Goal: Task Accomplishment & Management: Manage account settings

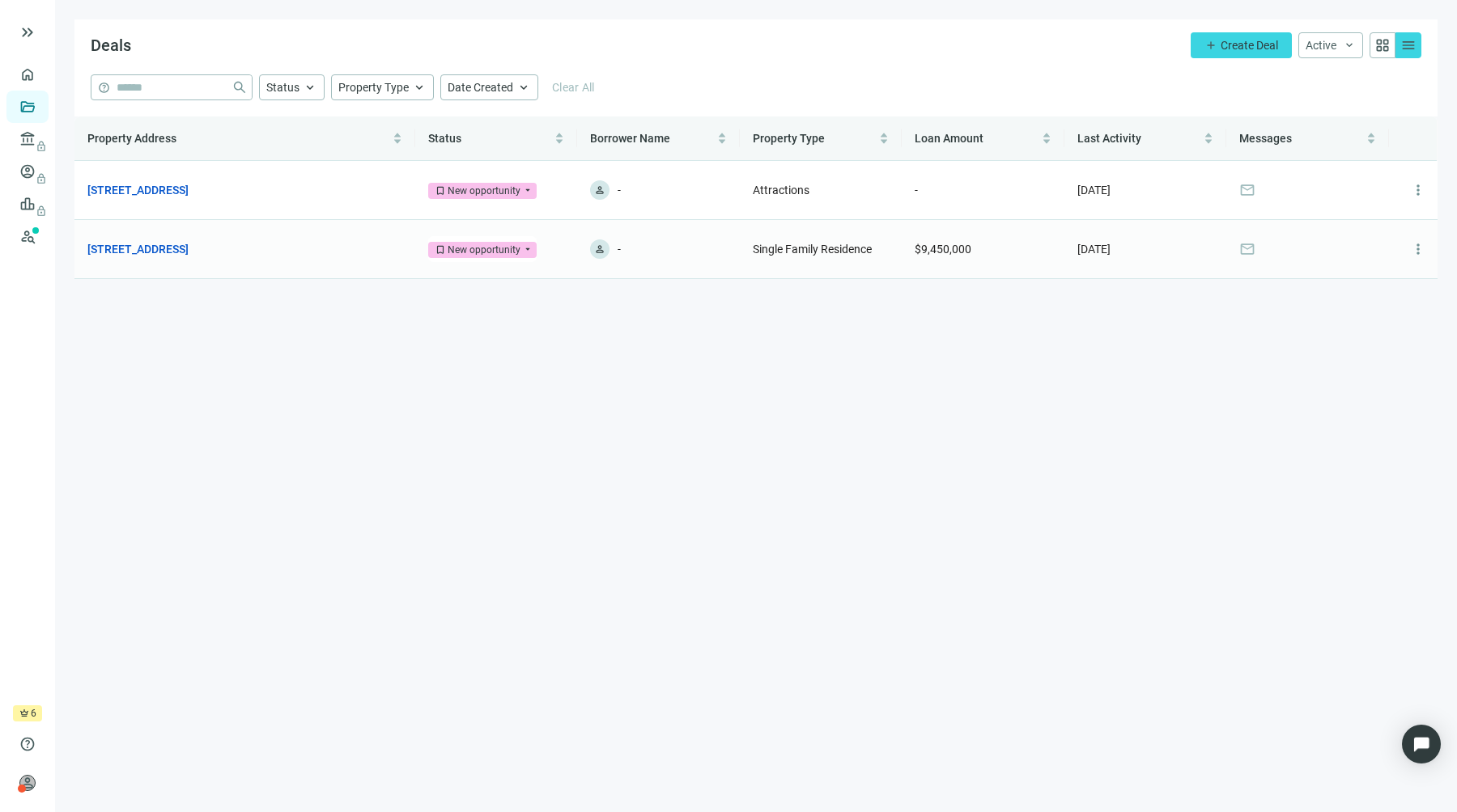
click at [666, 451] on main "Deals add Create Deal Active keyboard_arrow_down grid_view menu help close Stat…" at bounding box center [756, 406] width 1402 height 812
click at [1421, 257] on span "more_vert" at bounding box center [1418, 249] width 17 height 17
click at [1365, 316] on span "Archive" at bounding box center [1353, 319] width 38 height 13
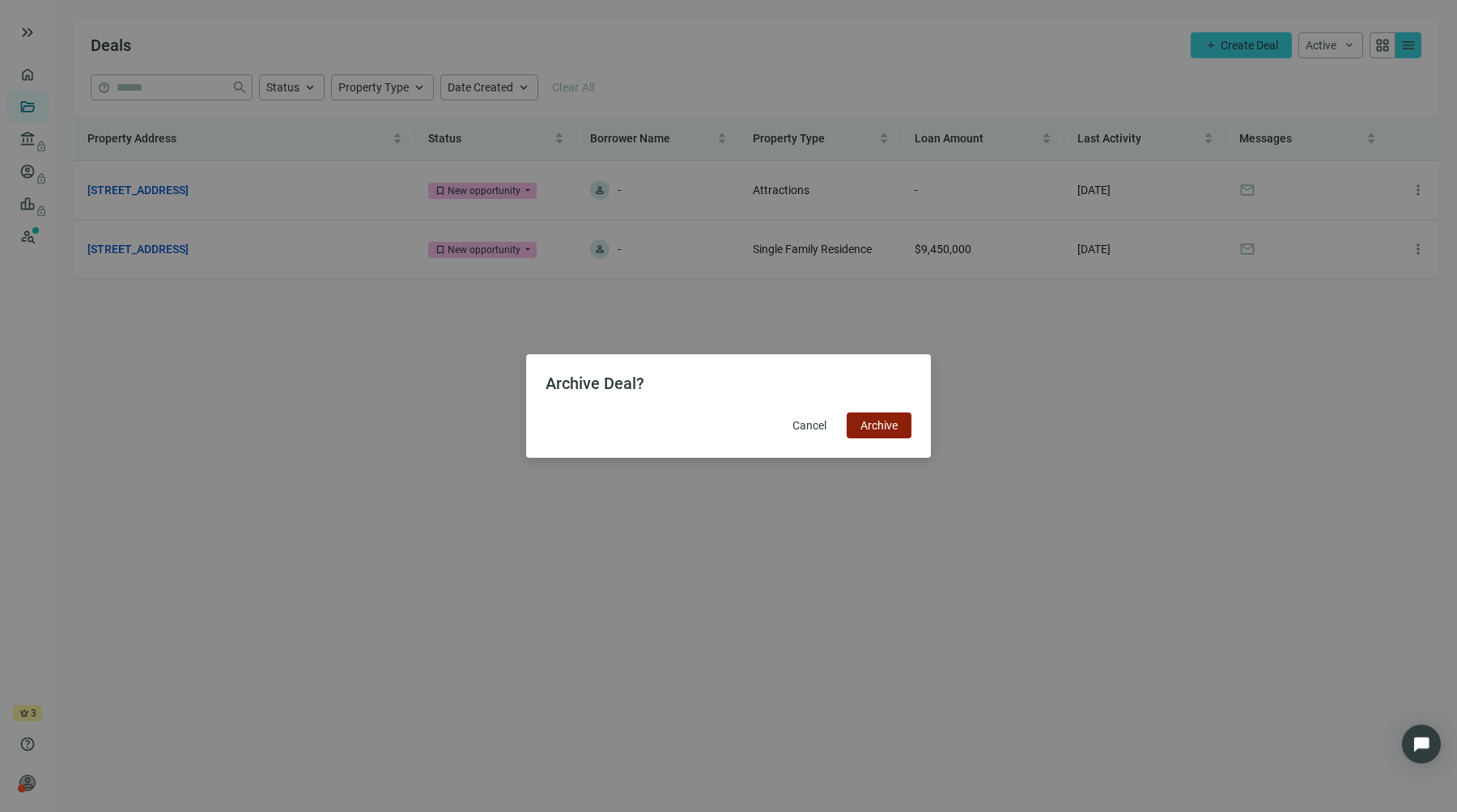
click at [889, 435] on button "Archive" at bounding box center [879, 425] width 65 height 26
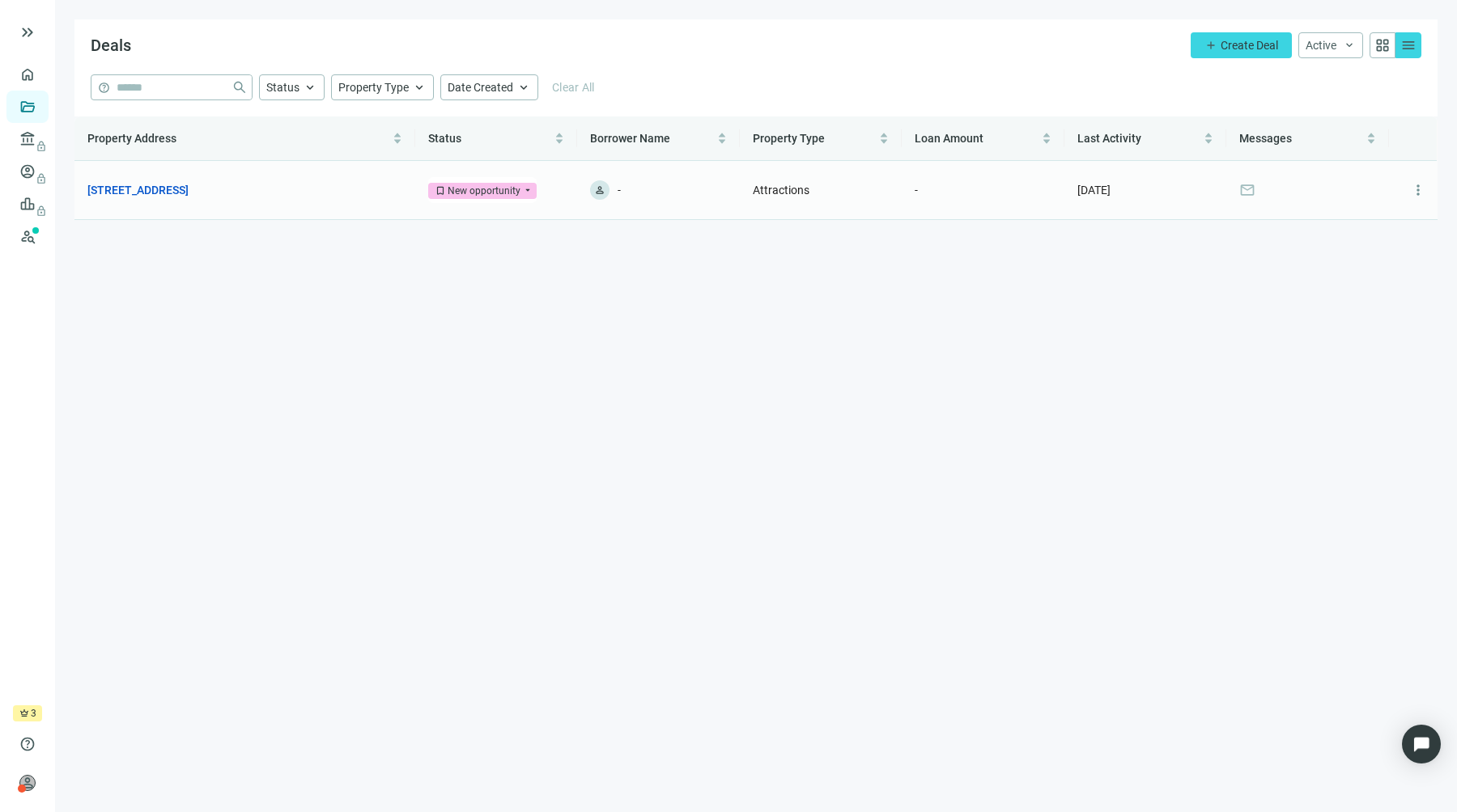
click at [335, 203] on td "[STREET_ADDRESS] open_in_new" at bounding box center [245, 190] width 341 height 59
click at [189, 194] on link "[STREET_ADDRESS]" at bounding box center [138, 190] width 101 height 17
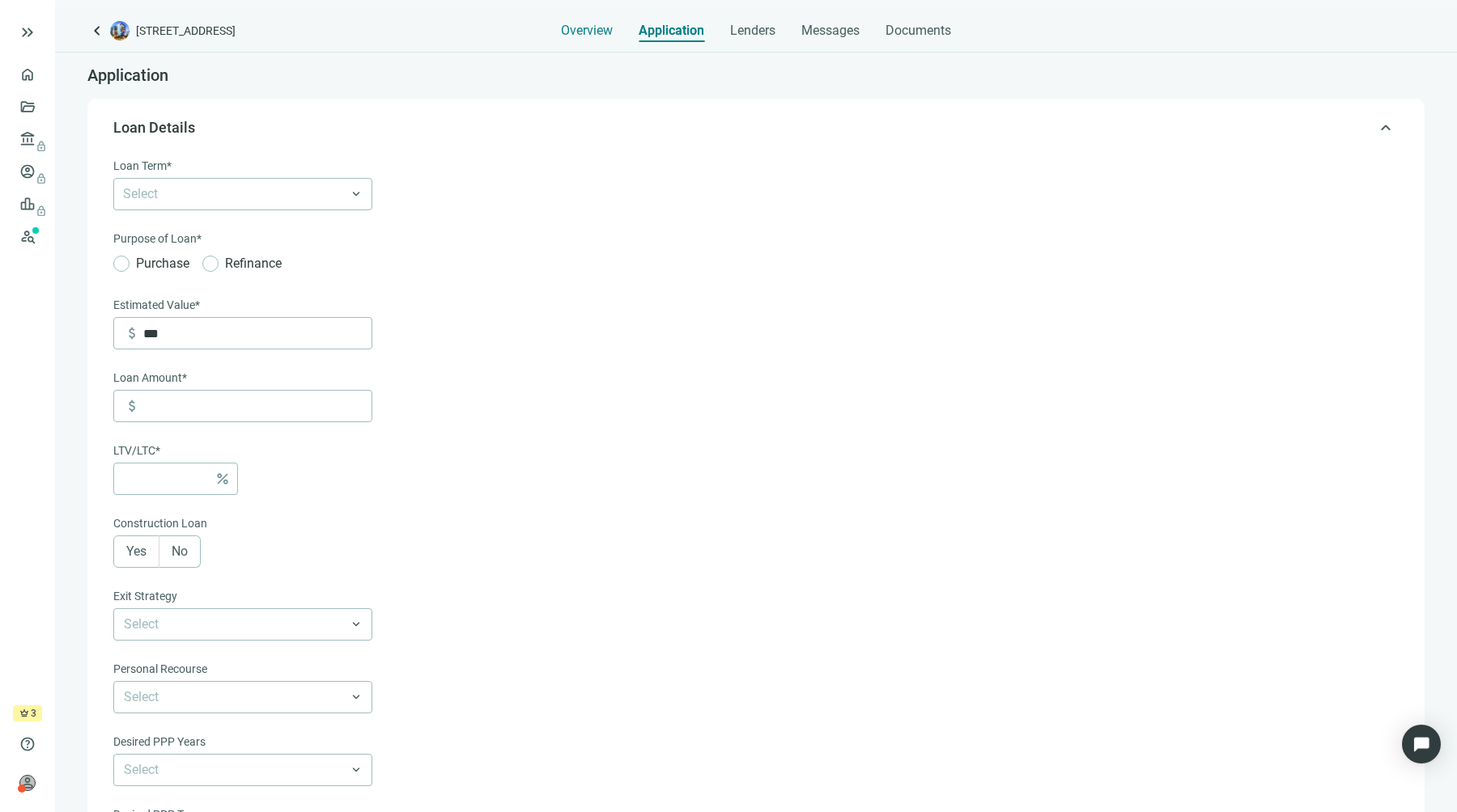
click at [601, 35] on span "Overview" at bounding box center [586, 31] width 52 height 17
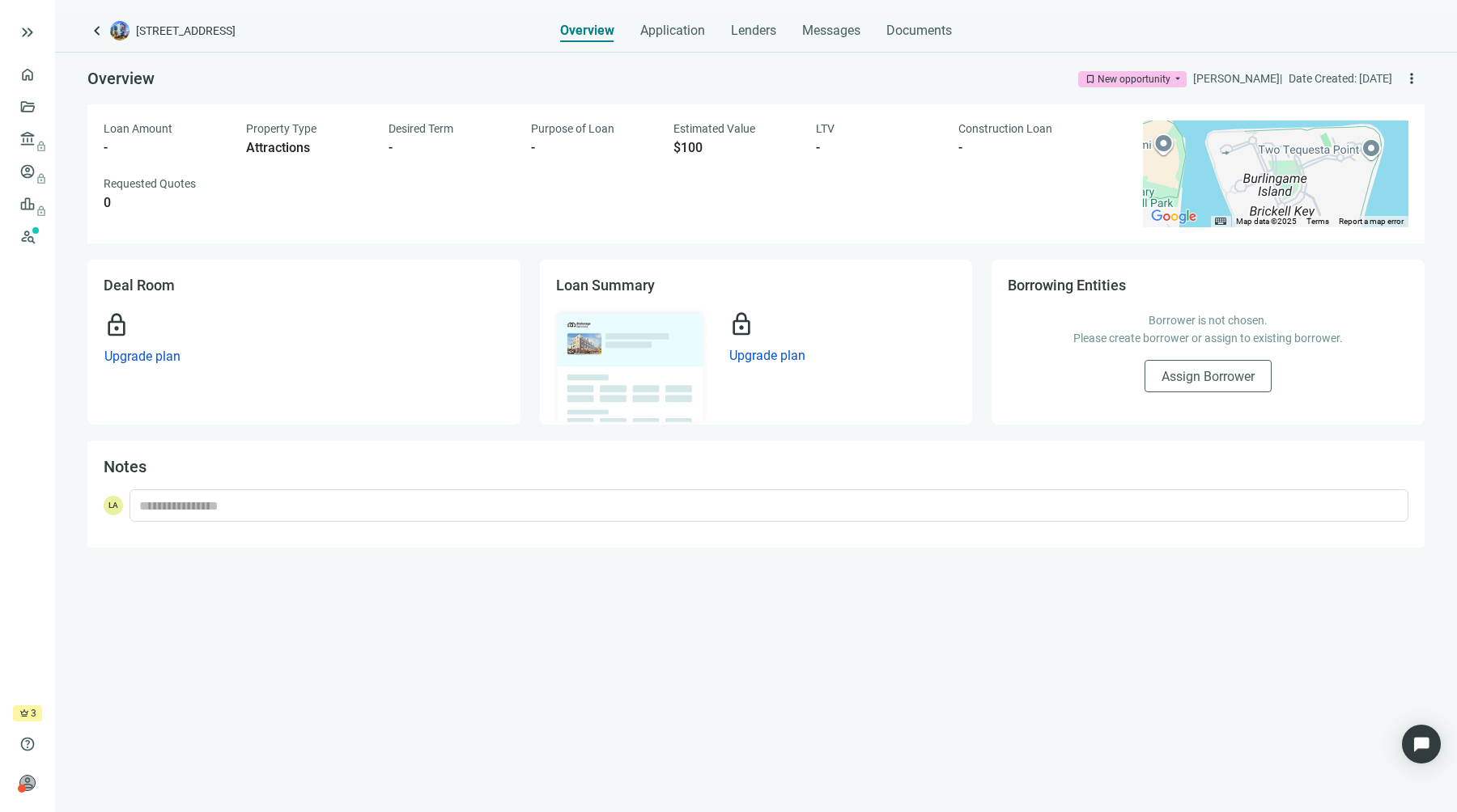
click at [105, 160] on div "Loan Amount - Property Type Attractions Desired Term - Purpose of Loan - Estima…" at bounding box center [613, 166] width 1019 height 91
click at [1078, 282] on span "Borrowing Entities" at bounding box center [1066, 285] width 118 height 17
click at [1051, 282] on span "Borrowing Entities" at bounding box center [1066, 285] width 118 height 17
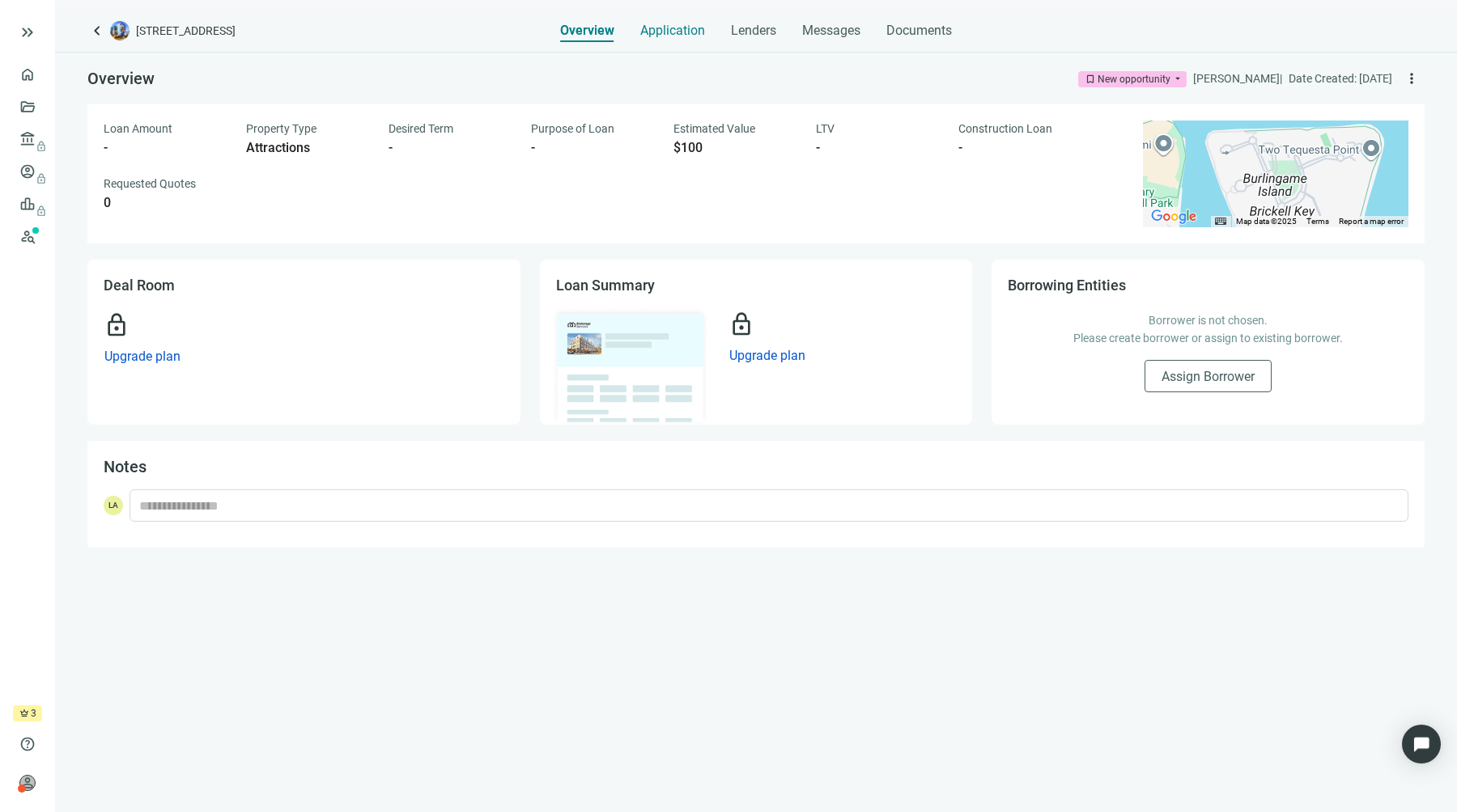
click at [674, 39] on div "Application" at bounding box center [673, 25] width 65 height 32
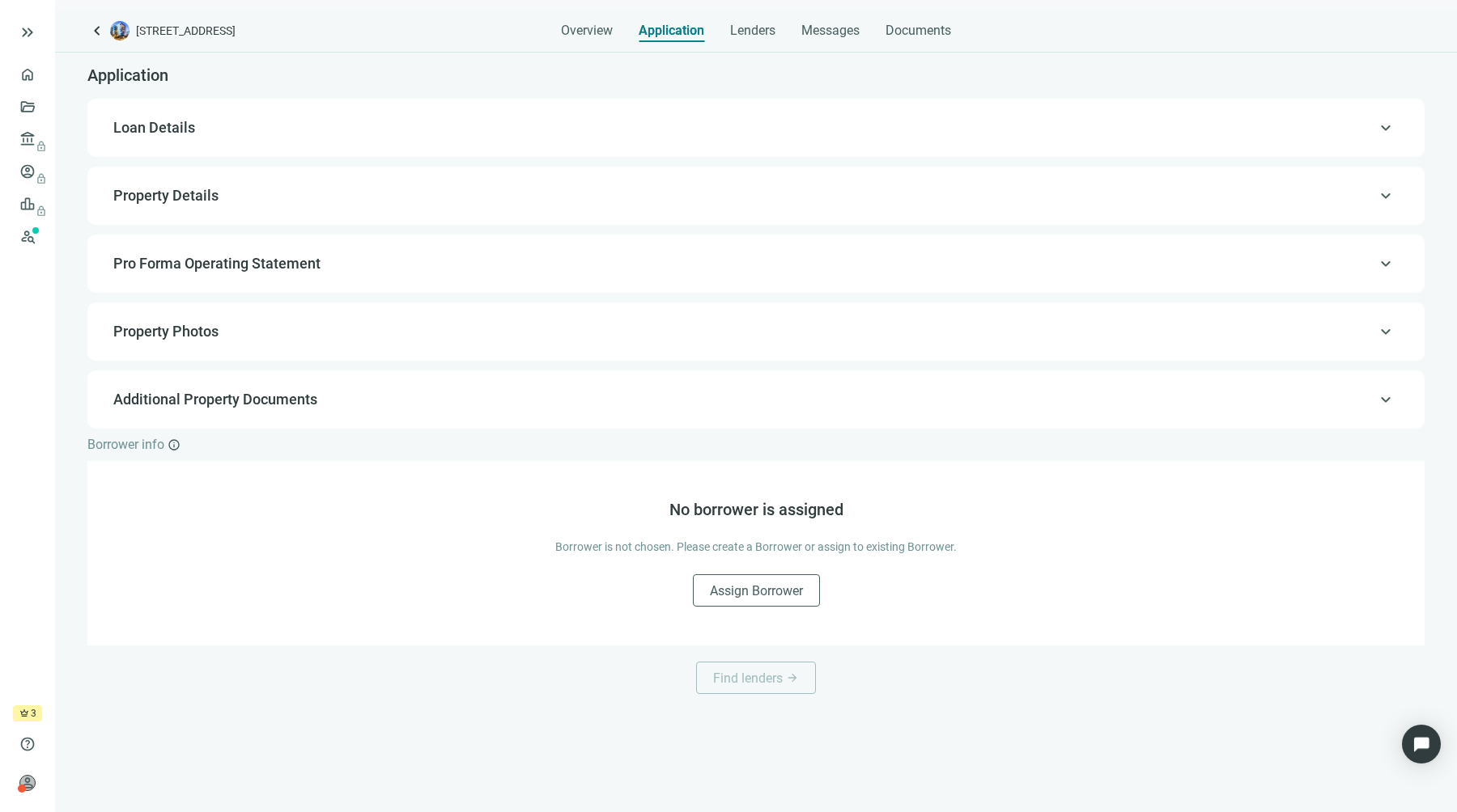
click at [616, 109] on div "keyboard_arrow_up Loan Details" at bounding box center [756, 127] width 1304 height 38
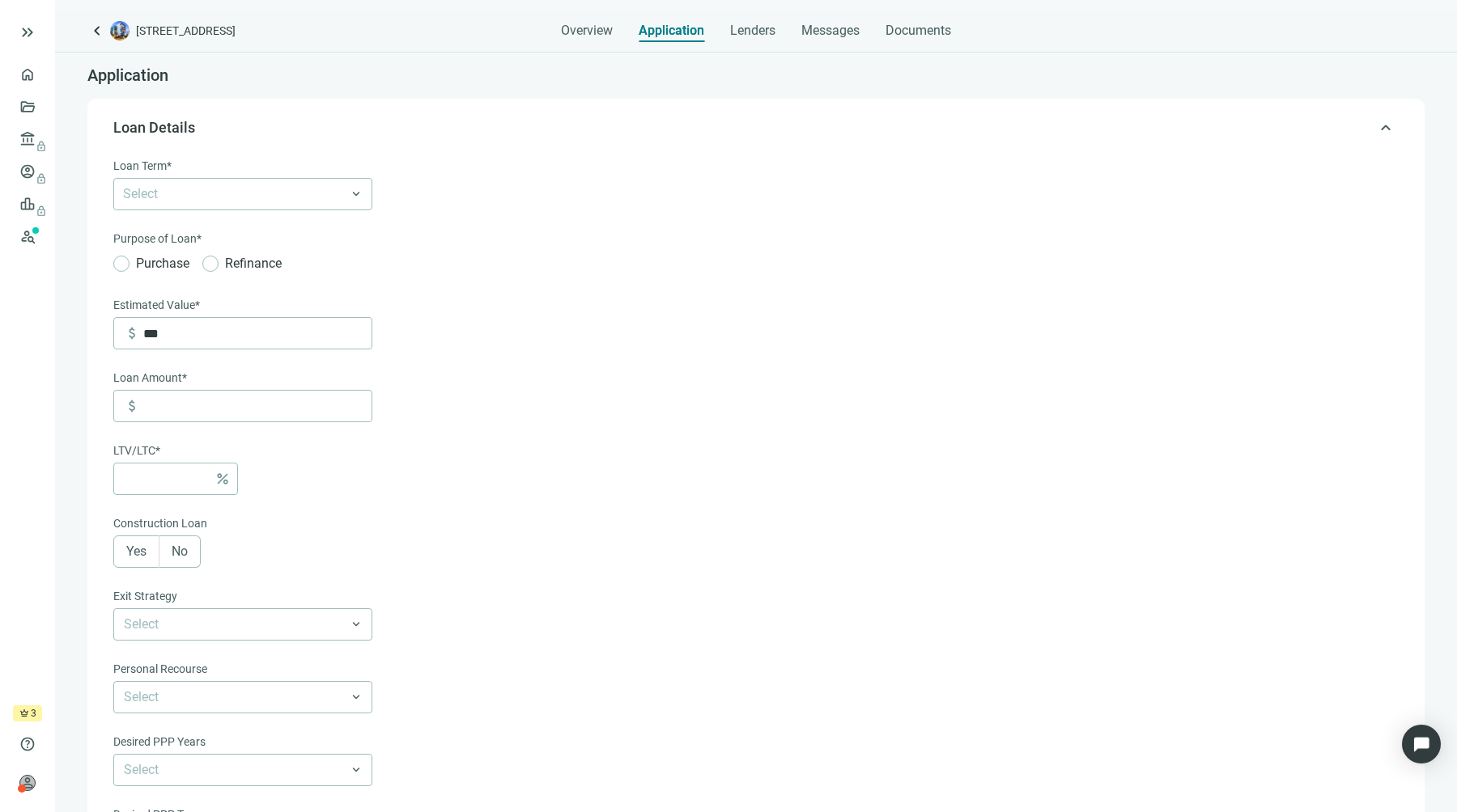
click at [607, 137] on div "keyboard_arrow_up Loan Details" at bounding box center [756, 127] width 1304 height 38
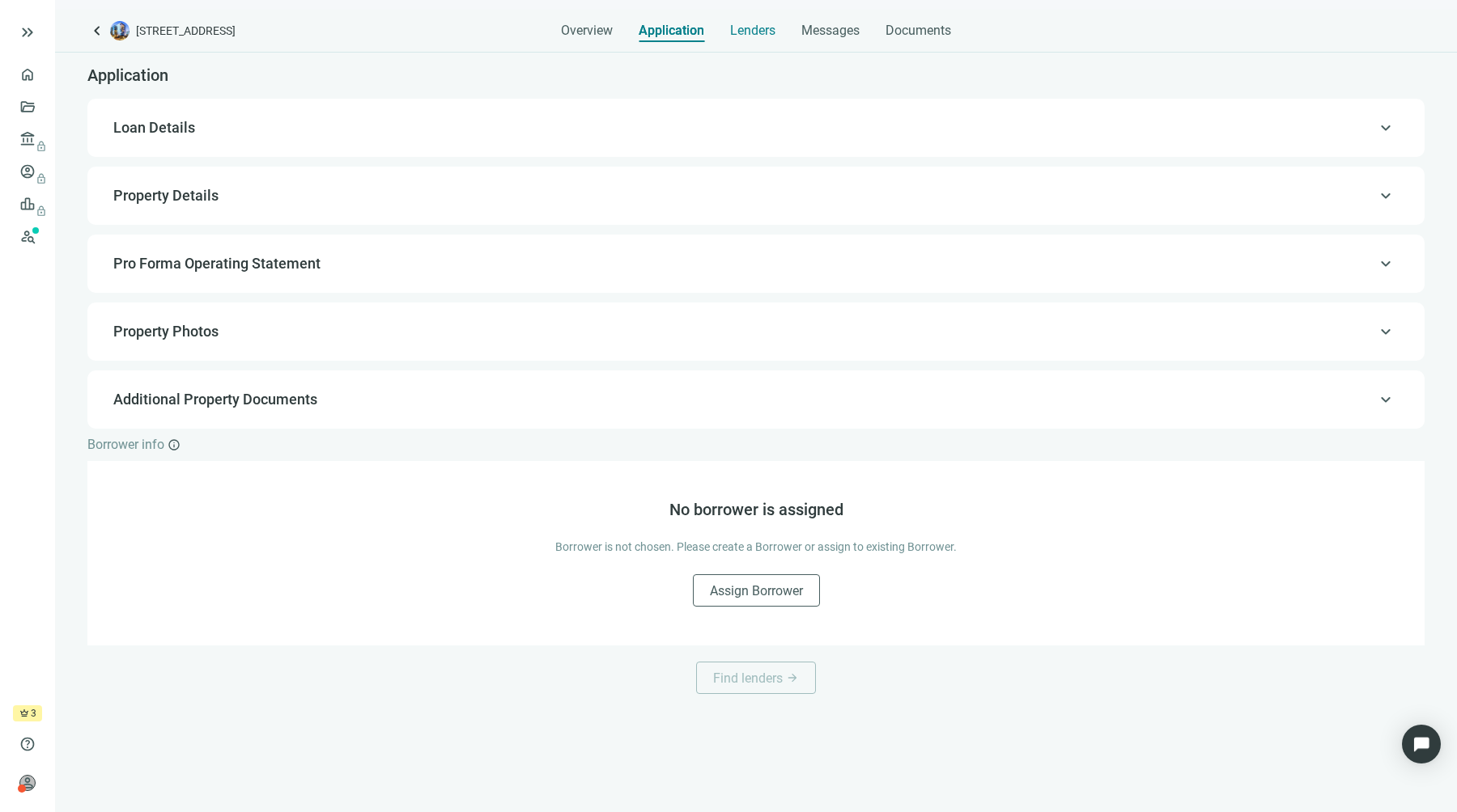
click at [764, 37] on span "Lenders" at bounding box center [753, 31] width 45 height 17
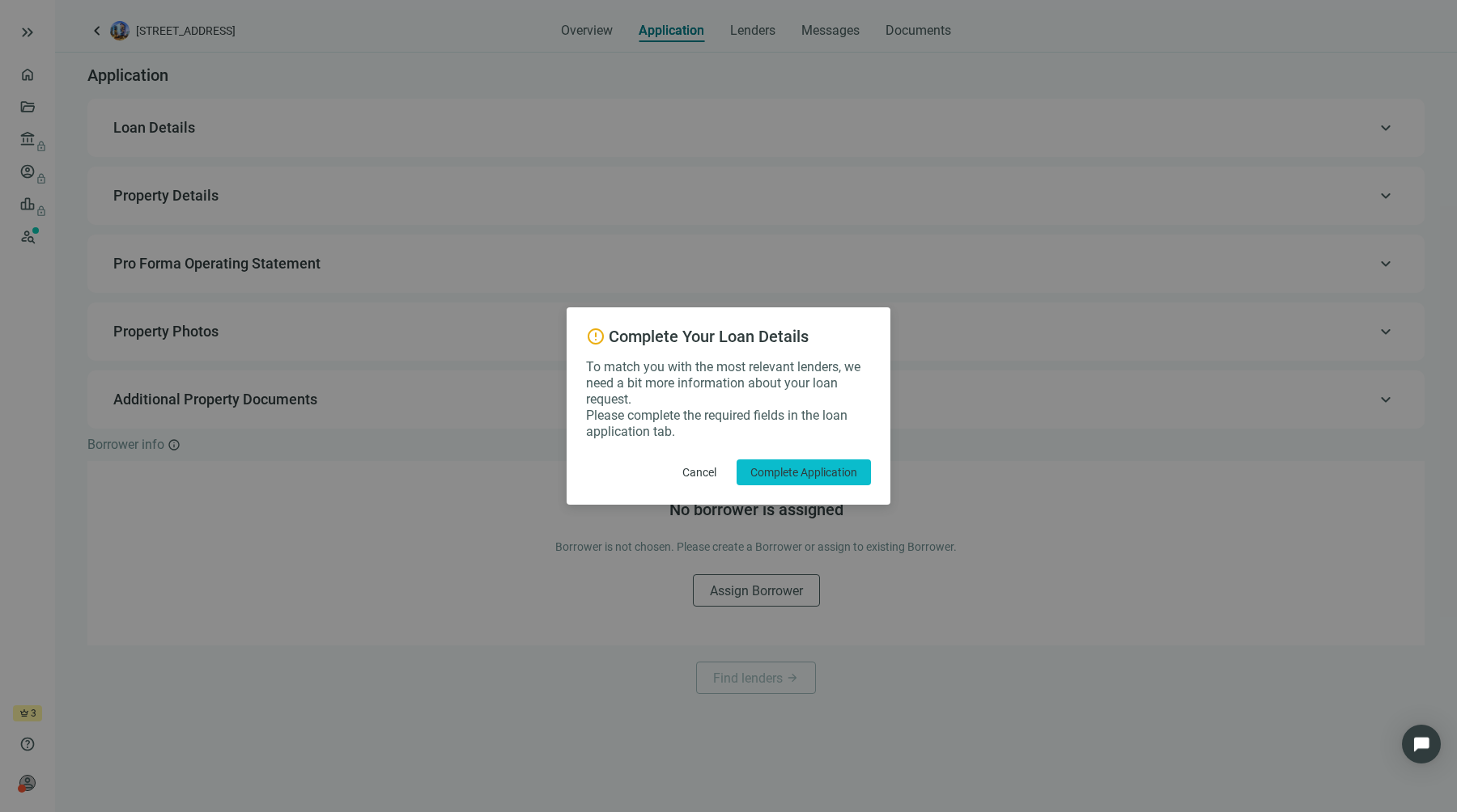
click at [793, 467] on span "Complete Application" at bounding box center [804, 472] width 107 height 13
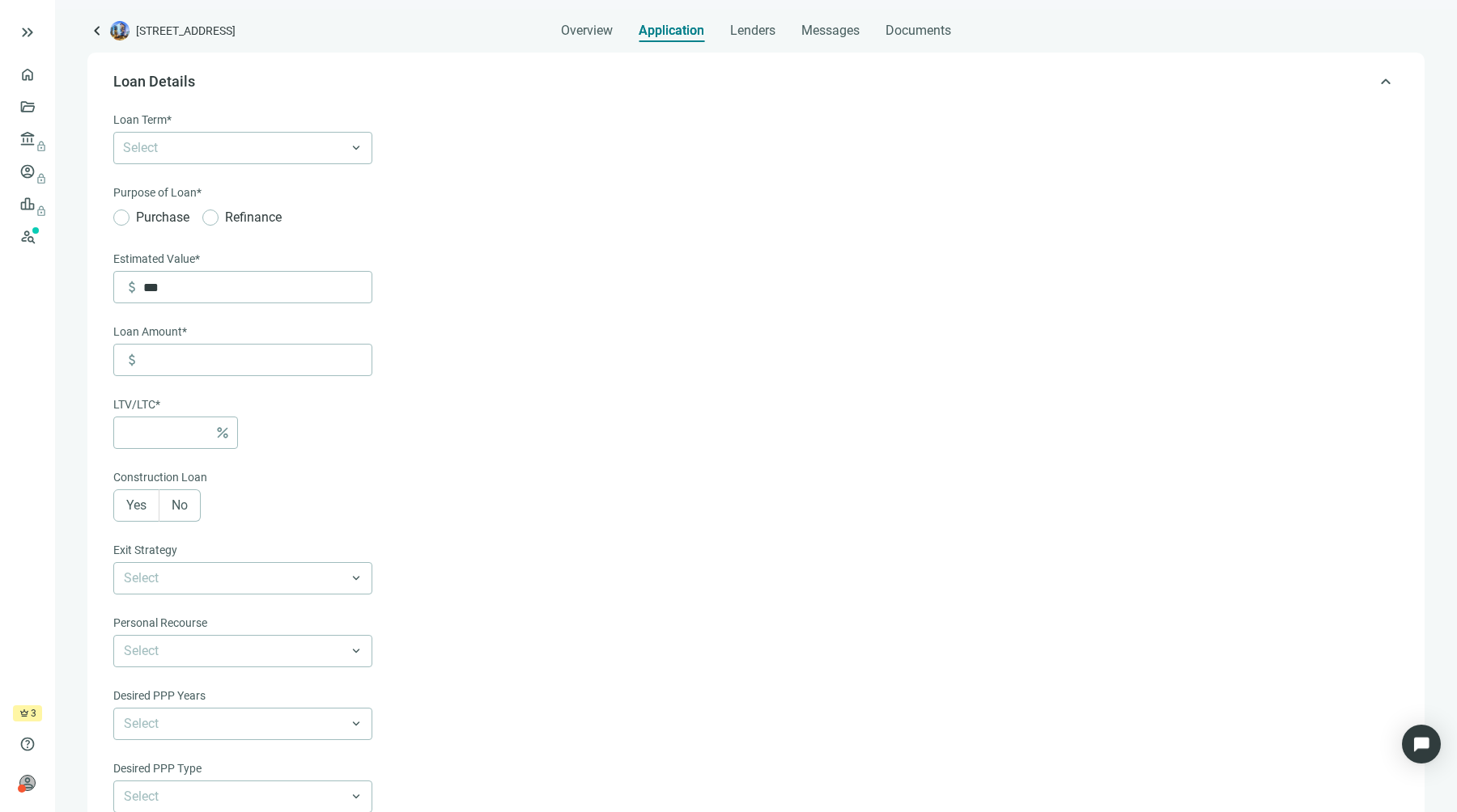
scroll to position [47, 0]
click at [827, 42] on div "keyboard_arrow_left [STREET_ADDRESS] Overview Application Tab 3 of 5 Lenders Me…" at bounding box center [756, 410] width 1402 height 802
click at [831, 38] on span "Messages" at bounding box center [830, 31] width 59 height 16
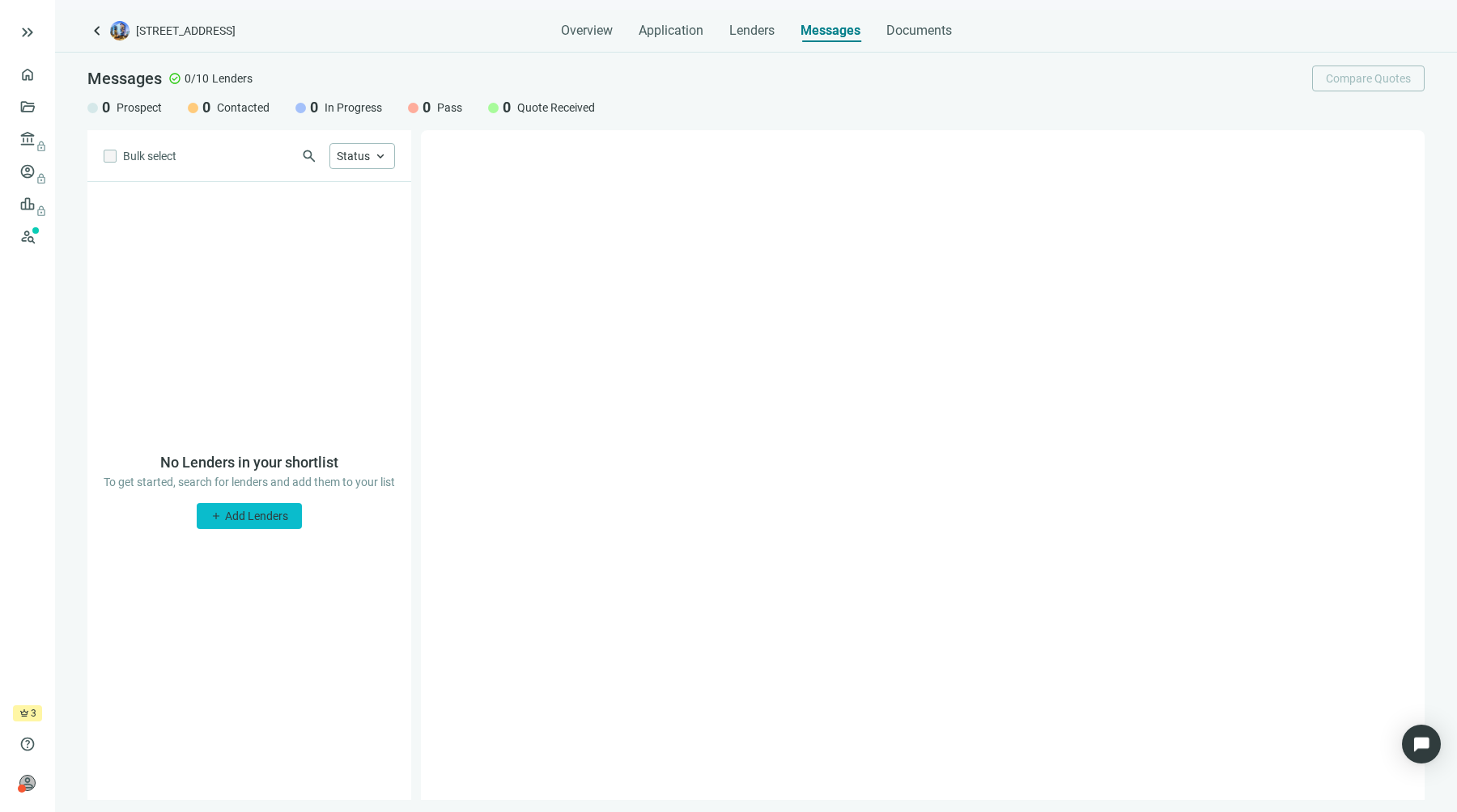
click at [255, 517] on span "Add Lenders" at bounding box center [257, 516] width 63 height 13
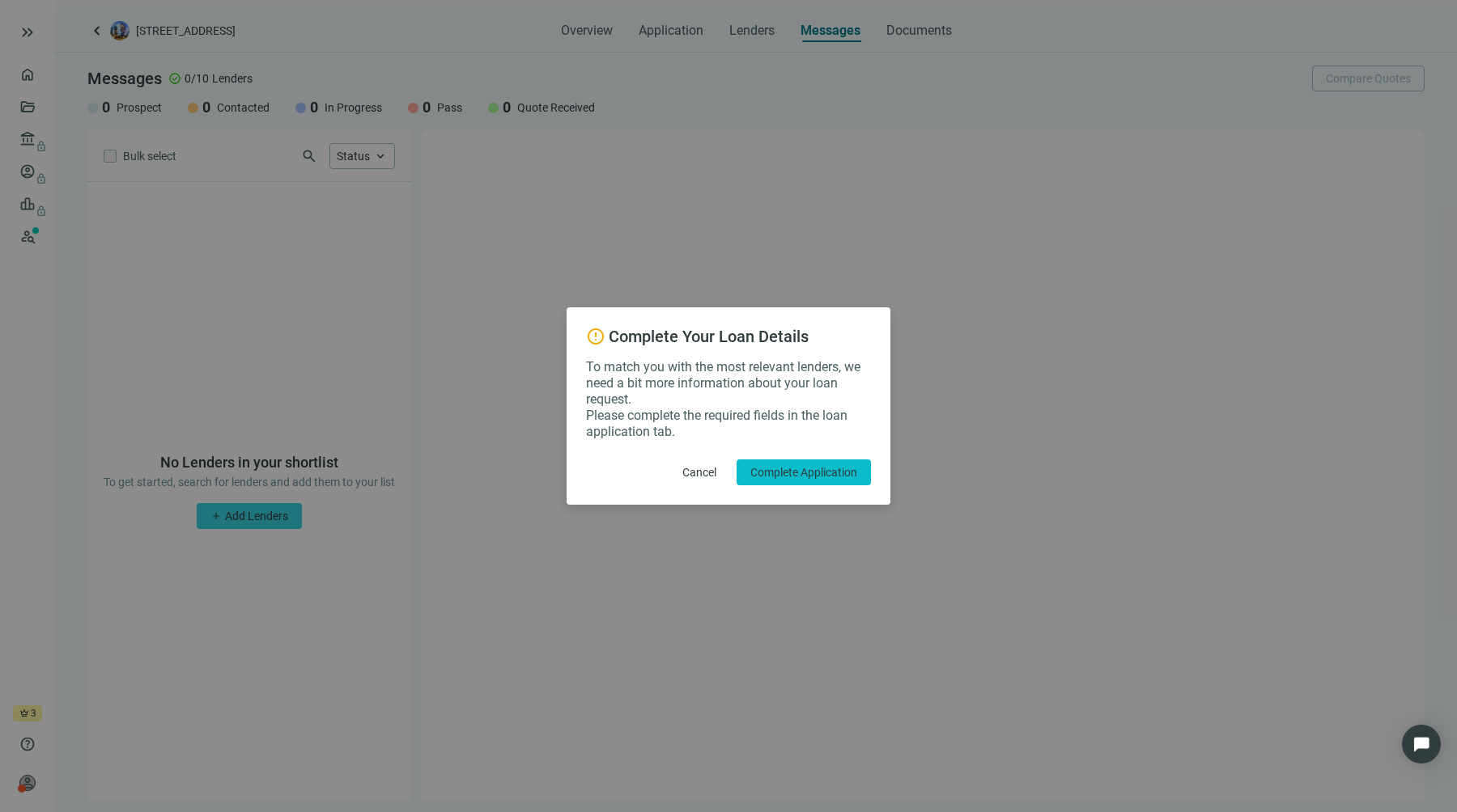
click at [787, 477] on span "Complete Application" at bounding box center [804, 472] width 107 height 13
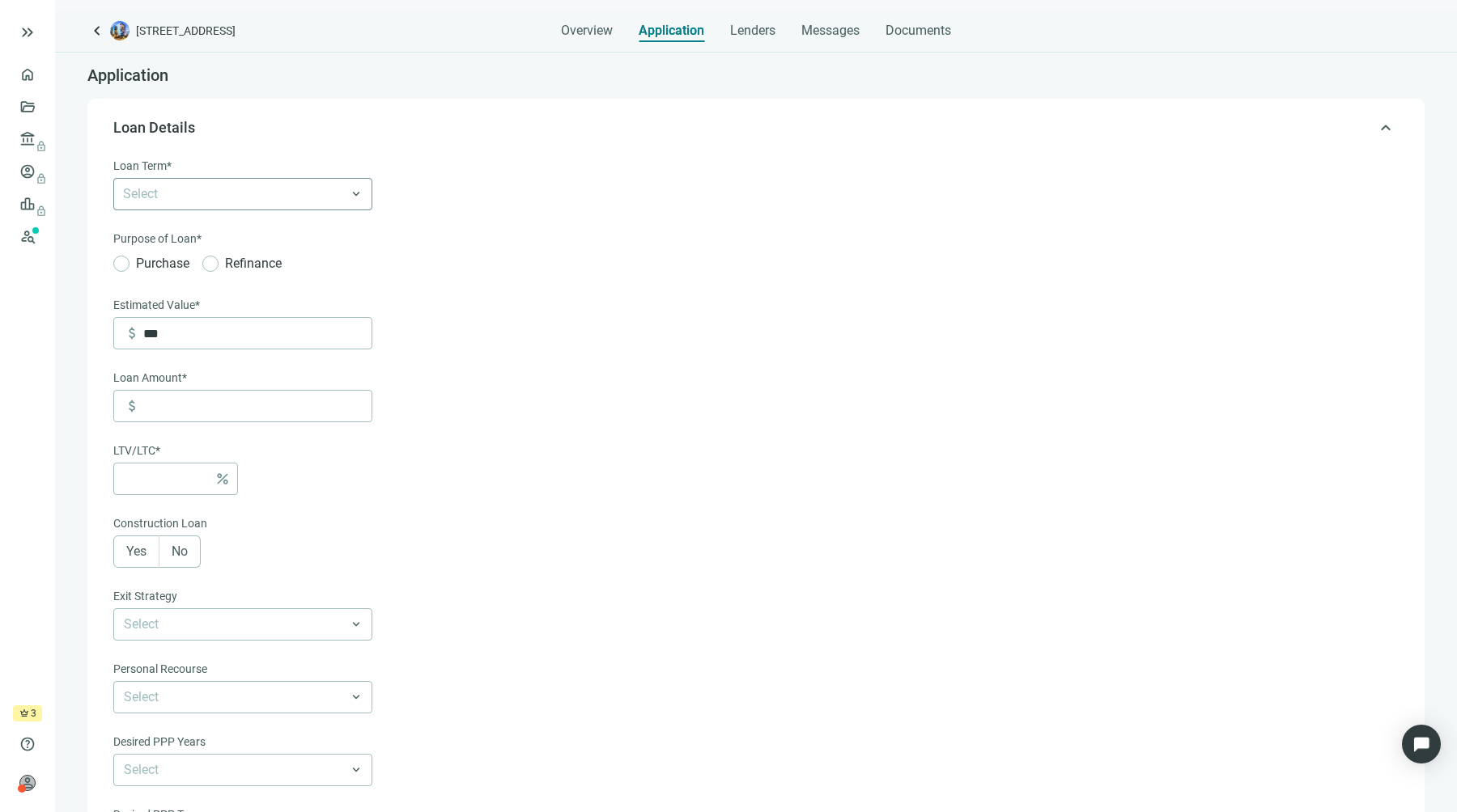
click at [325, 203] on div at bounding box center [234, 194] width 236 height 23
click at [301, 247] on div "3 Years" at bounding box center [243, 258] width 259 height 30
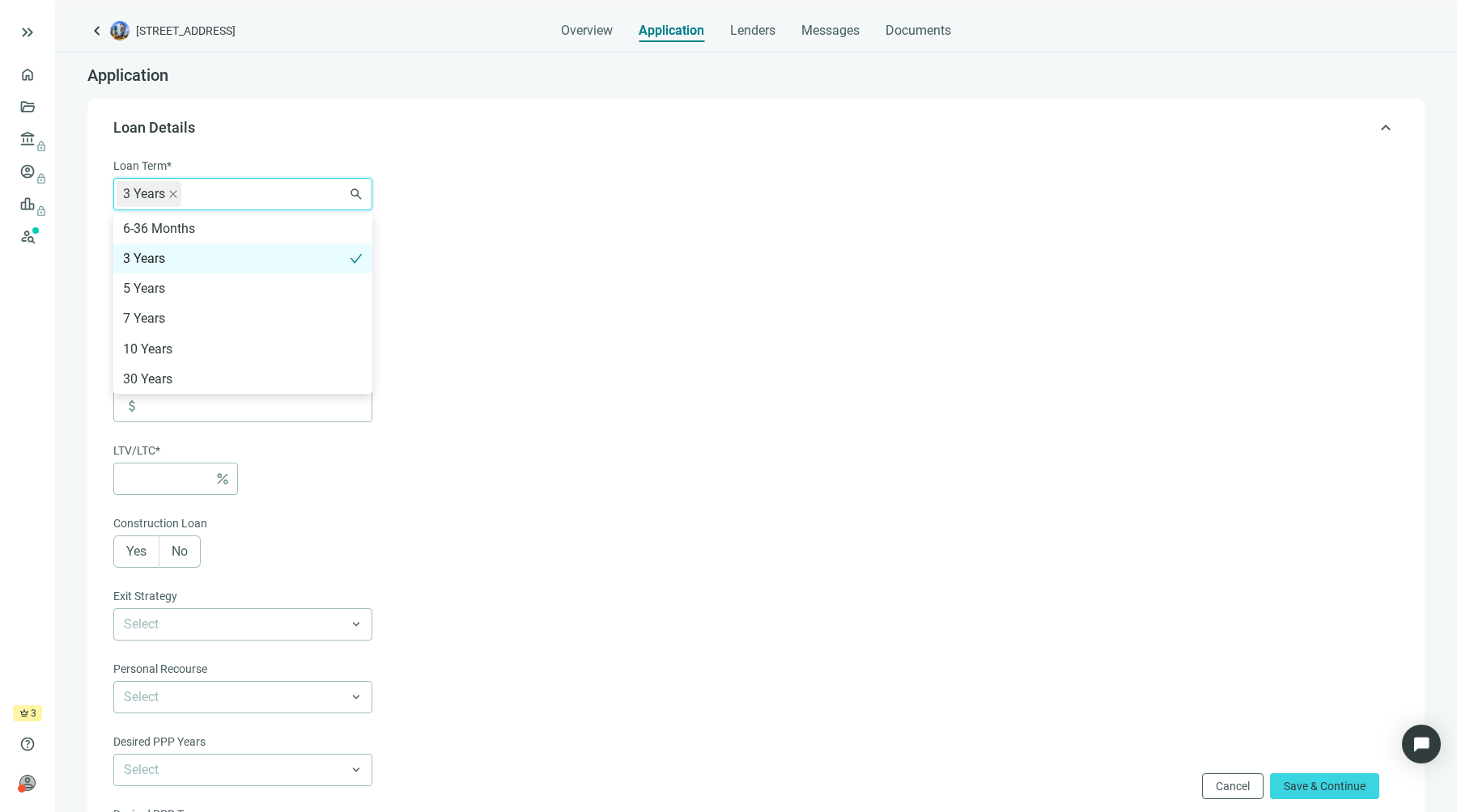
click at [487, 264] on form "Loan Term* 3 Years 6-36 Months 3 Years 5 Years 7 Years 10 Years 30 Years search…" at bounding box center [755, 567] width 1282 height 820
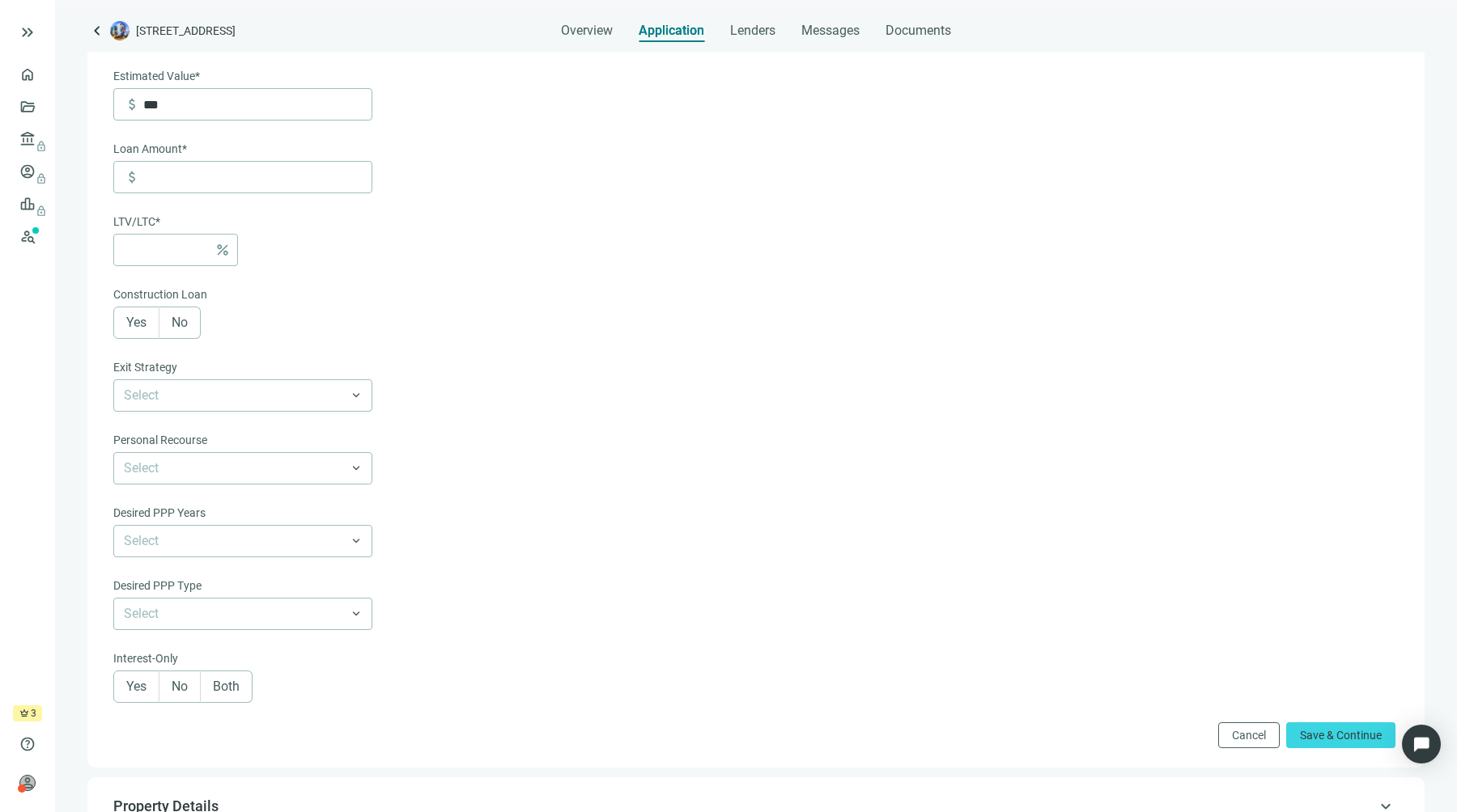
scroll to position [226, 0]
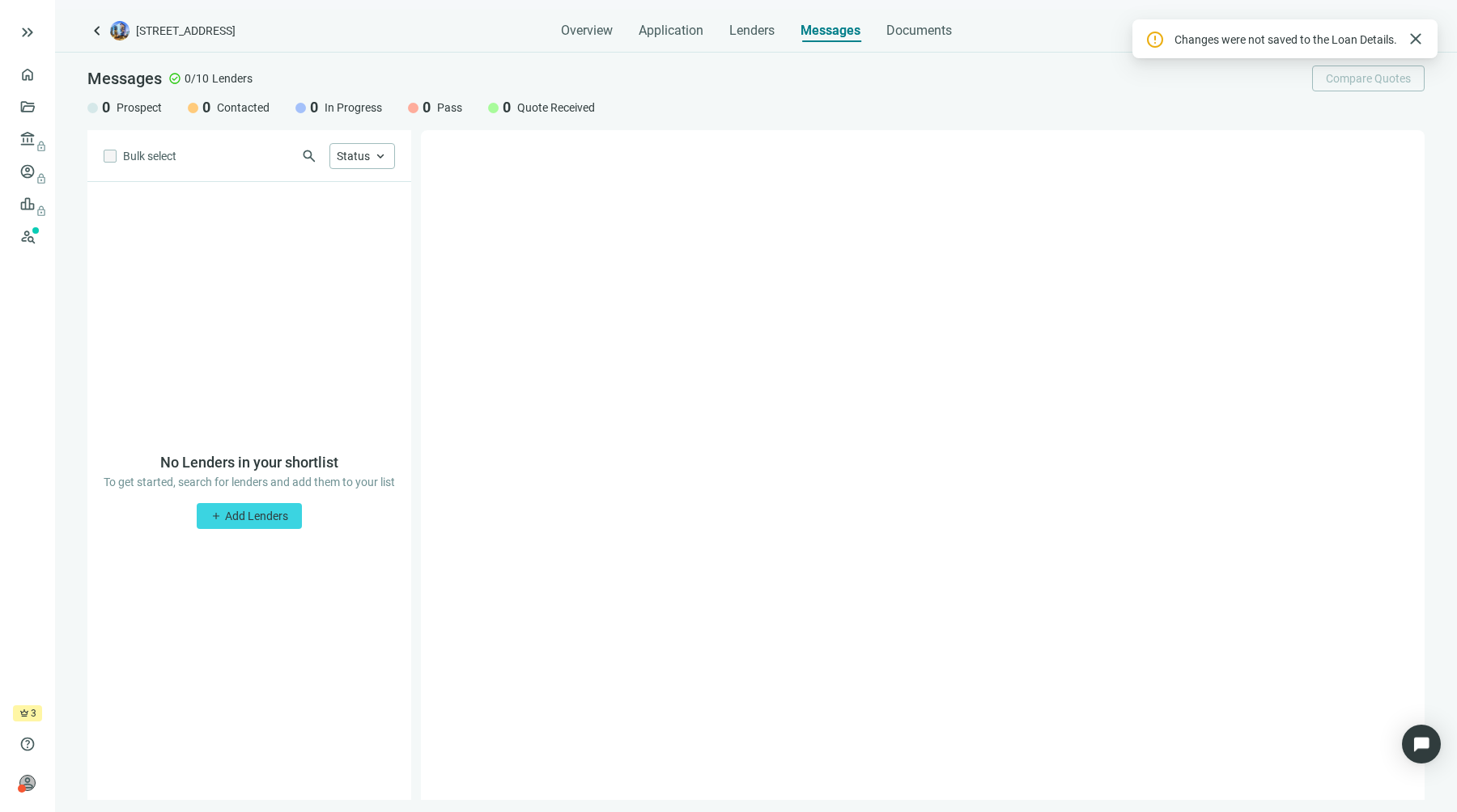
click at [93, 25] on span "keyboard_arrow_left" at bounding box center [97, 31] width 19 height 19
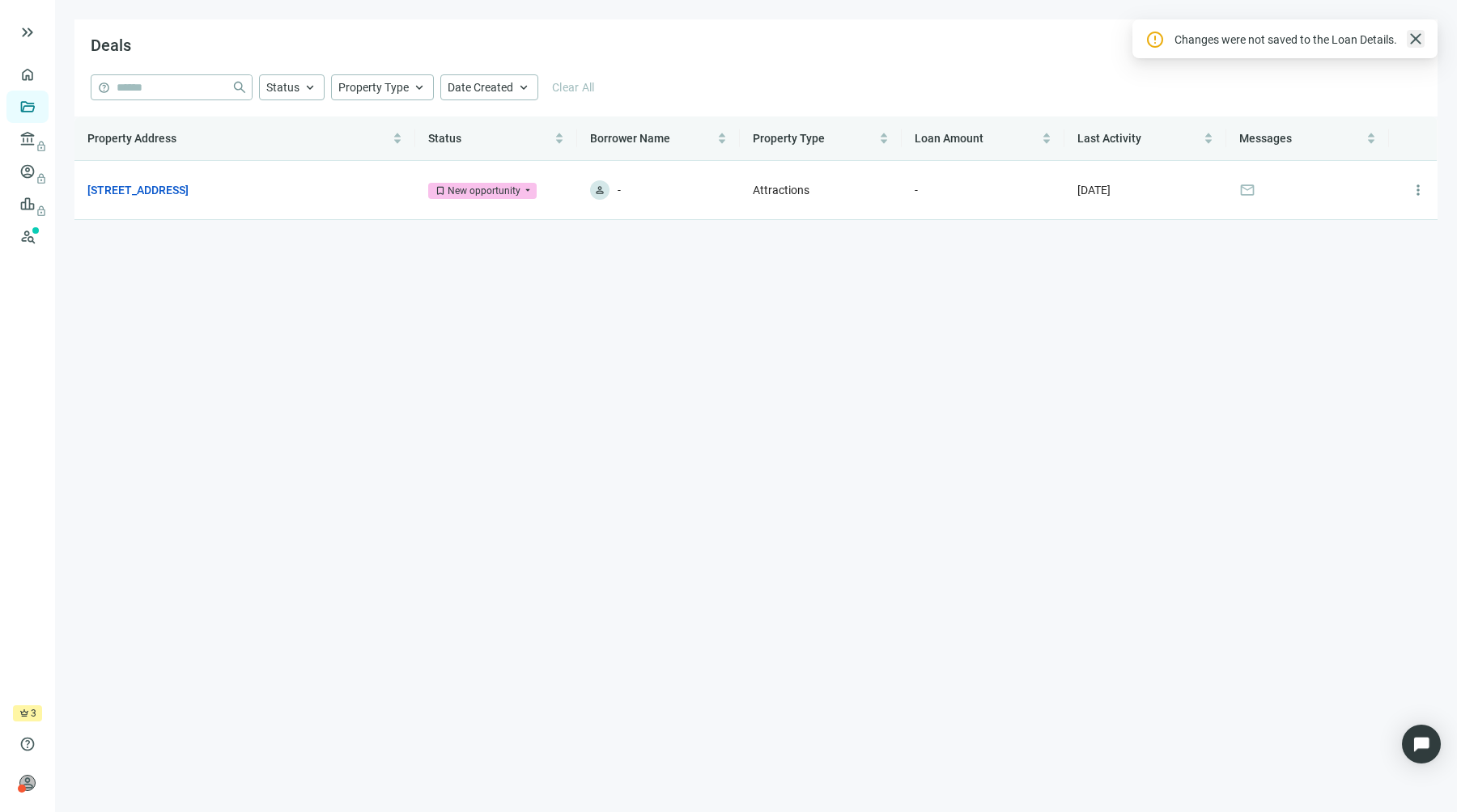
click at [1409, 44] on span "close" at bounding box center [1415, 38] width 19 height 19
click at [1348, 56] on button "Active keyboard_arrow_down" at bounding box center [1330, 45] width 65 height 26
click at [1332, 101] on span "Archive" at bounding box center [1325, 103] width 38 height 13
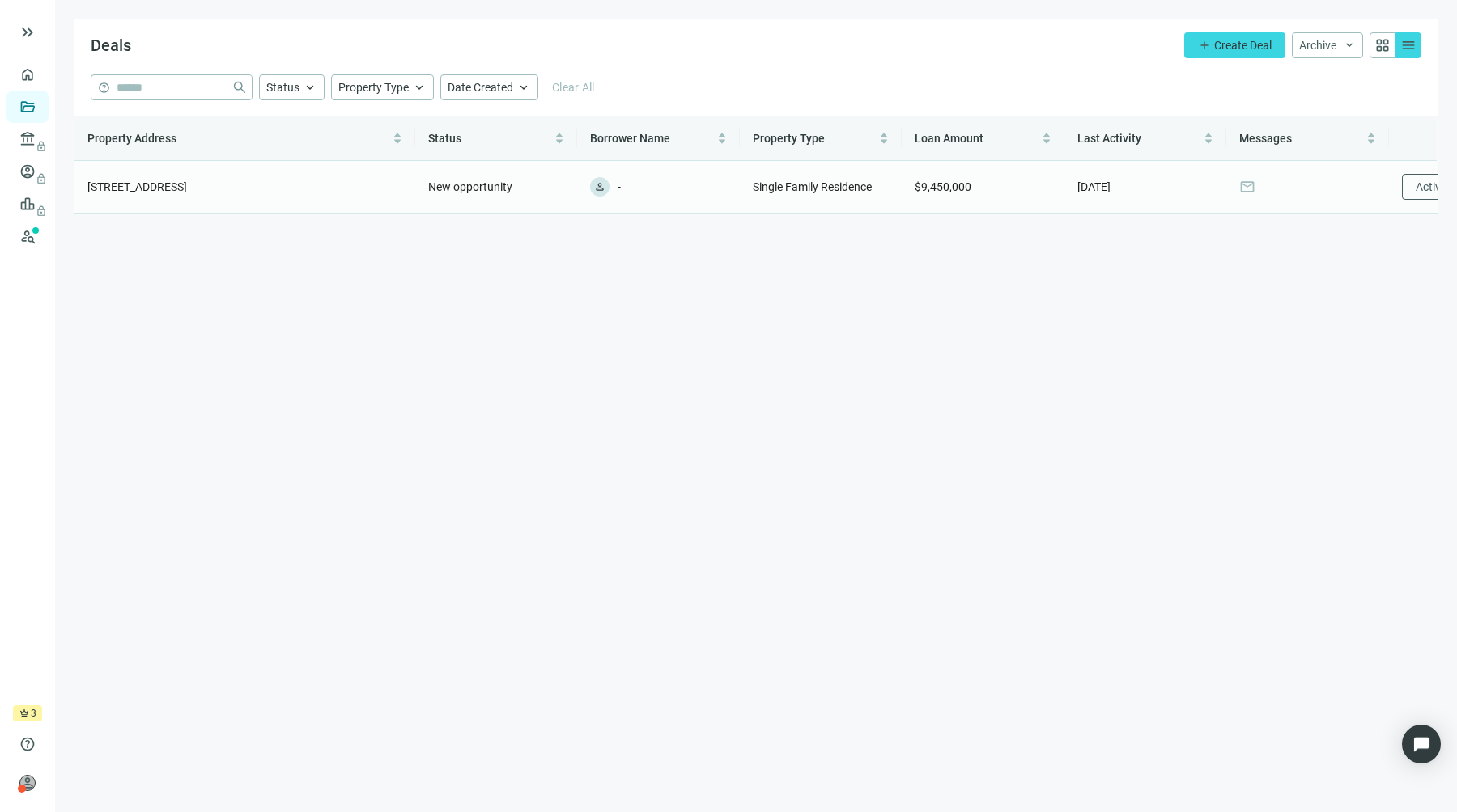
scroll to position [0, 17]
click at [1394, 183] on span "Activate" at bounding box center [1403, 187] width 41 height 13
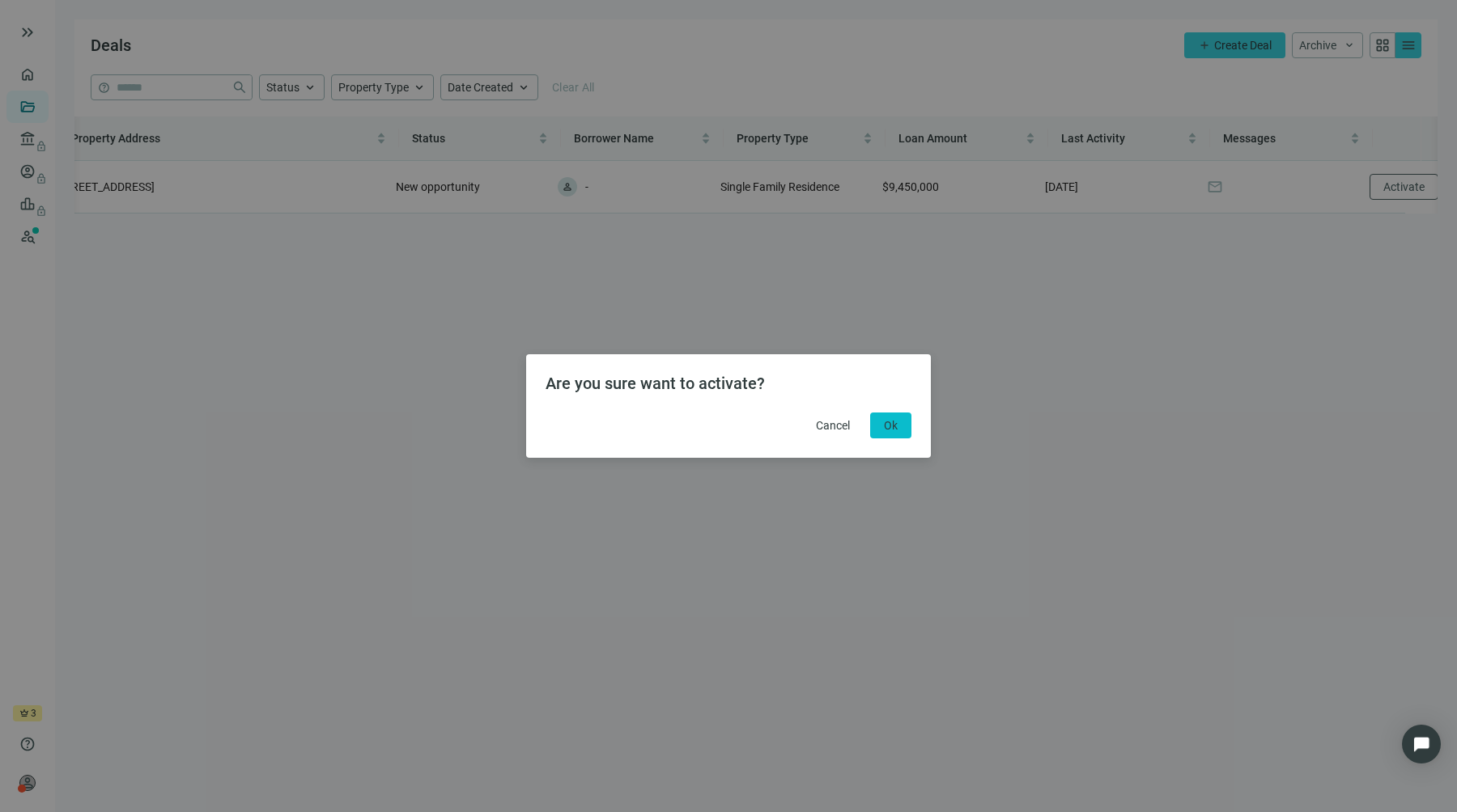
click at [891, 425] on span "Ok" at bounding box center [891, 425] width 14 height 13
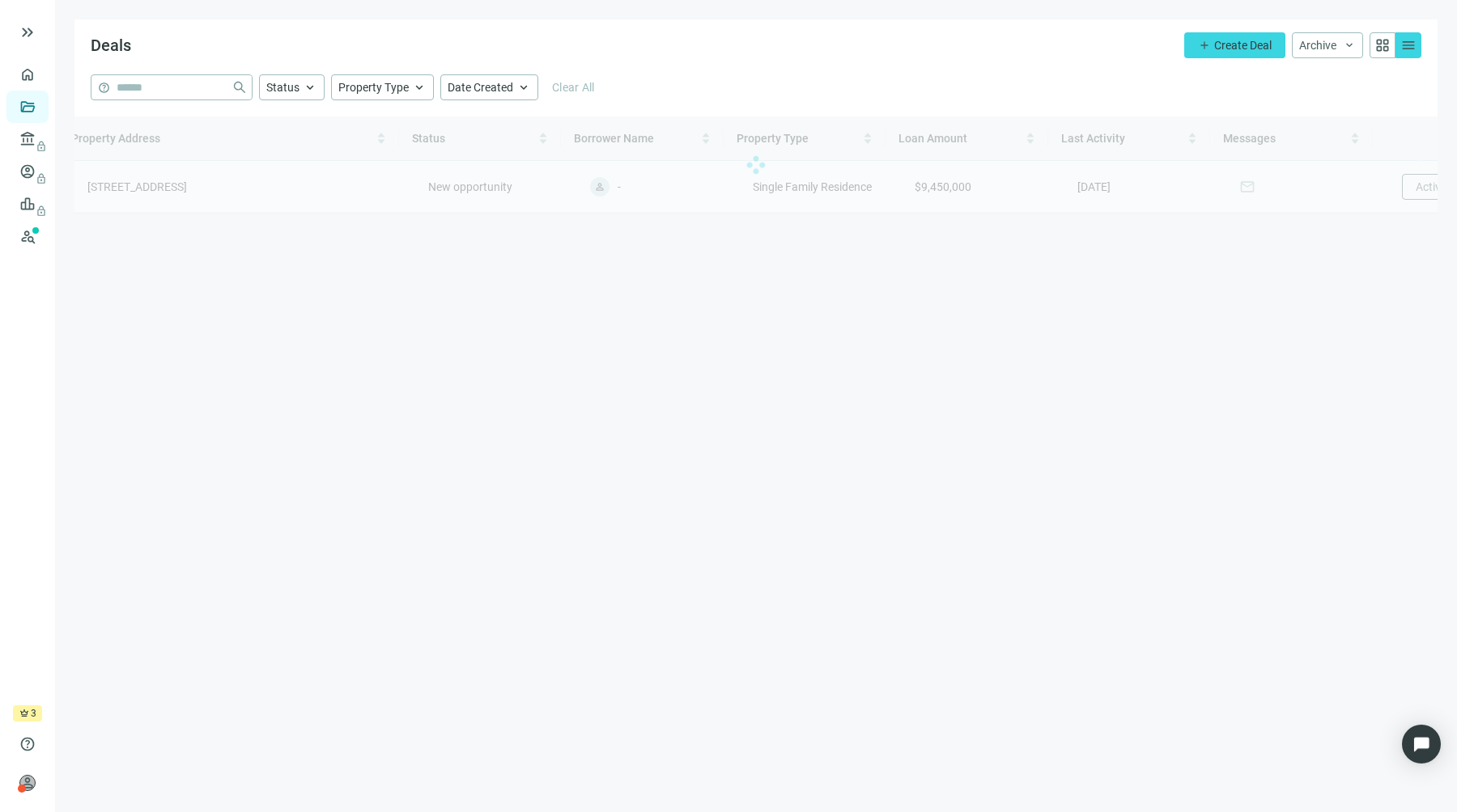
scroll to position [0, 0]
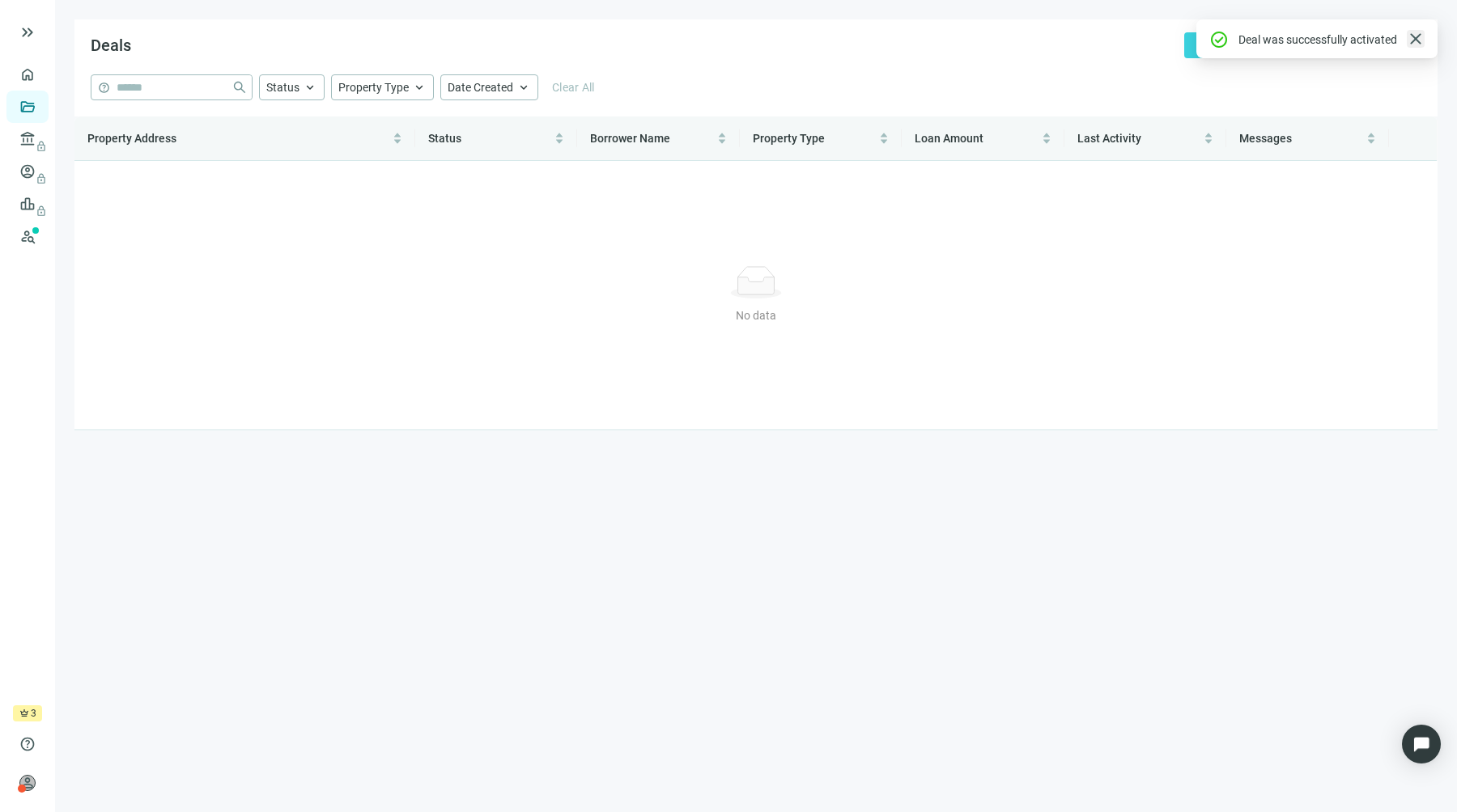
click at [1408, 38] on span "close" at bounding box center [1415, 38] width 19 height 19
click at [1326, 55] on button "Archive keyboard_arrow_down" at bounding box center [1328, 45] width 72 height 26
click at [1319, 72] on span "Active" at bounding box center [1316, 78] width 31 height 13
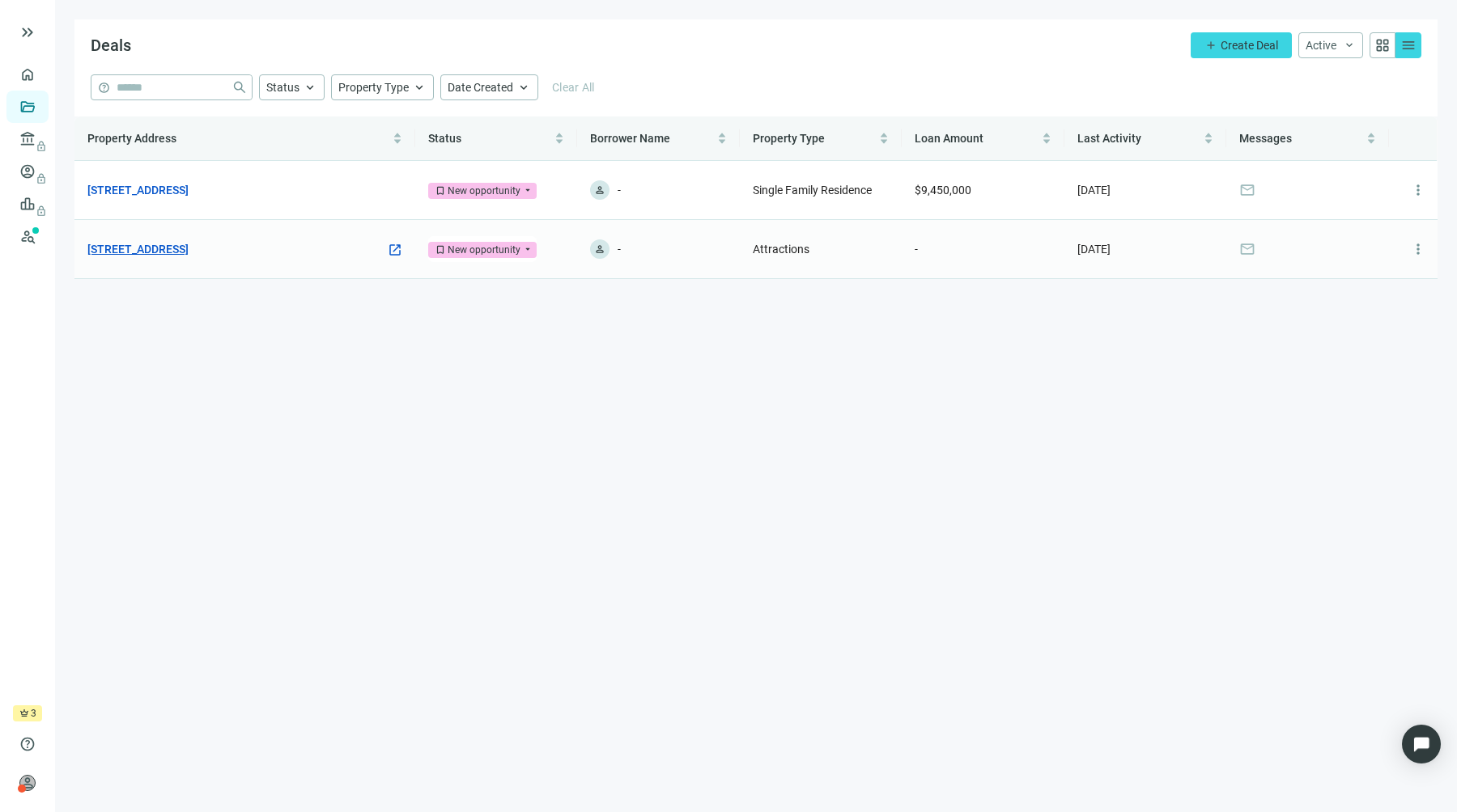
click at [189, 251] on link "[STREET_ADDRESS]" at bounding box center [138, 249] width 101 height 17
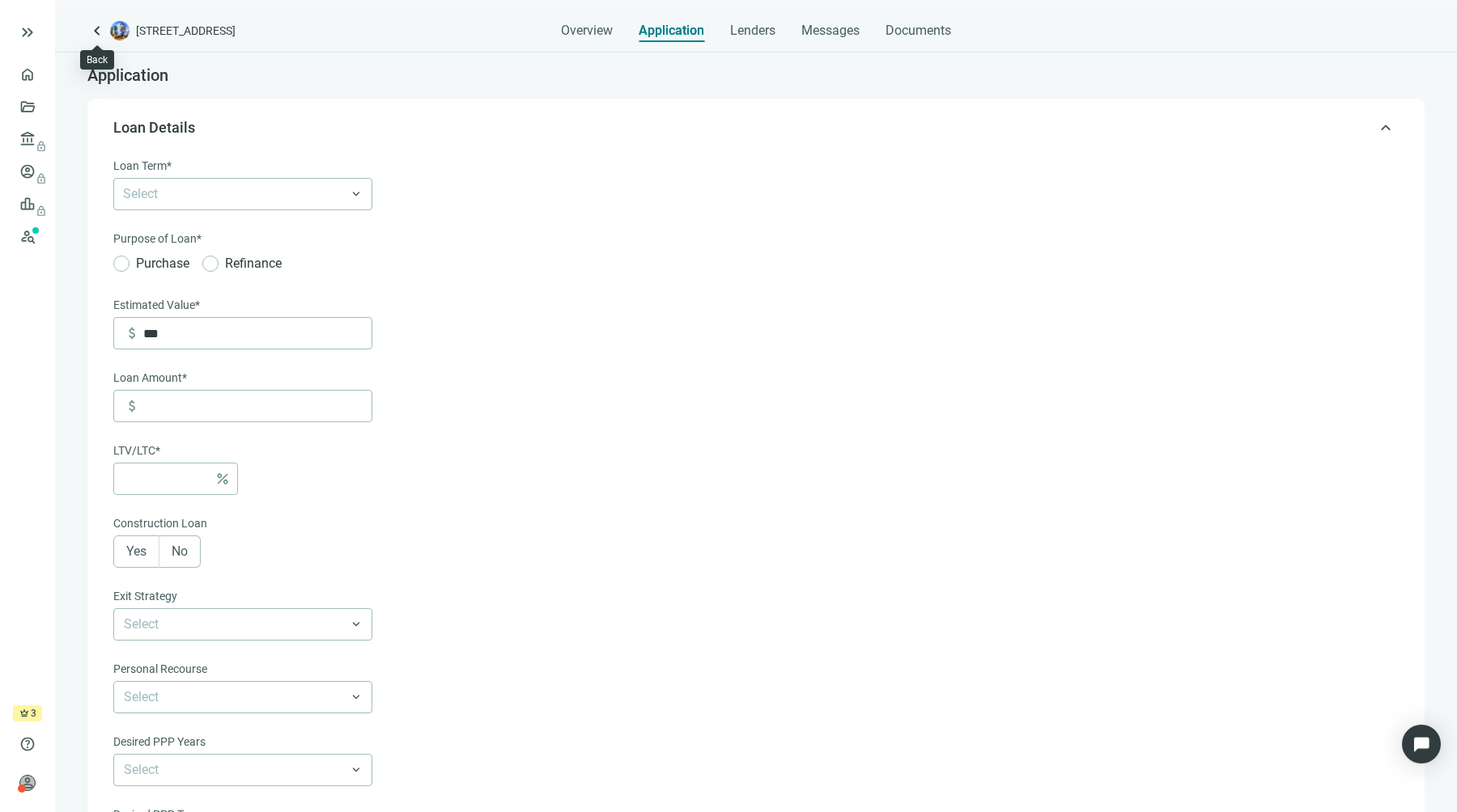
click at [93, 38] on span "keyboard_arrow_left" at bounding box center [97, 31] width 19 height 19
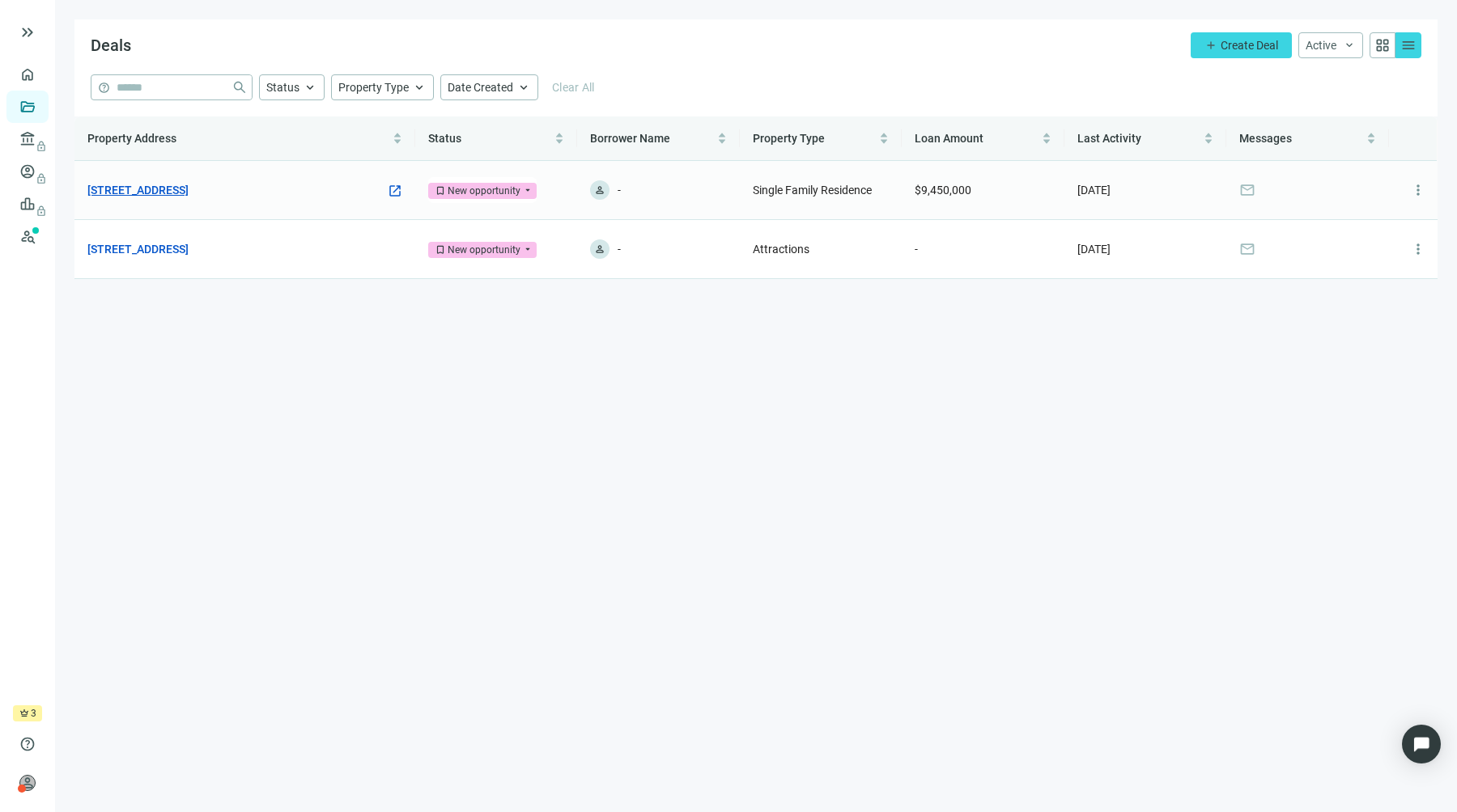
click at [189, 191] on link "[STREET_ADDRESS]" at bounding box center [138, 190] width 101 height 17
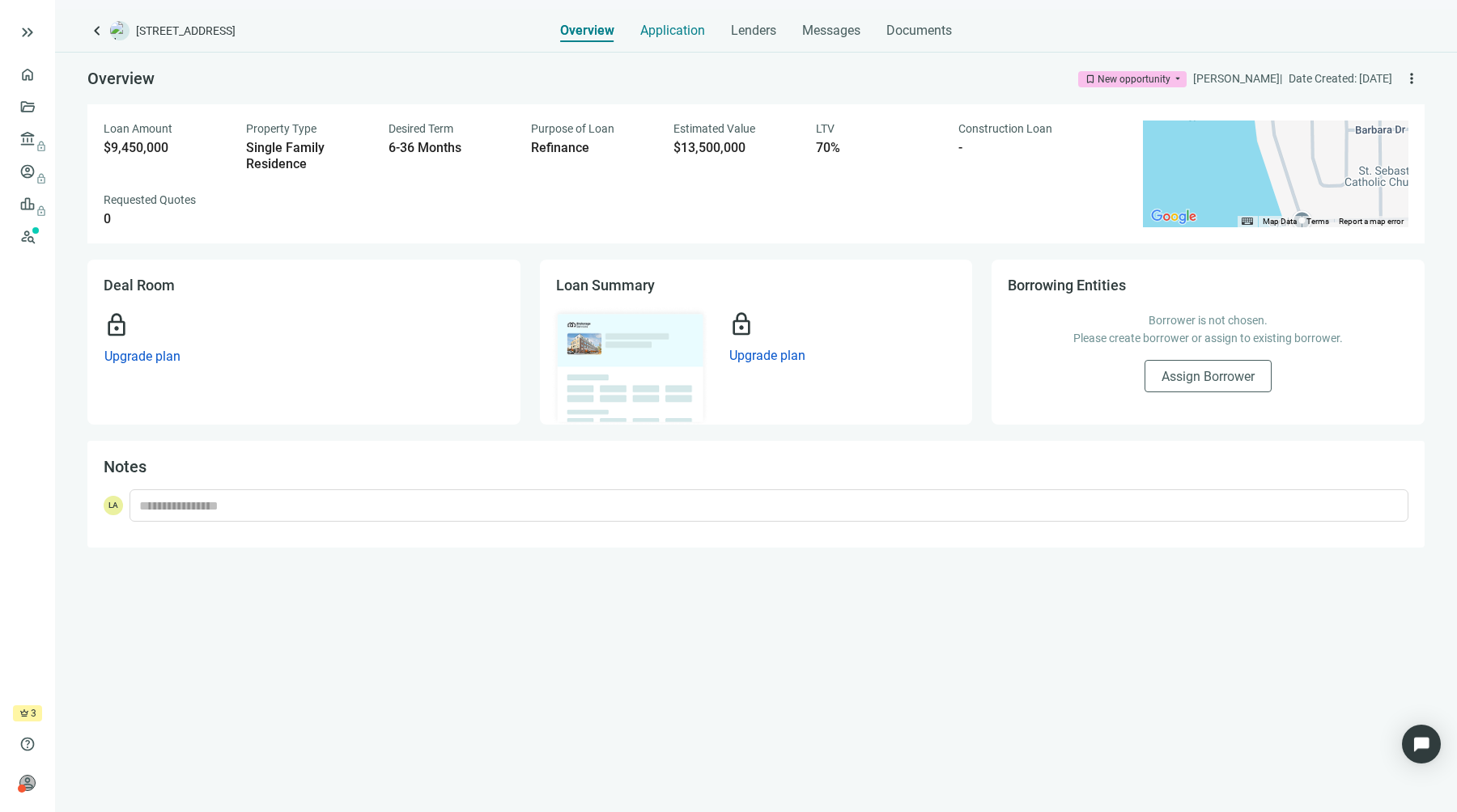
click at [690, 31] on span "Application" at bounding box center [673, 31] width 65 height 17
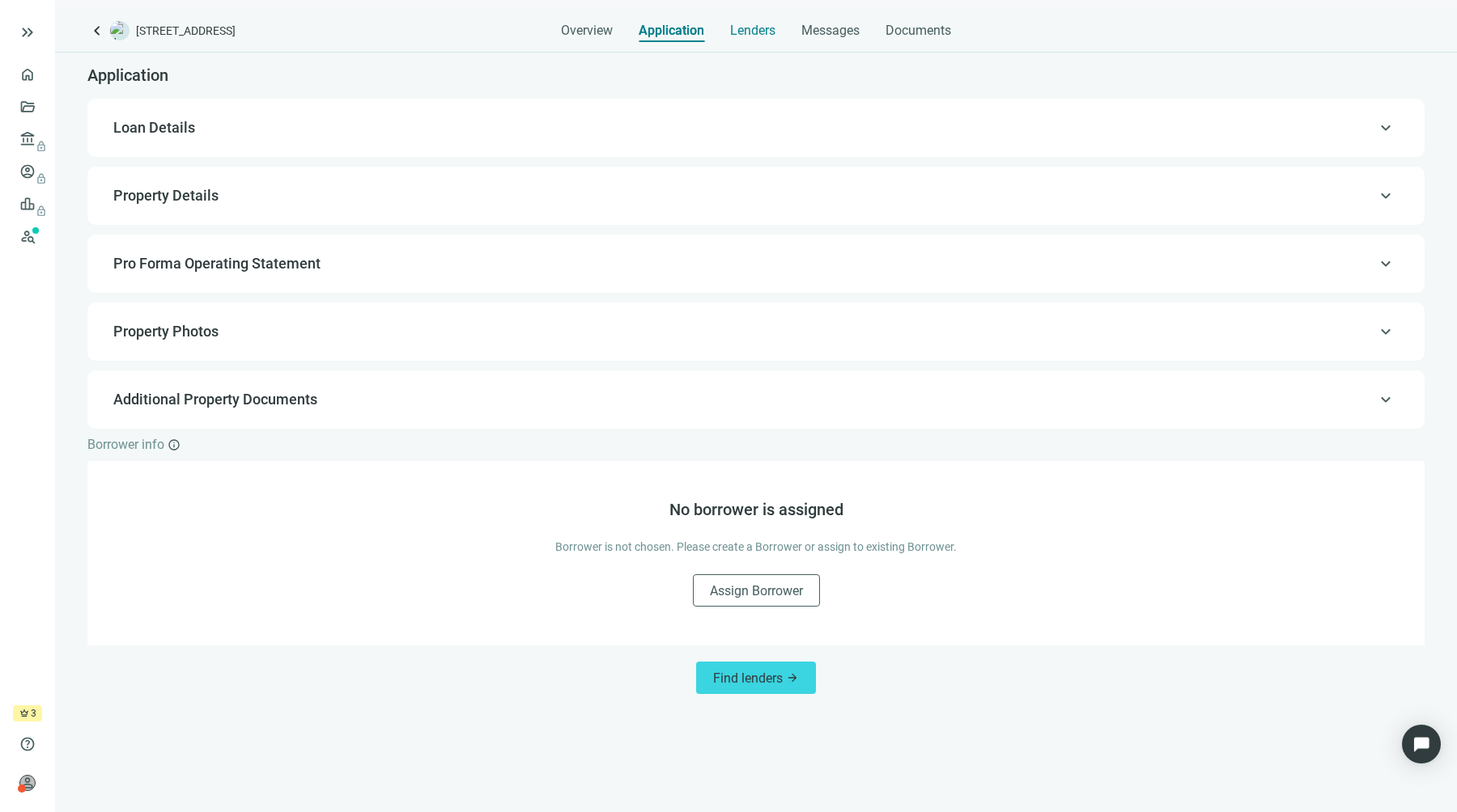
click at [753, 24] on span "Lenders" at bounding box center [753, 31] width 45 height 17
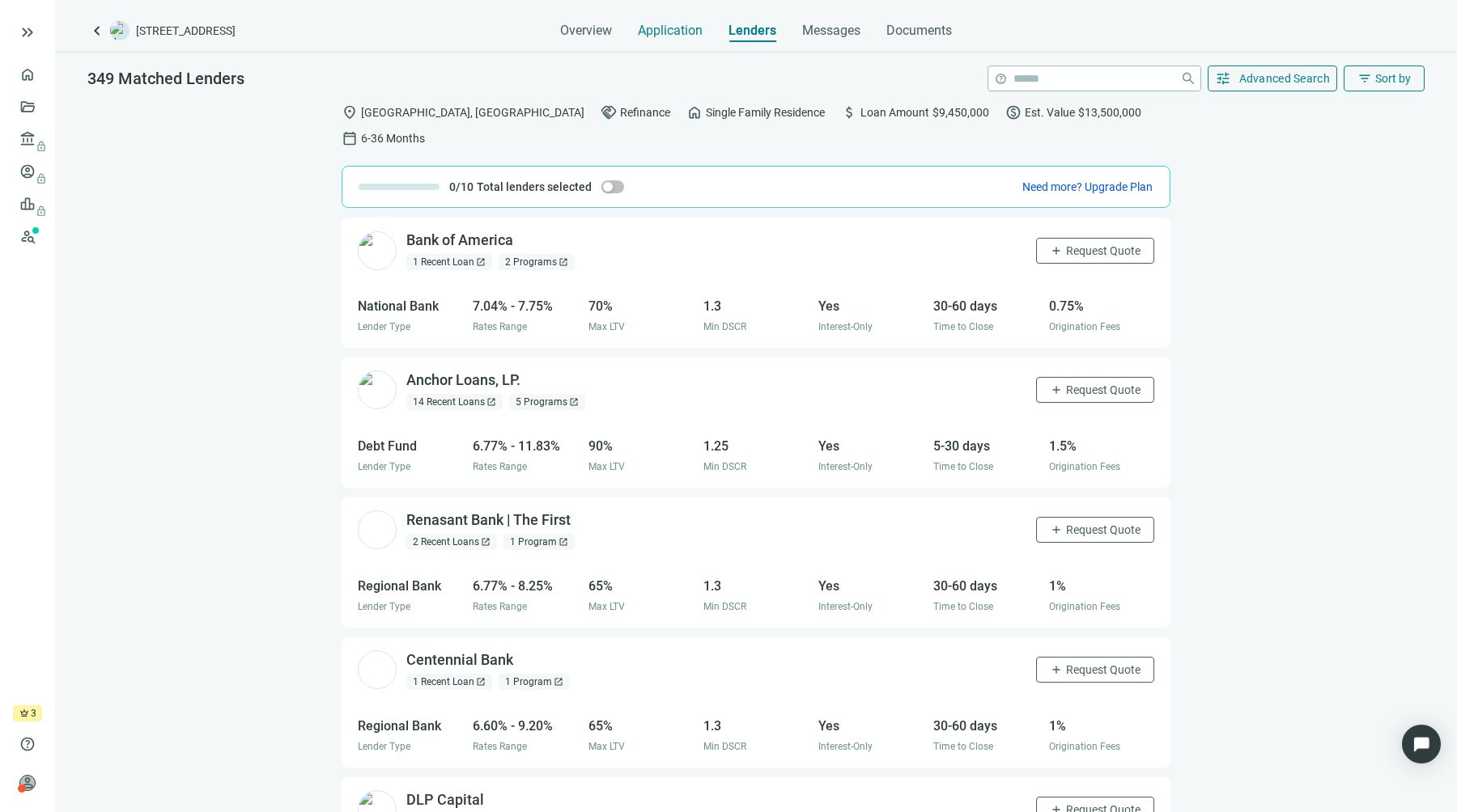
click at [656, 23] on span "Application" at bounding box center [670, 31] width 65 height 17
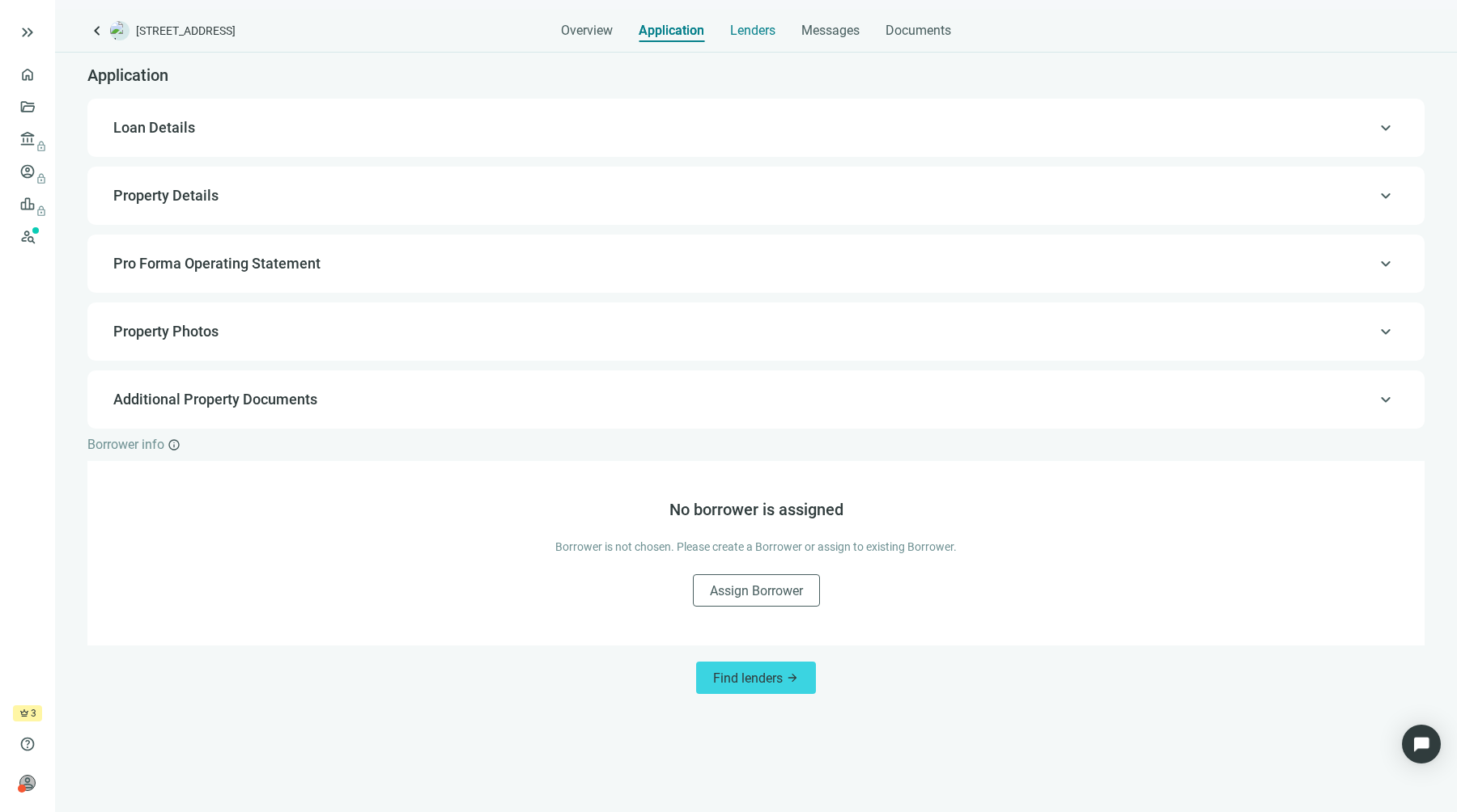
click at [759, 33] on span "Lenders" at bounding box center [753, 31] width 45 height 17
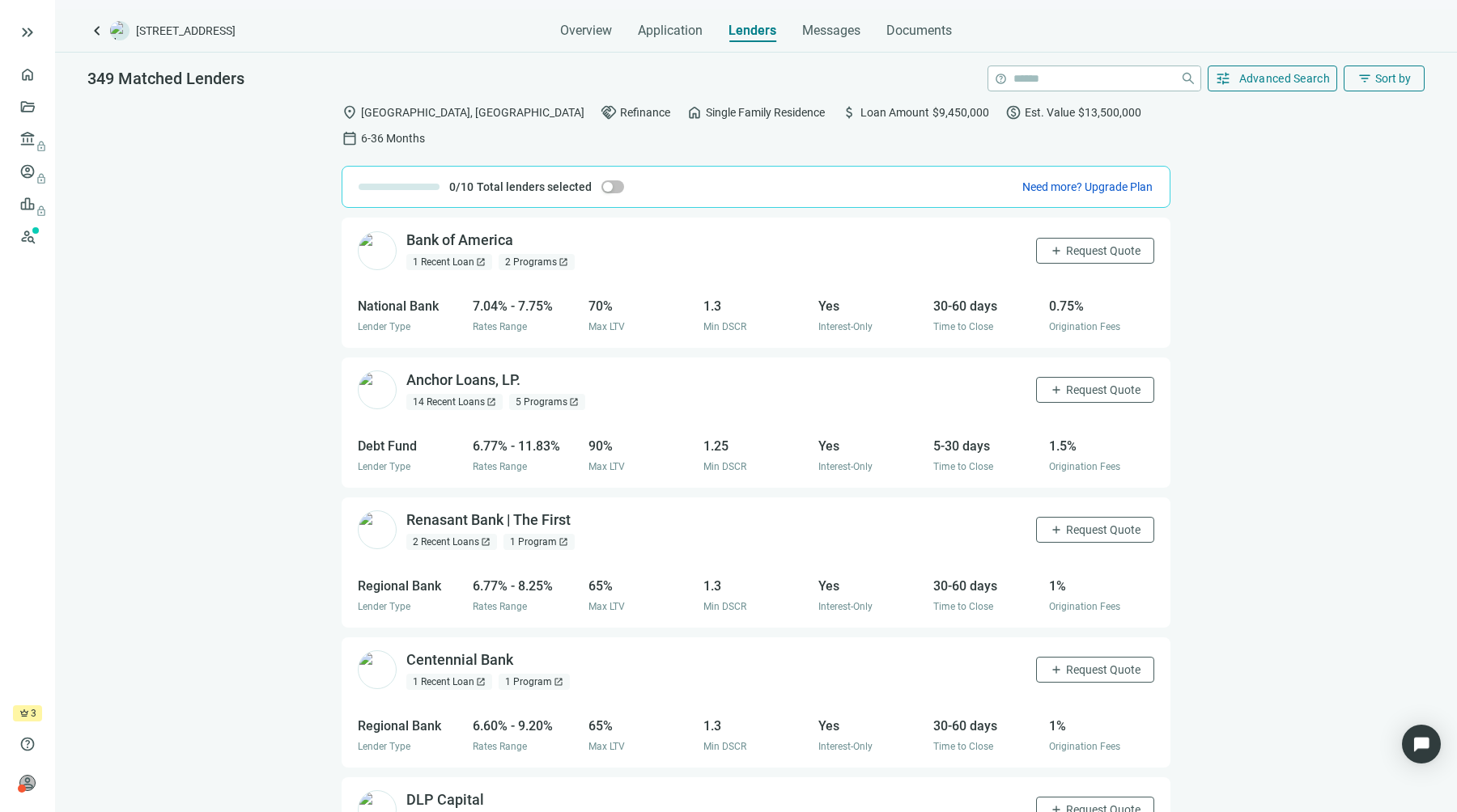
click at [182, 346] on div "Bank of America open_in_new 1 Recent Loan open_in_new 2 Programs open_in_new ad…" at bounding box center [756, 527] width 1402 height 620
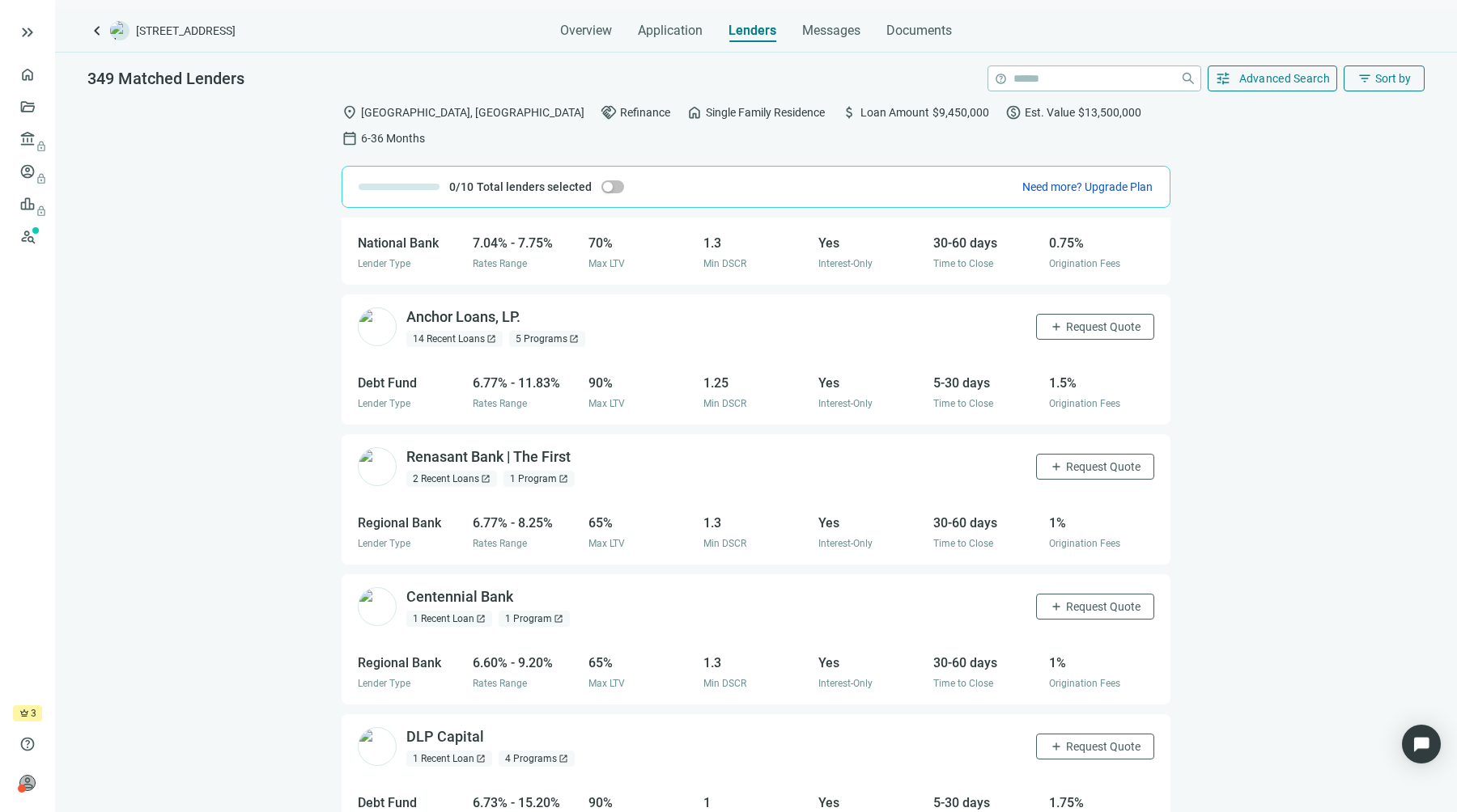
scroll to position [43, 0]
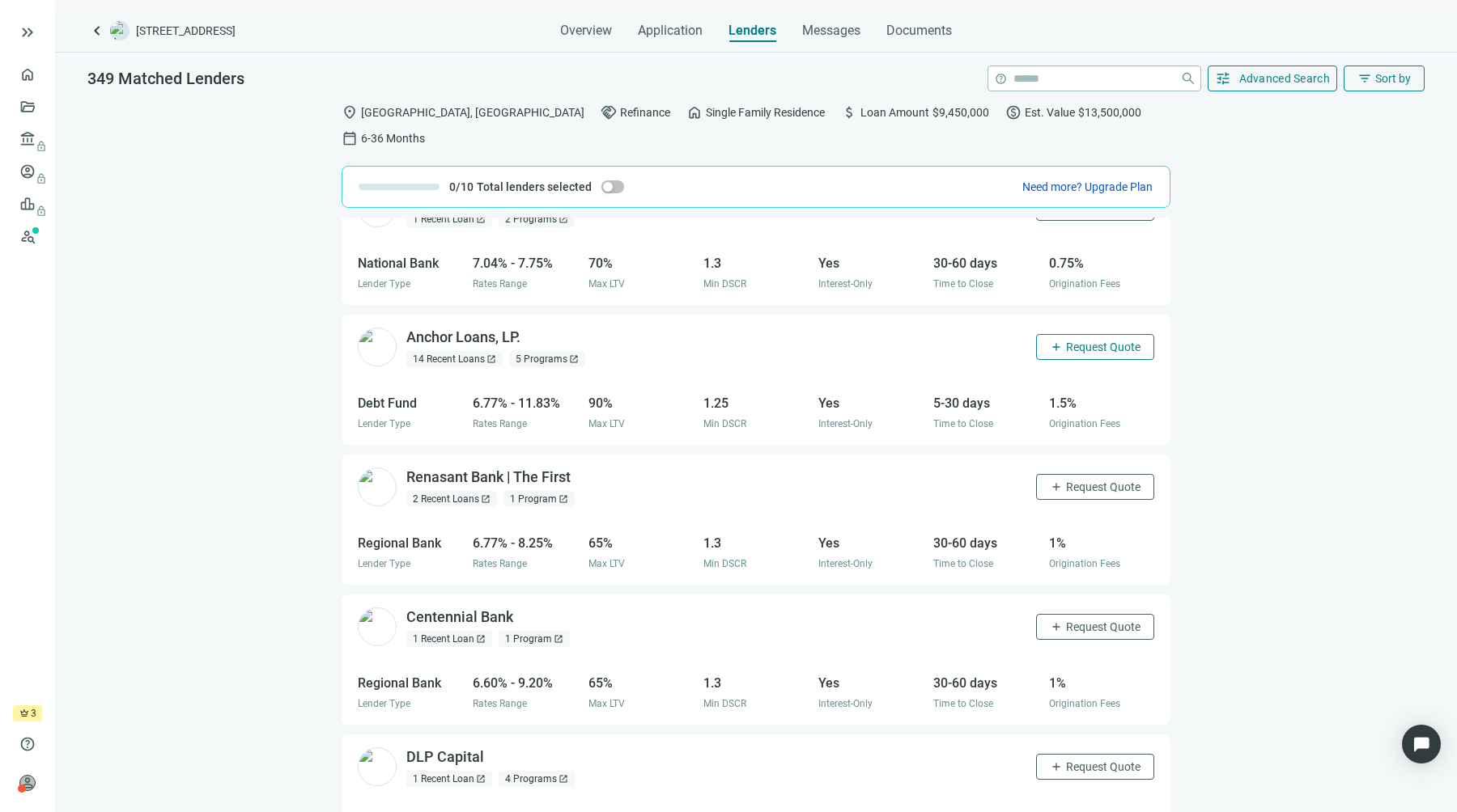
click at [1076, 341] on span "Request Quote" at bounding box center [1102, 347] width 74 height 13
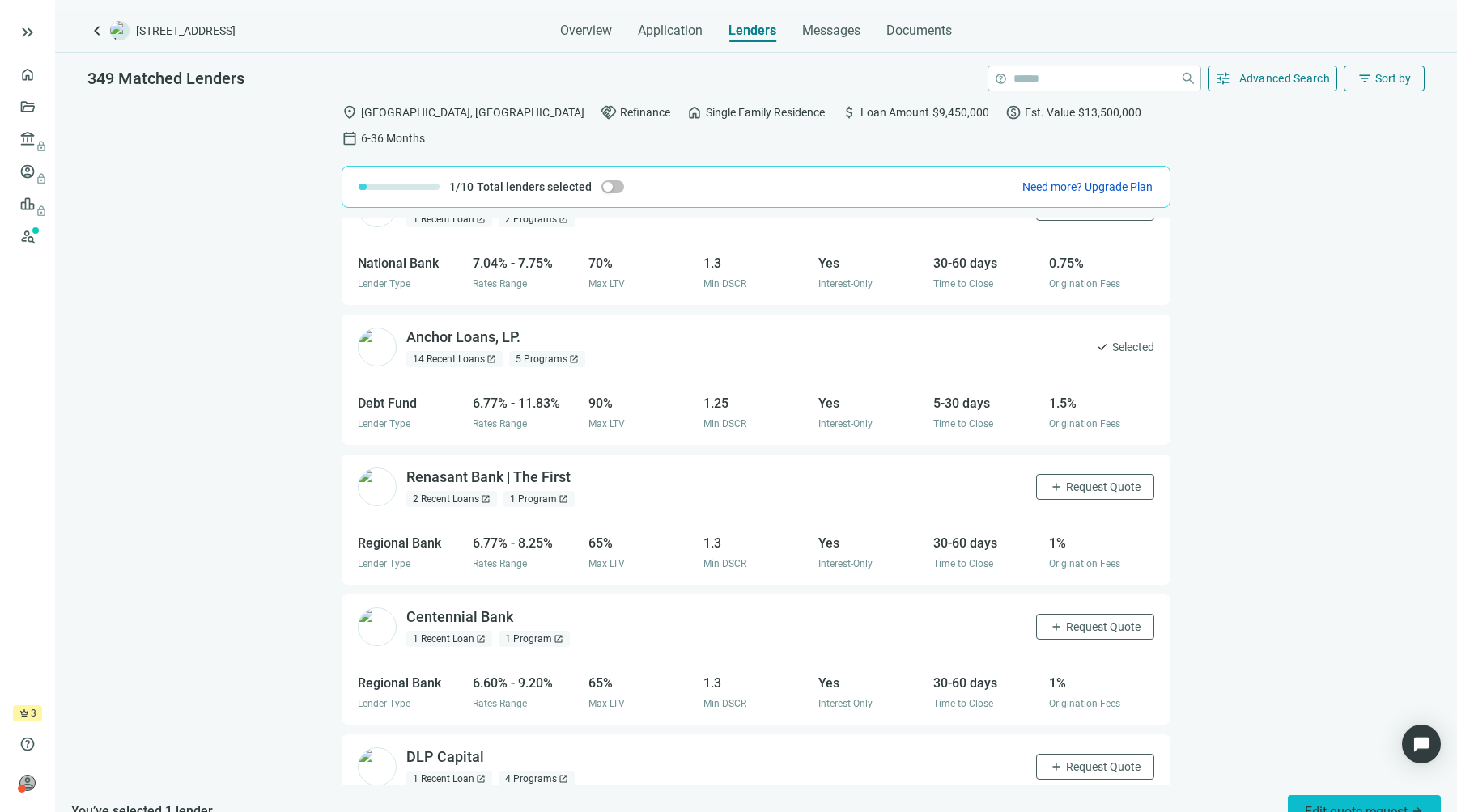
click at [1315, 804] on span "Edit quote request arrow_forward" at bounding box center [1364, 812] width 119 height 16
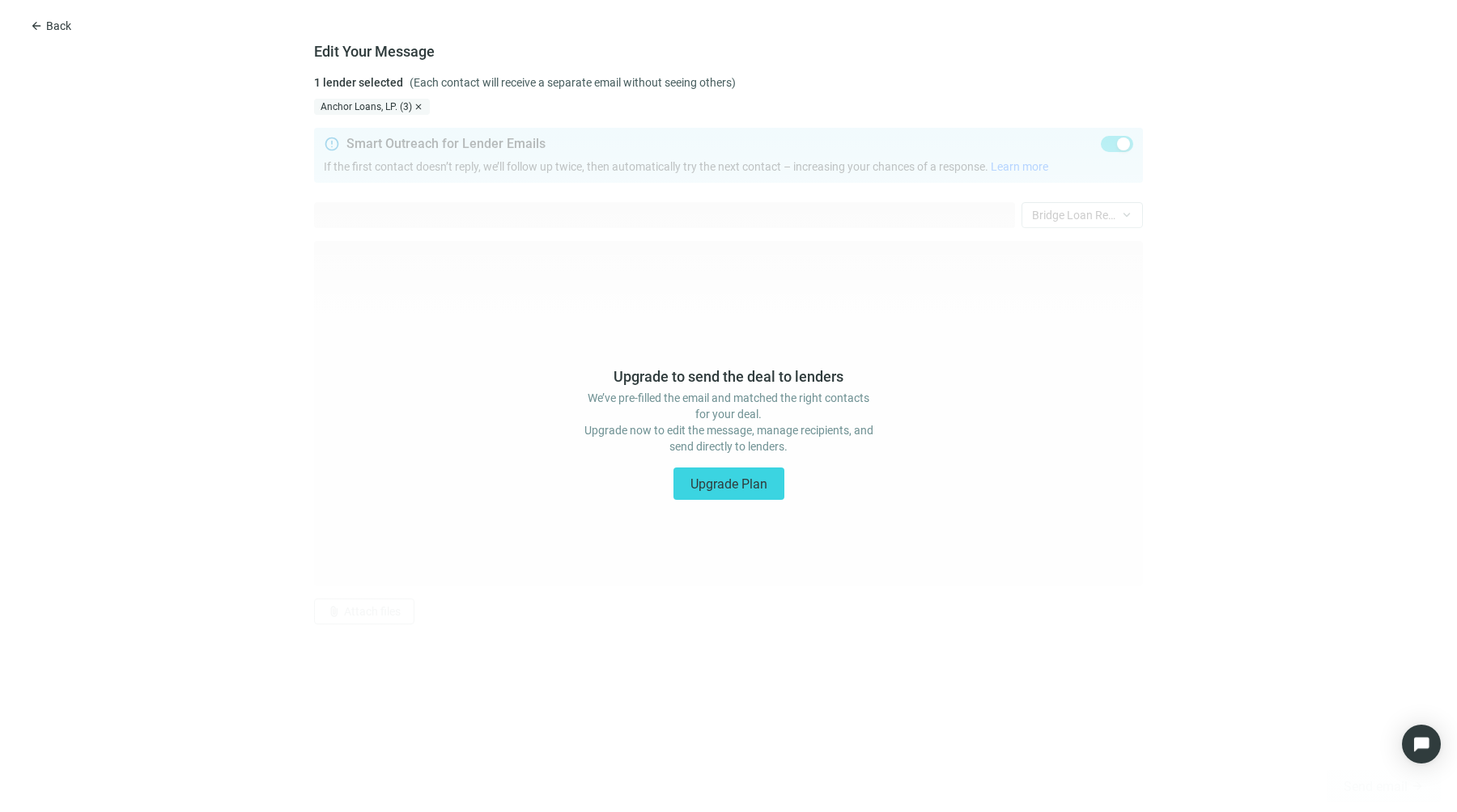
type textarea "**********"
click at [946, 318] on div "Upgrade to send the deal to lenders We’ve pre-filled the email and matched the …" at bounding box center [728, 464] width 1457 height 698
click at [38, 27] on span "arrow_back" at bounding box center [36, 25] width 13 height 13
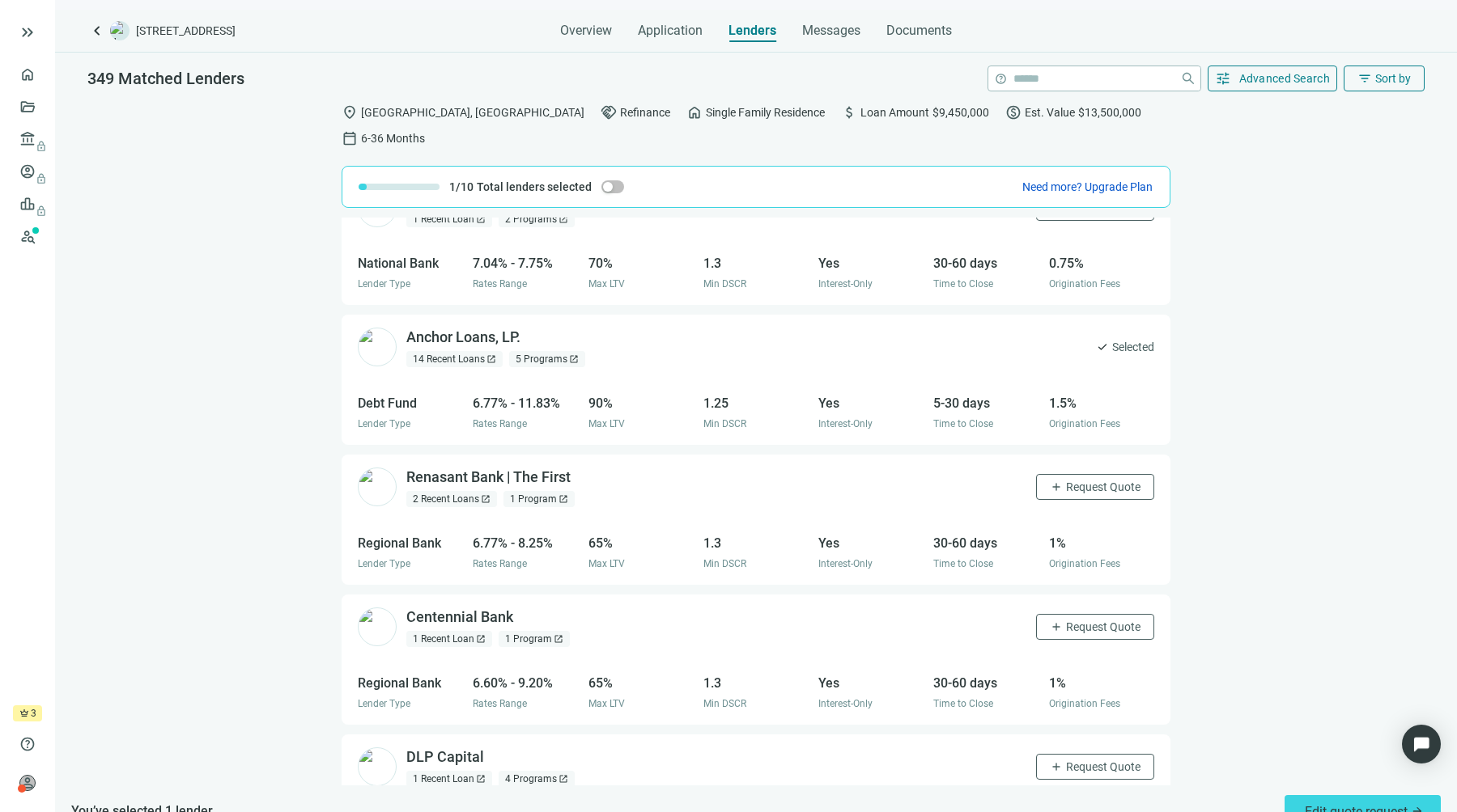
click at [293, 448] on div "Bank of America open_in_new 1 Recent Loan open_in_new 2 Programs open_in_new ad…" at bounding box center [756, 501] width 1402 height 568
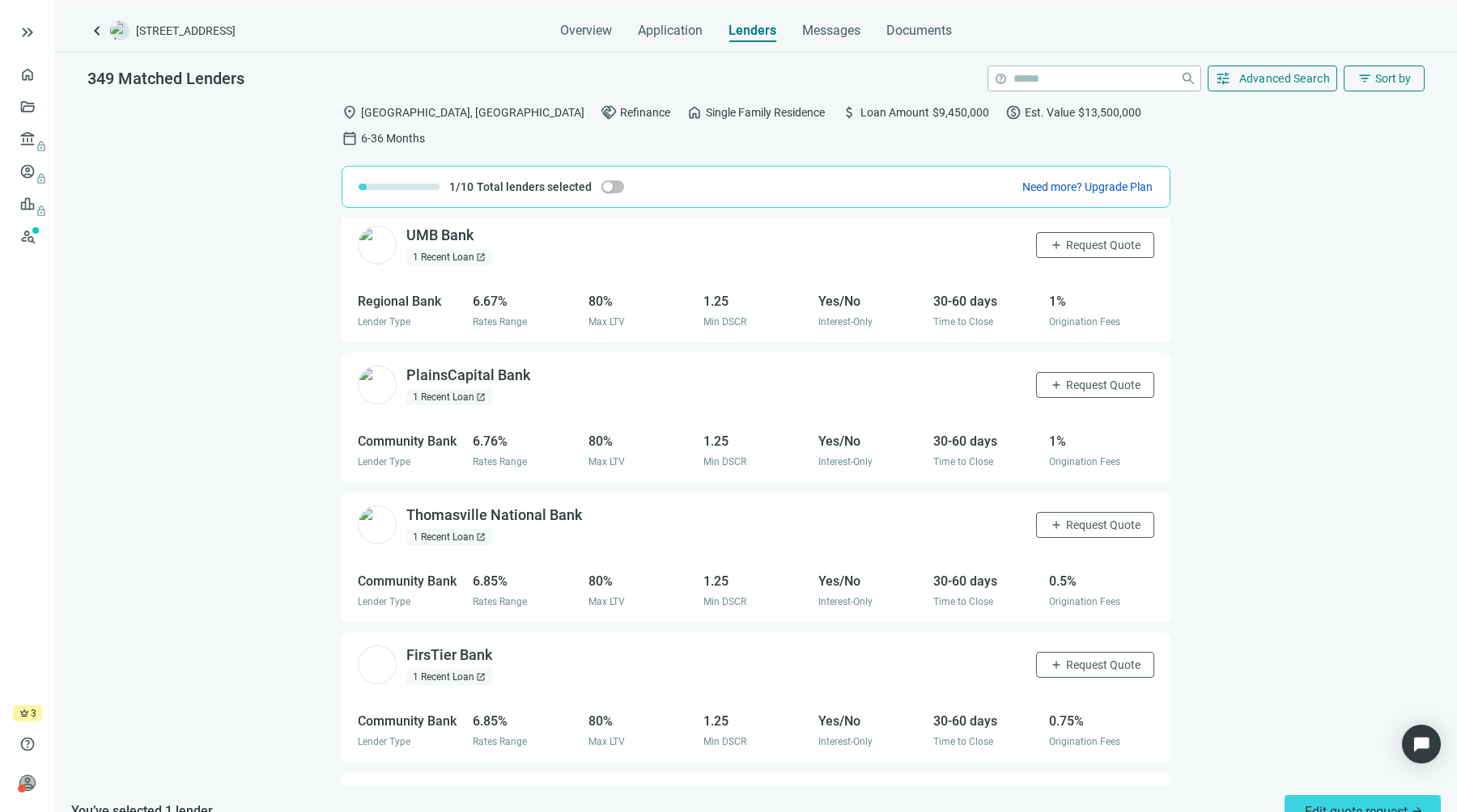
scroll to position [1586, 0]
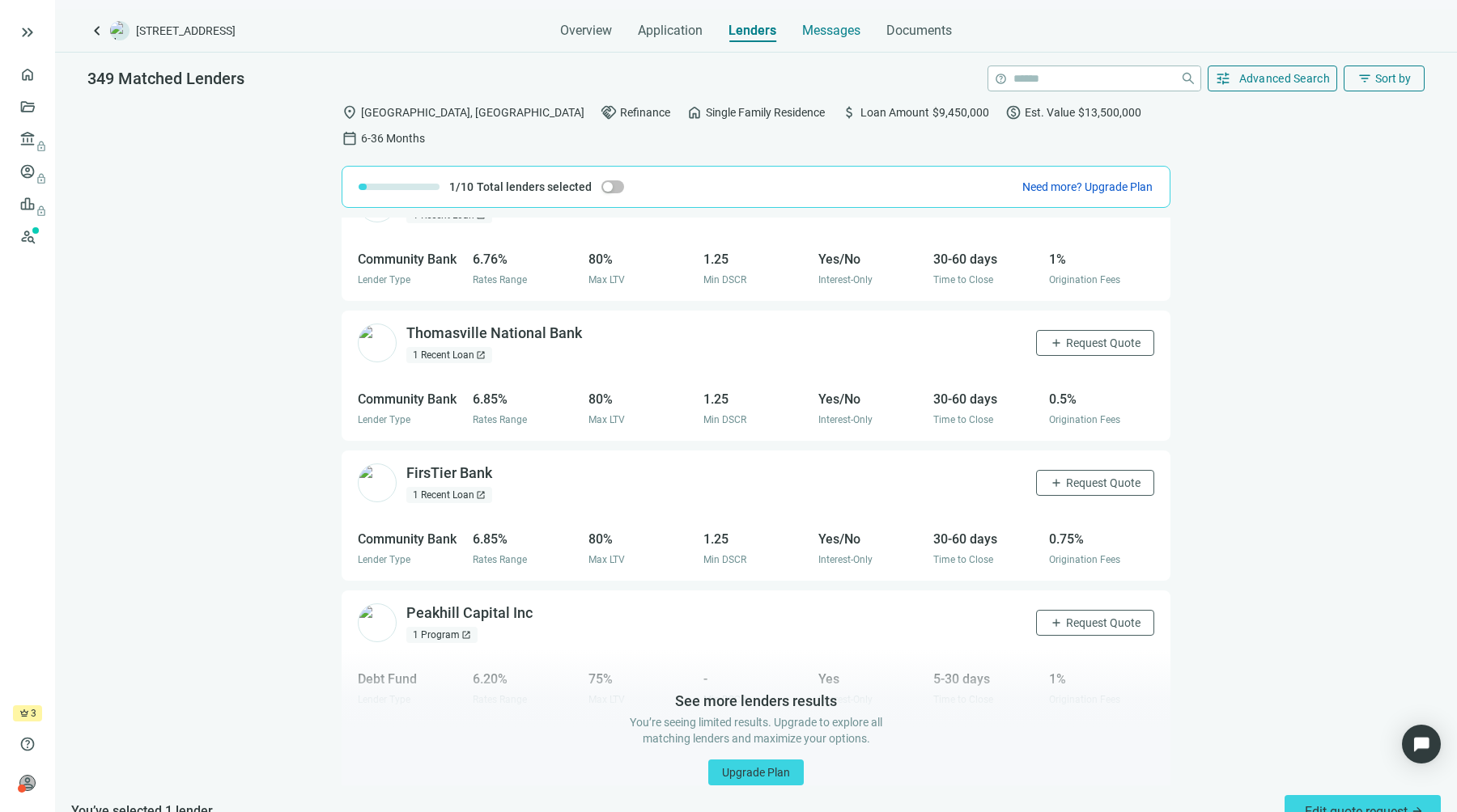
click at [816, 38] on span "Messages" at bounding box center [831, 31] width 59 height 16
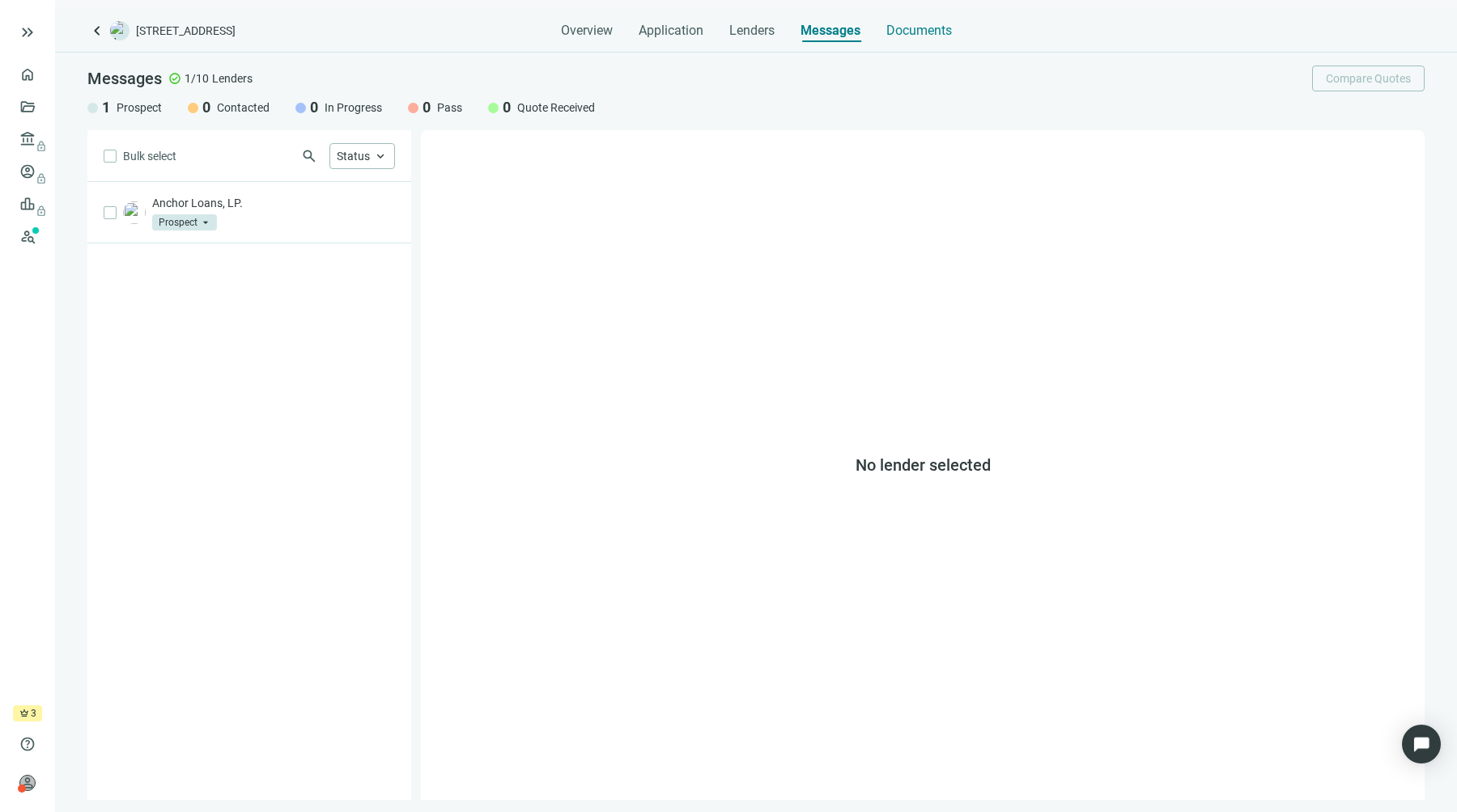
click at [912, 35] on span "Documents" at bounding box center [918, 31] width 66 height 17
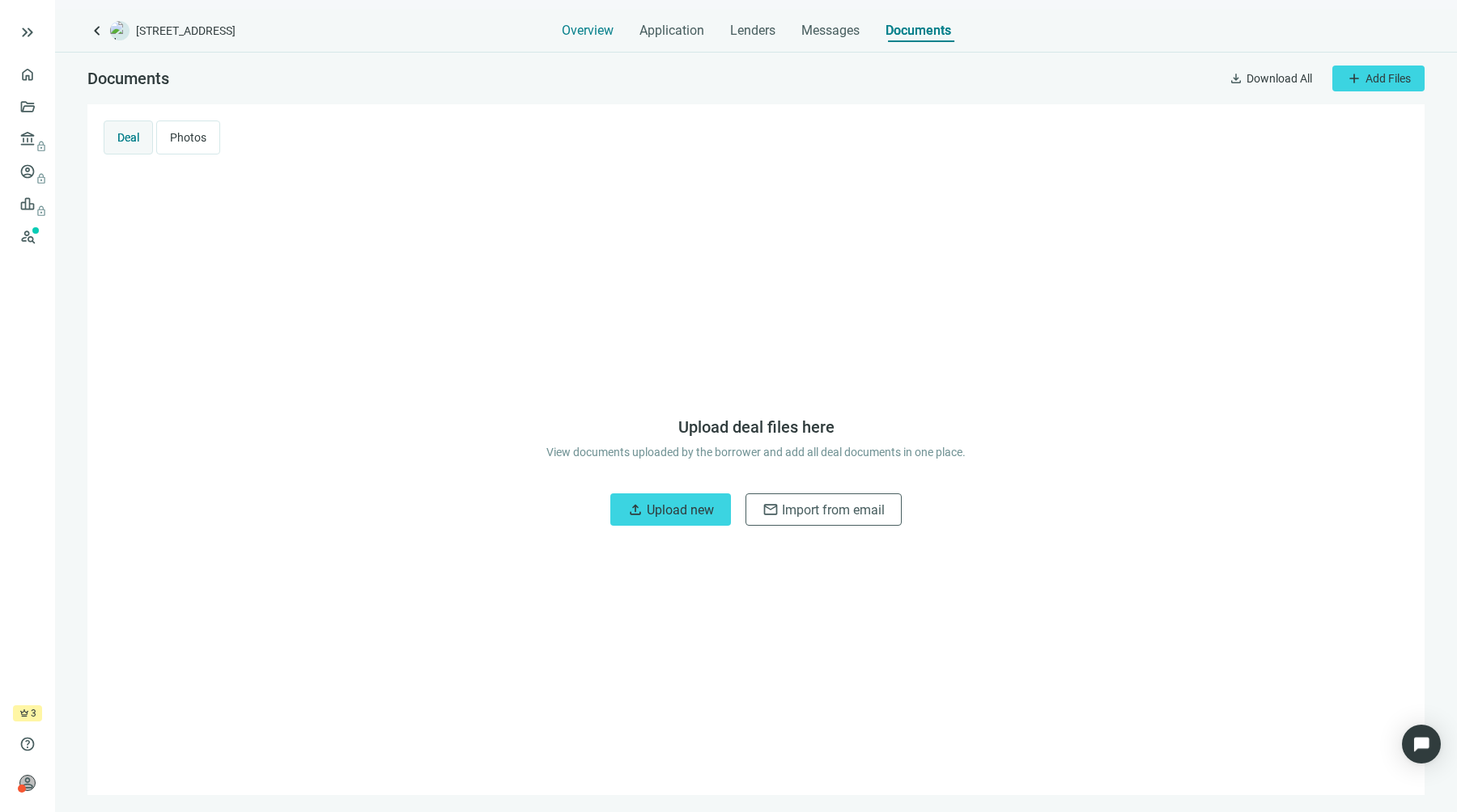
click at [562, 34] on span "Overview" at bounding box center [587, 31] width 52 height 17
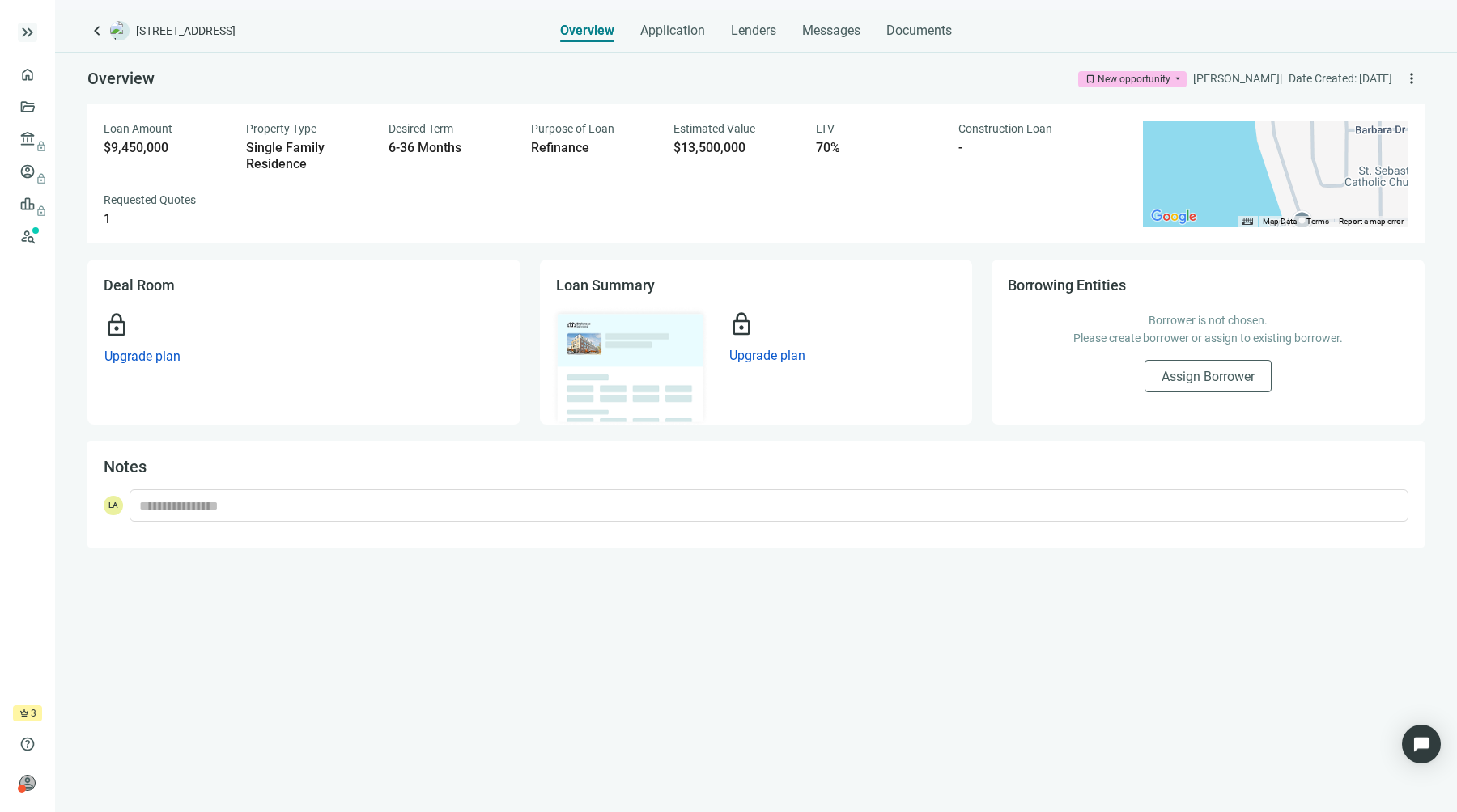
click at [30, 34] on span "keyboard_double_arrow_right" at bounding box center [27, 32] width 19 height 19
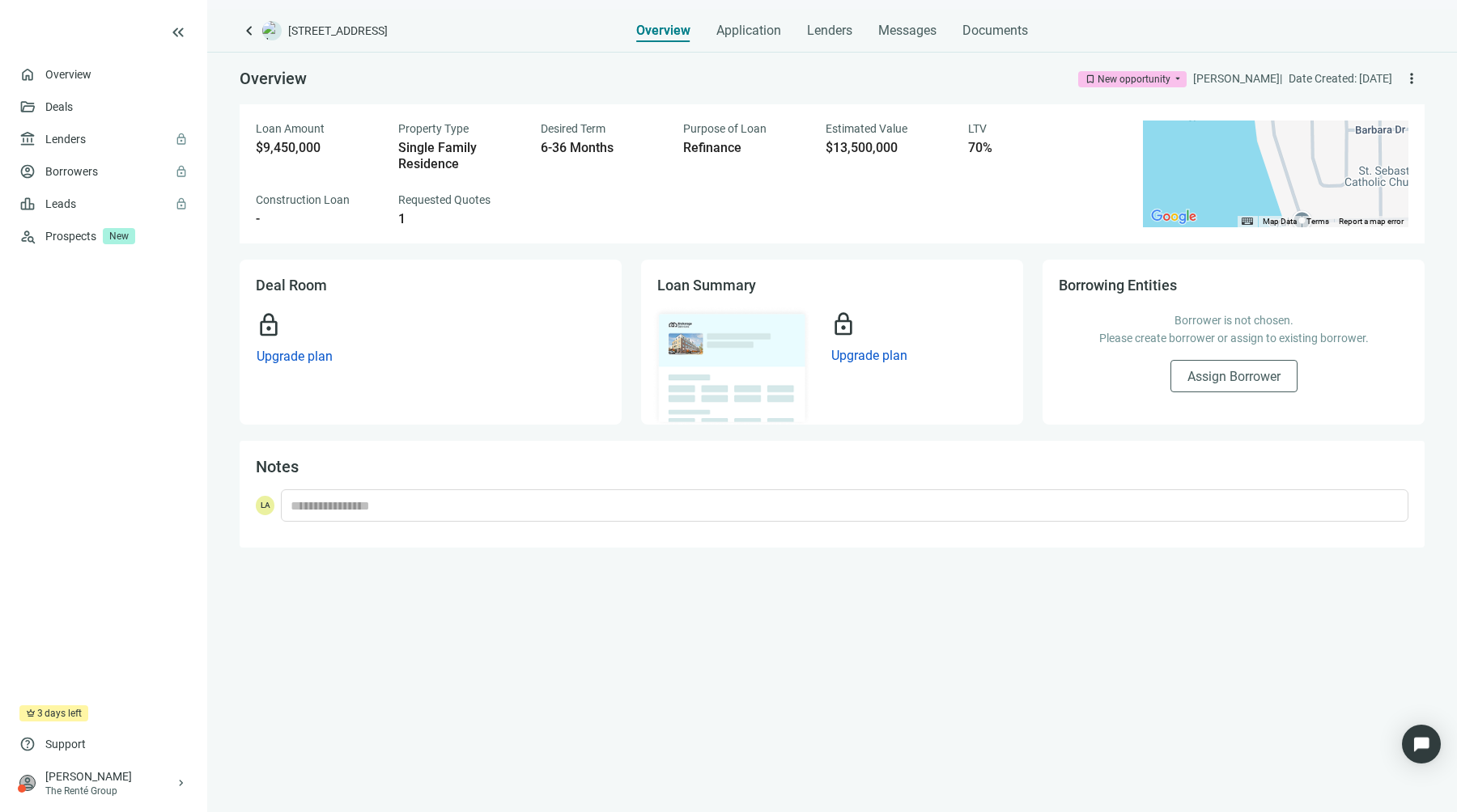
click at [38, 34] on icon at bounding box center [71, 32] width 104 height 32
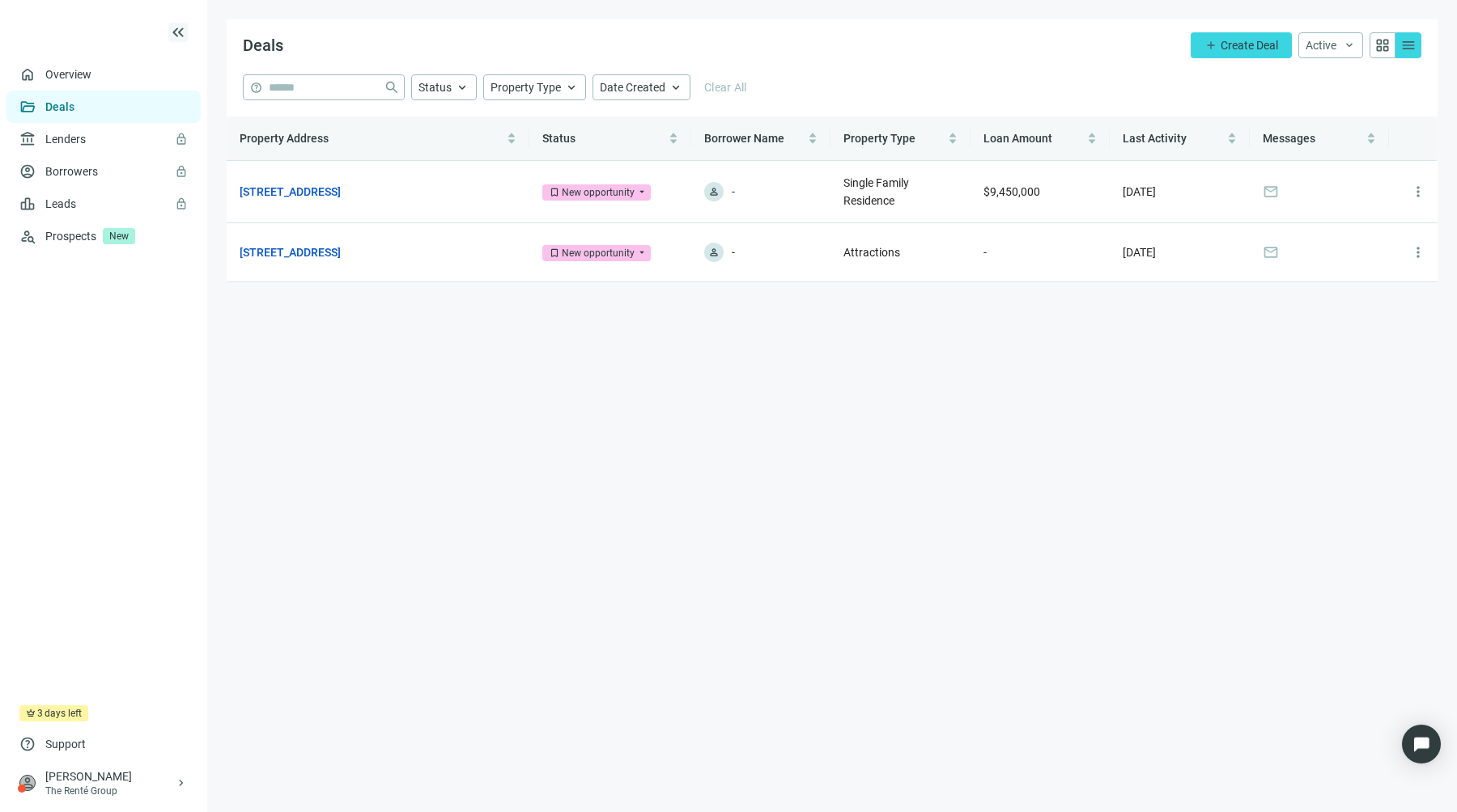
click at [181, 33] on span "keyboard_double_arrow_left" at bounding box center [178, 32] width 19 height 19
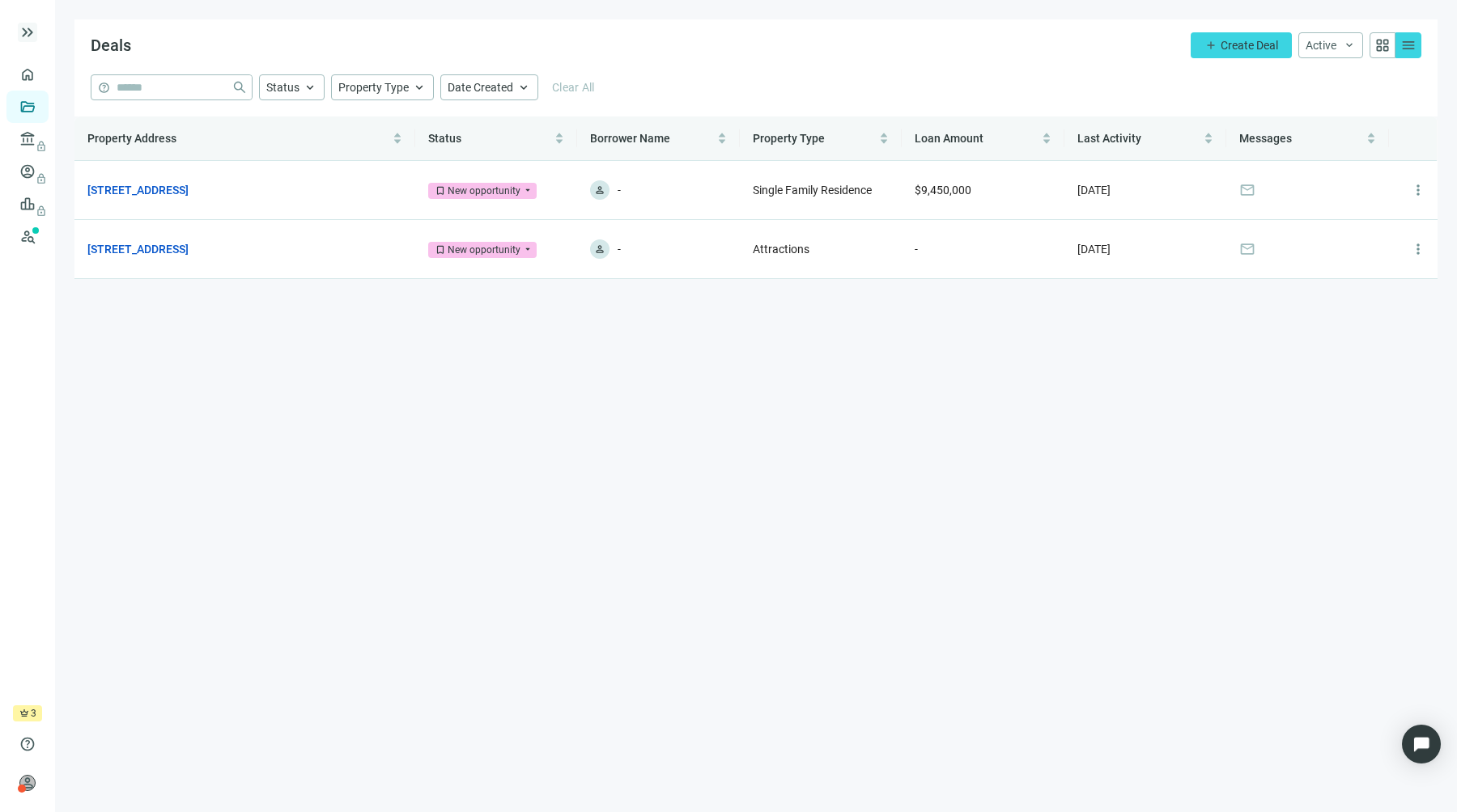
click at [181, 33] on div "Deals add Create Deal Active keyboard_arrow_down grid_view menu" at bounding box center [756, 46] width 1363 height 55
click at [24, 34] on span "keyboard_double_arrow_right" at bounding box center [27, 32] width 19 height 19
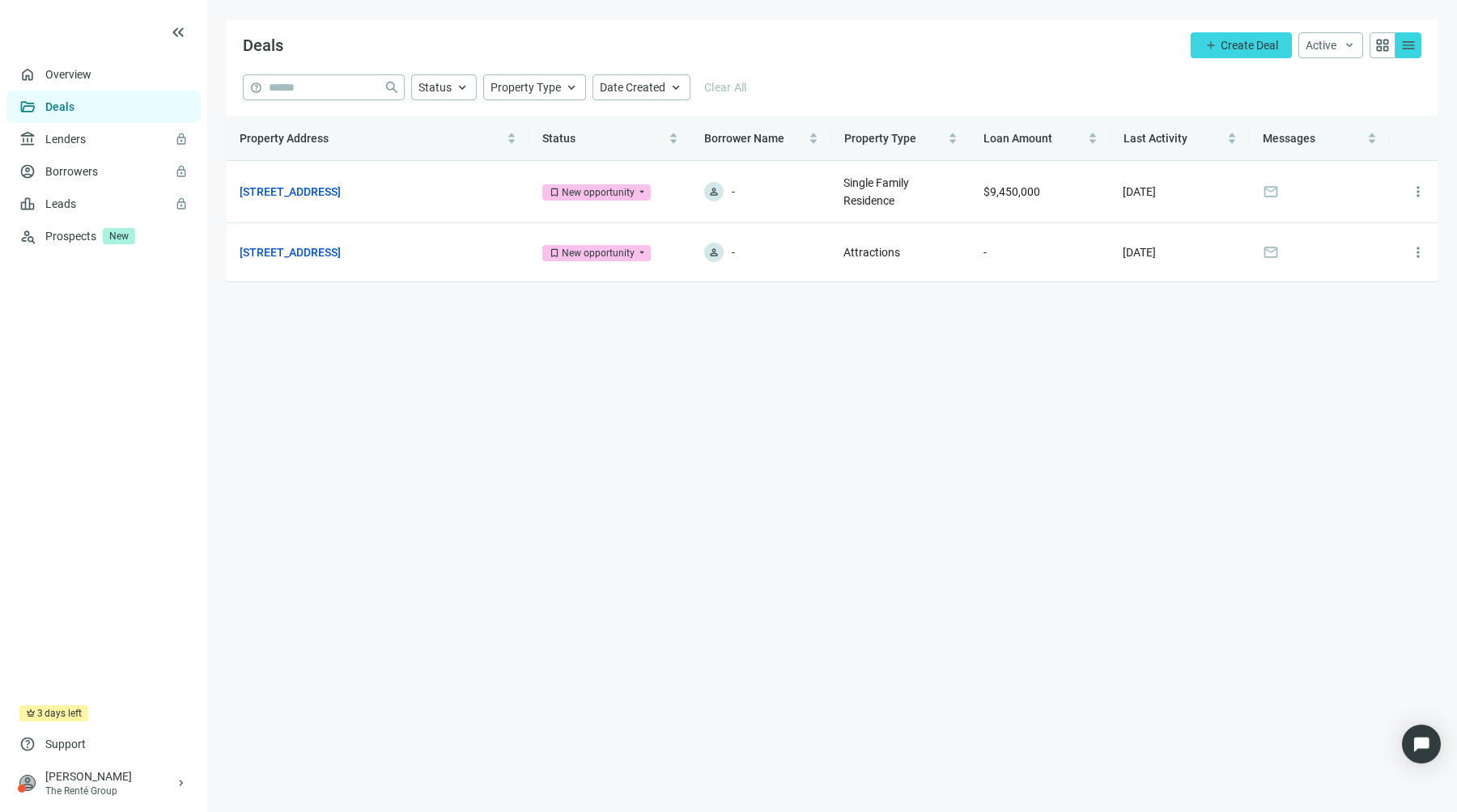
click at [399, 30] on div "Deals add Create Deal Active keyboard_arrow_down grid_view menu" at bounding box center [832, 46] width 1211 height 55
click at [259, 49] on span "Deals" at bounding box center [263, 45] width 40 height 19
click at [95, 804] on div "person [PERSON_NAME] The Renté Group keyboard_arrow_right" at bounding box center [103, 783] width 194 height 45
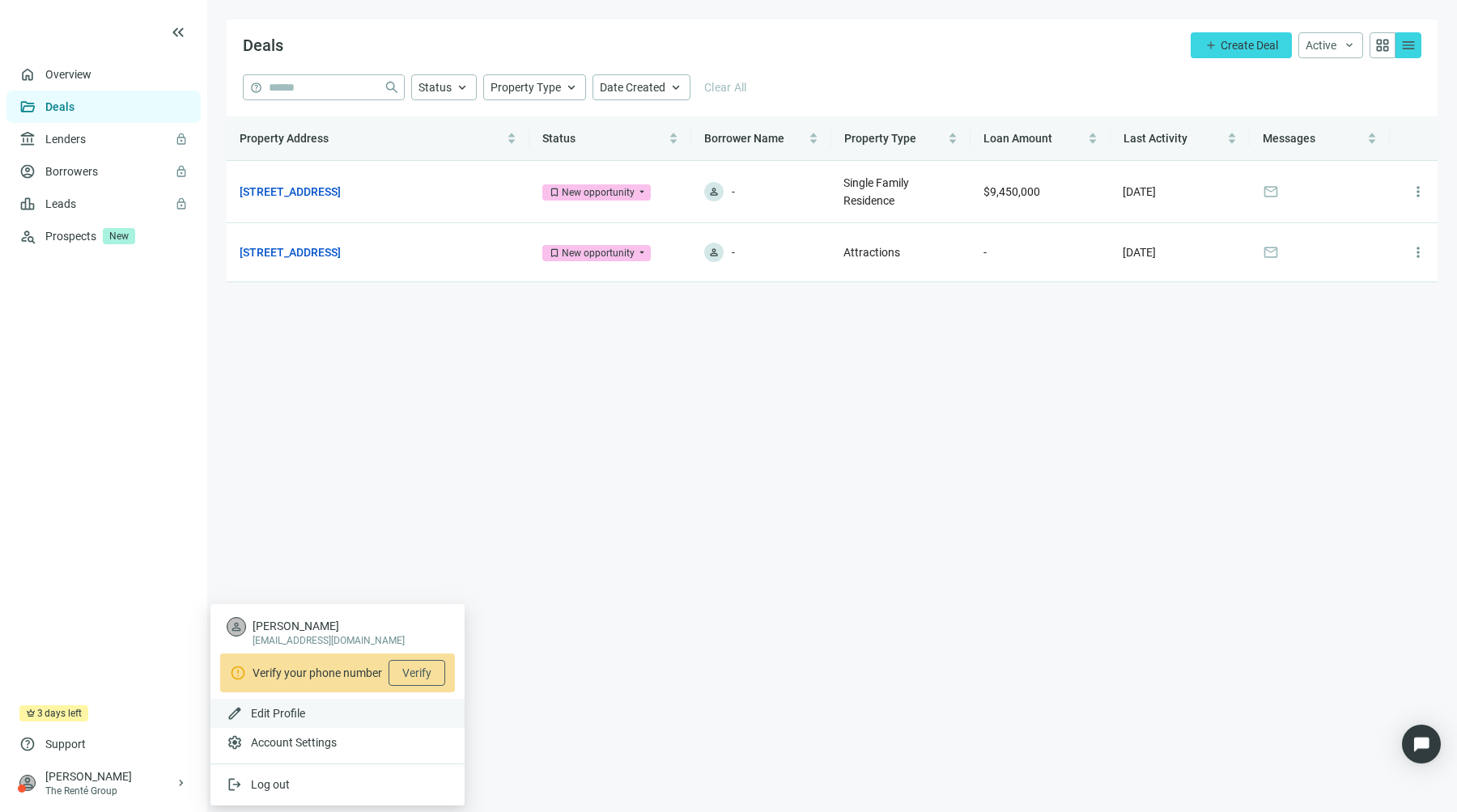
click at [296, 712] on span "Edit Profile" at bounding box center [278, 713] width 54 height 13
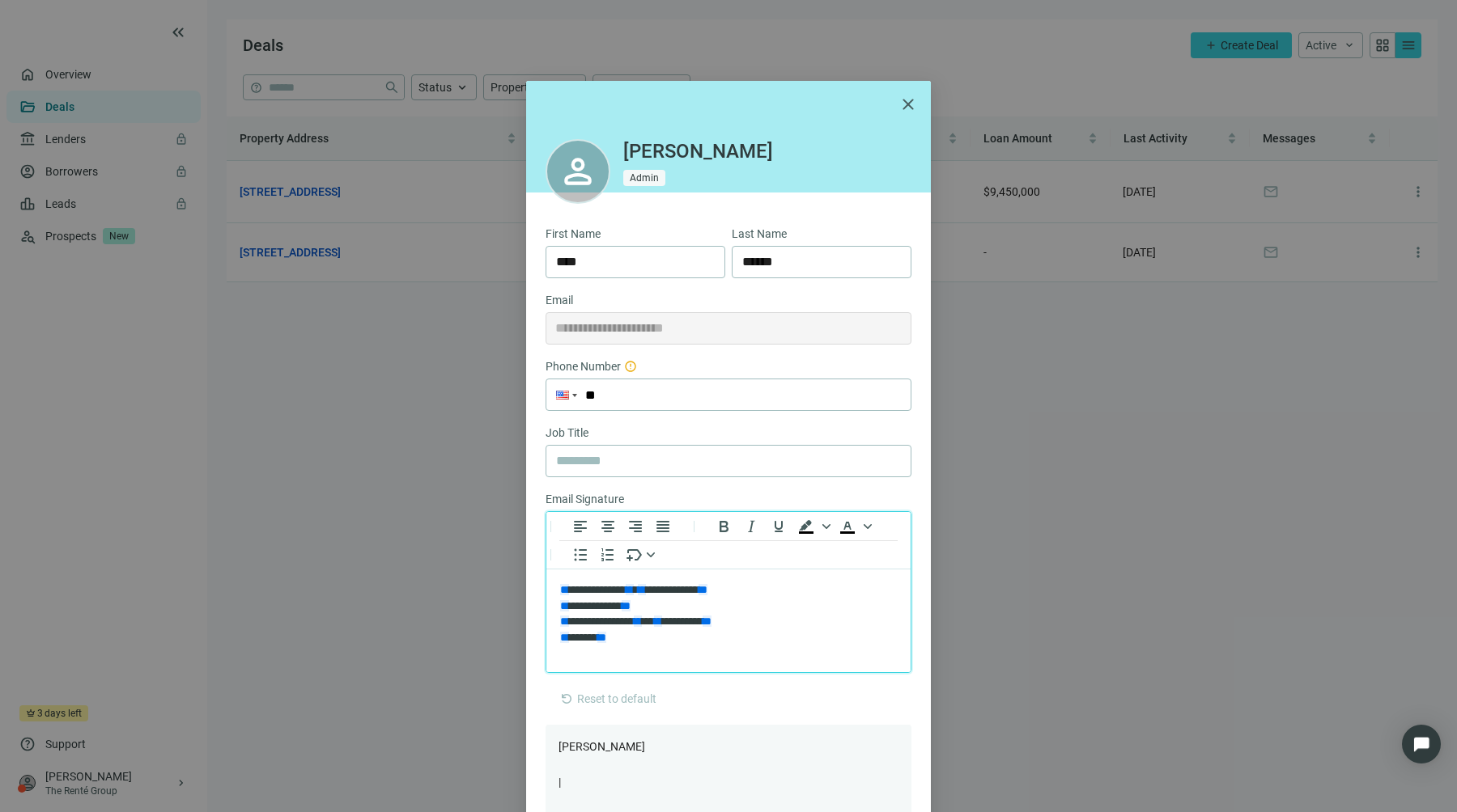
click at [681, 645] on html "**********" at bounding box center [728, 614] width 364 height 89
click at [901, 110] on span "close" at bounding box center [908, 104] width 19 height 19
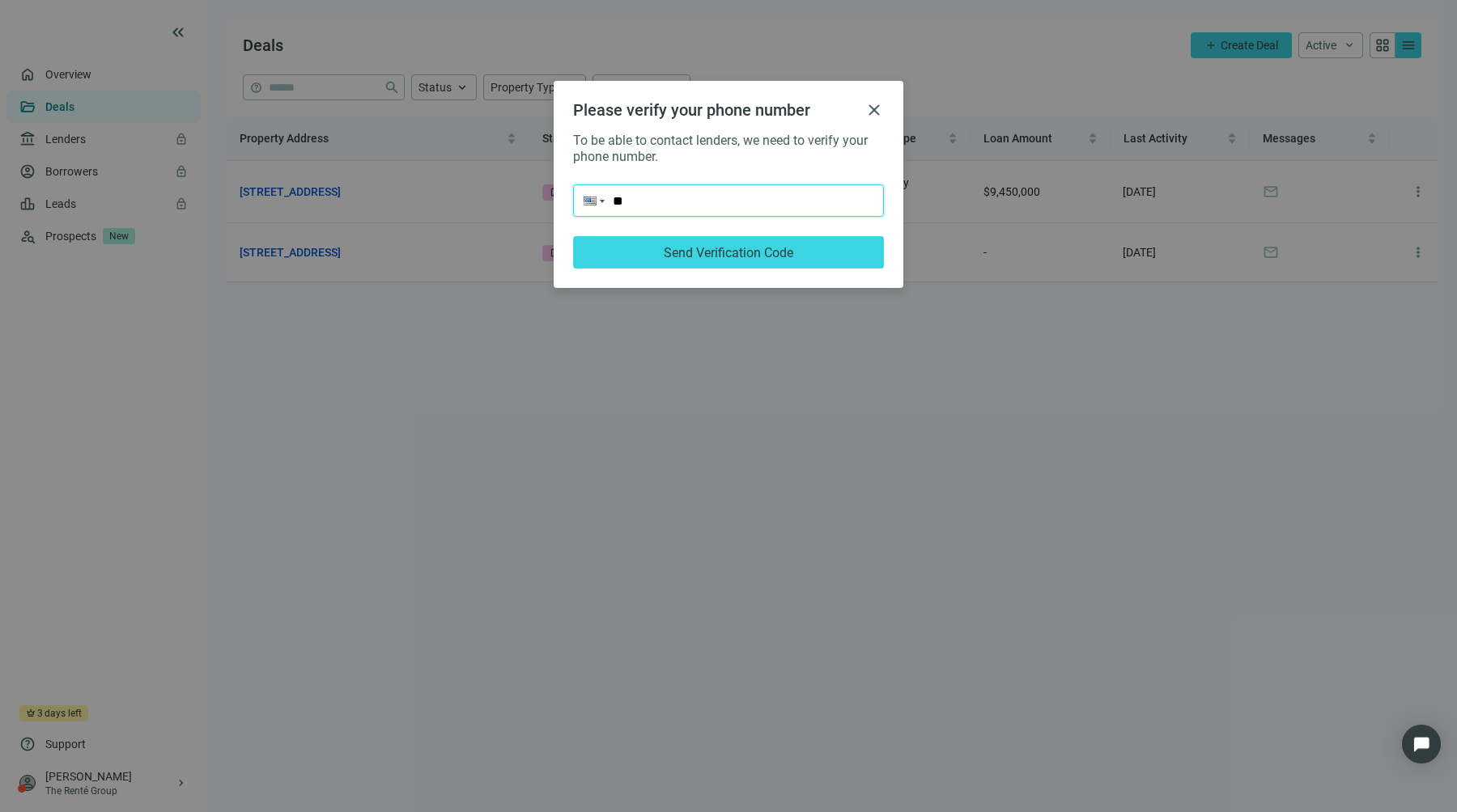
click at [776, 189] on input "**" at bounding box center [728, 200] width 309 height 31
type input "**********"
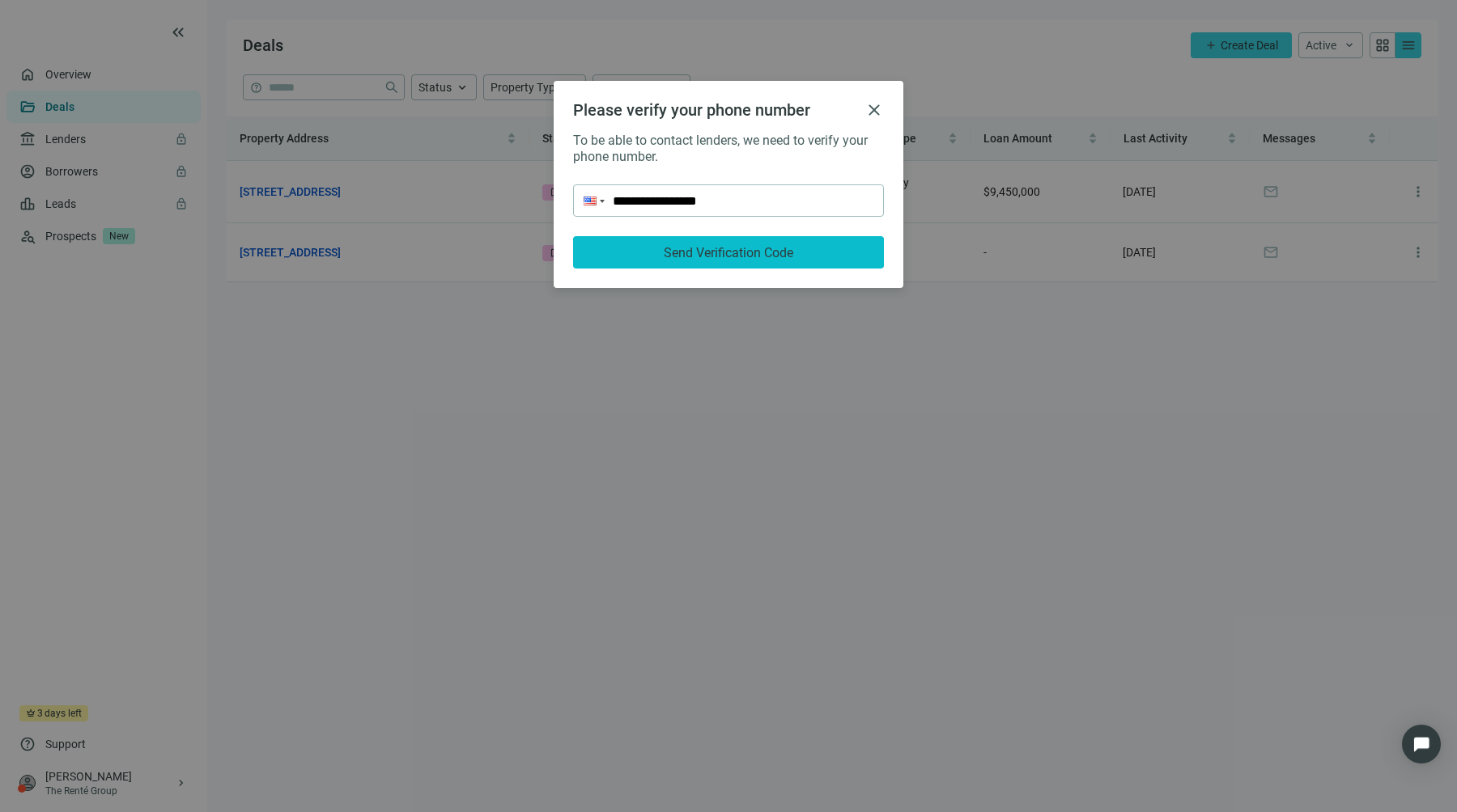
click at [776, 261] on button "Send Verification Code" at bounding box center [728, 252] width 311 height 32
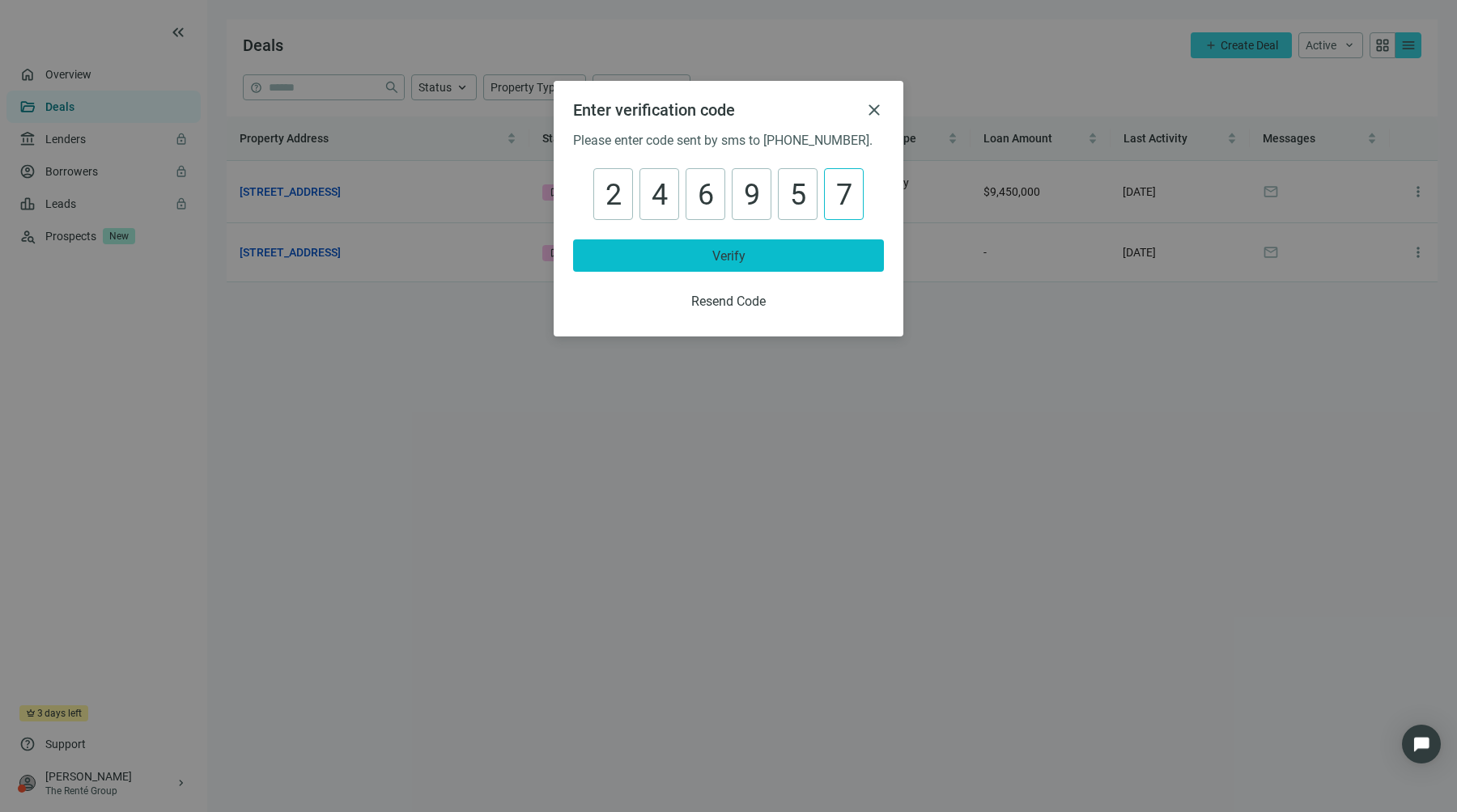
type input "******"
click at [732, 255] on span "Verify" at bounding box center [728, 256] width 33 height 16
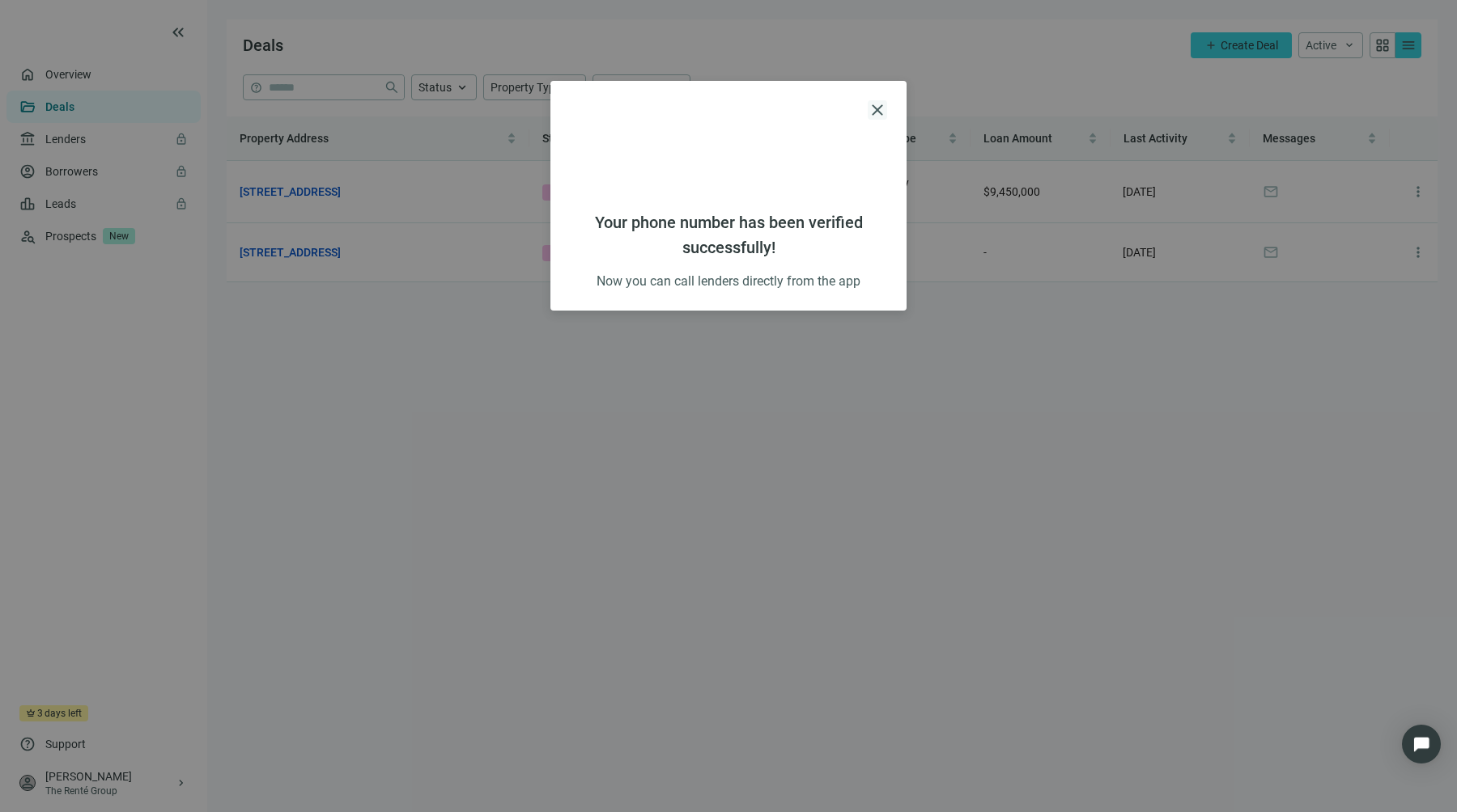
click at [882, 109] on span "close" at bounding box center [877, 110] width 19 height 19
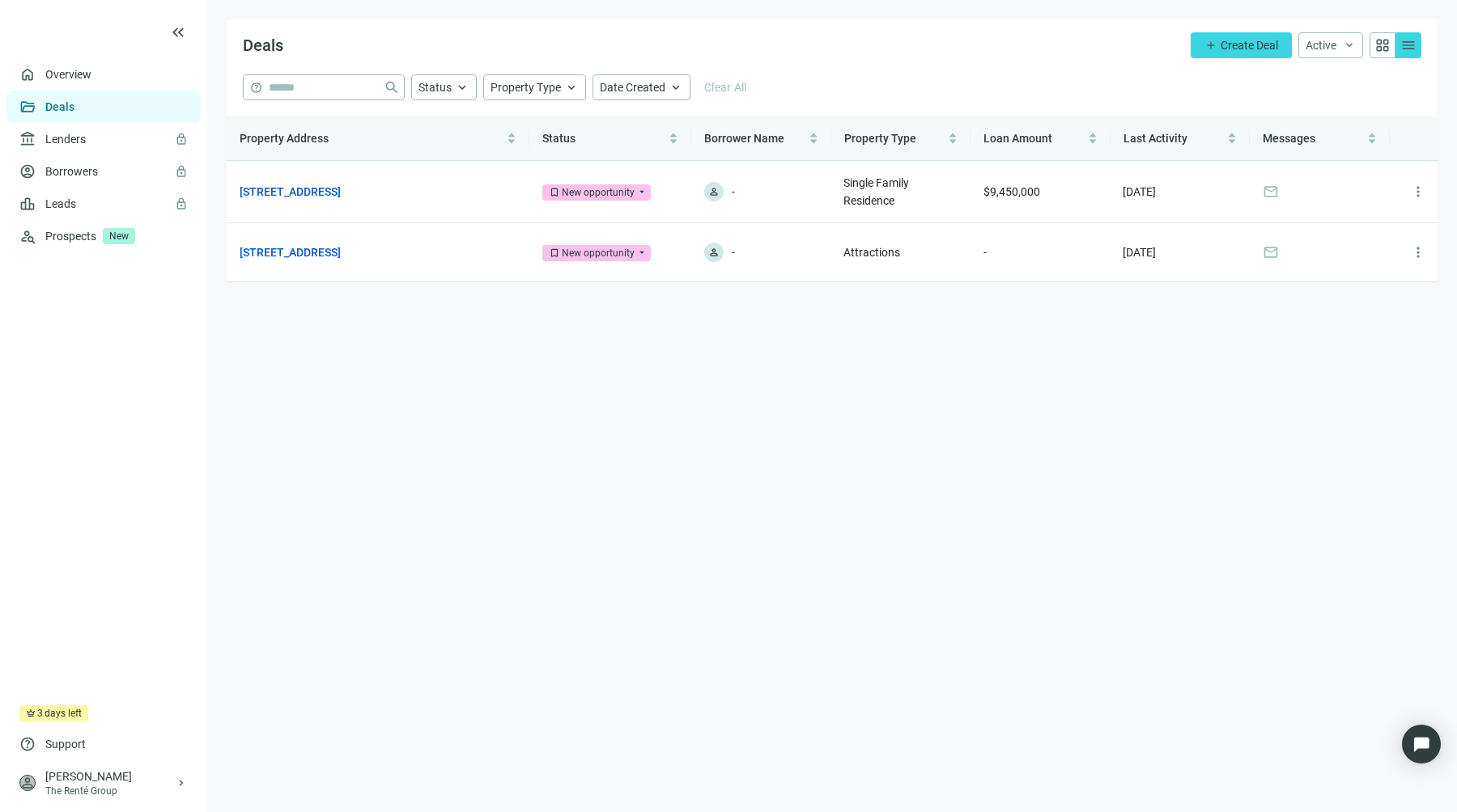
click at [739, 434] on main "Deals add Create Deal Active keyboard_arrow_down grid_view menu help close Stat…" at bounding box center [832, 406] width 1249 height 812
click at [77, 201] on link "Leads lock" at bounding box center [61, 203] width 31 height 13
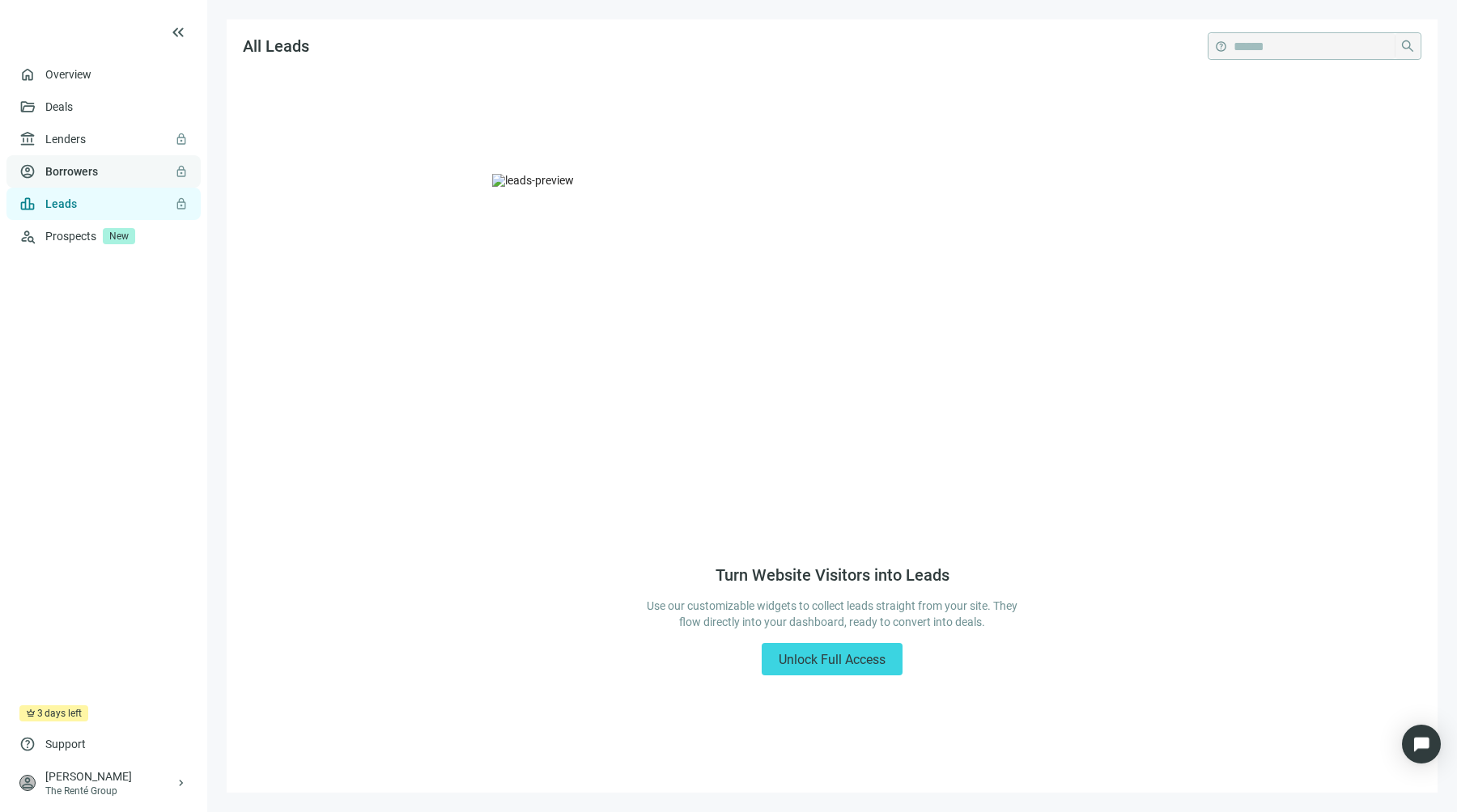
click at [98, 173] on link "Borrowers lock" at bounding box center [72, 171] width 52 height 13
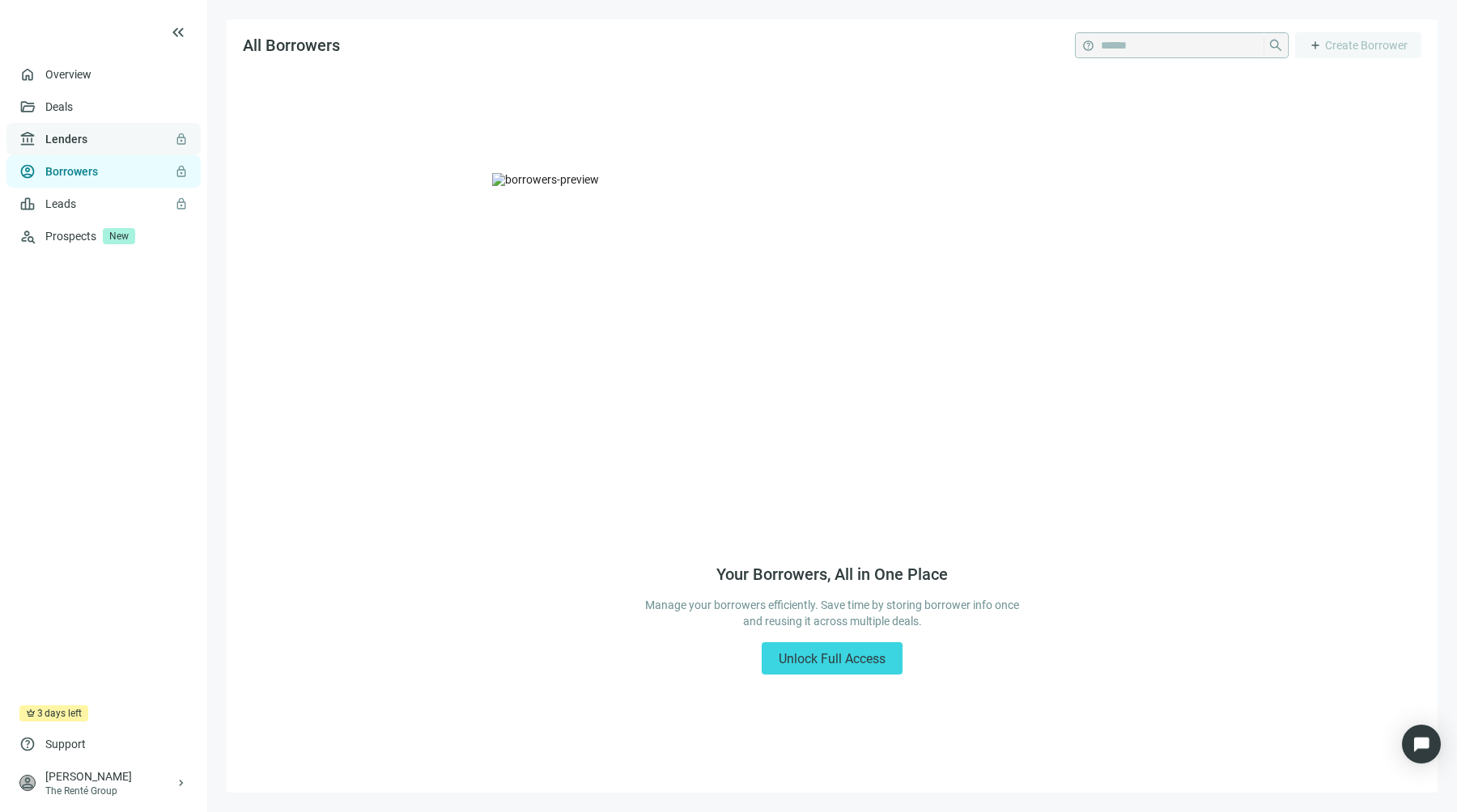
click at [87, 145] on link "Lenders lock" at bounding box center [66, 139] width 42 height 13
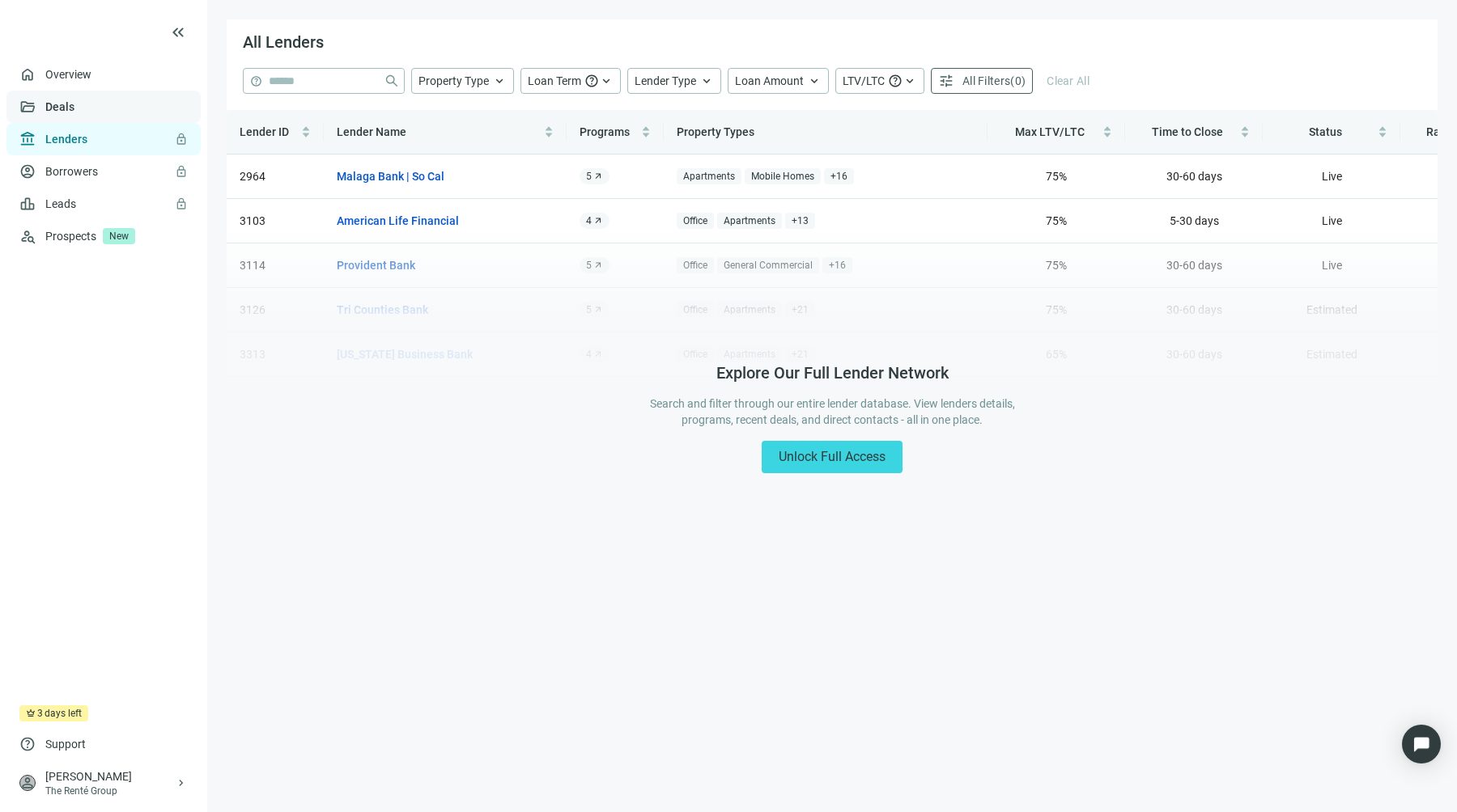
click at [74, 114] on link "Deals" at bounding box center [59, 107] width 29 height 13
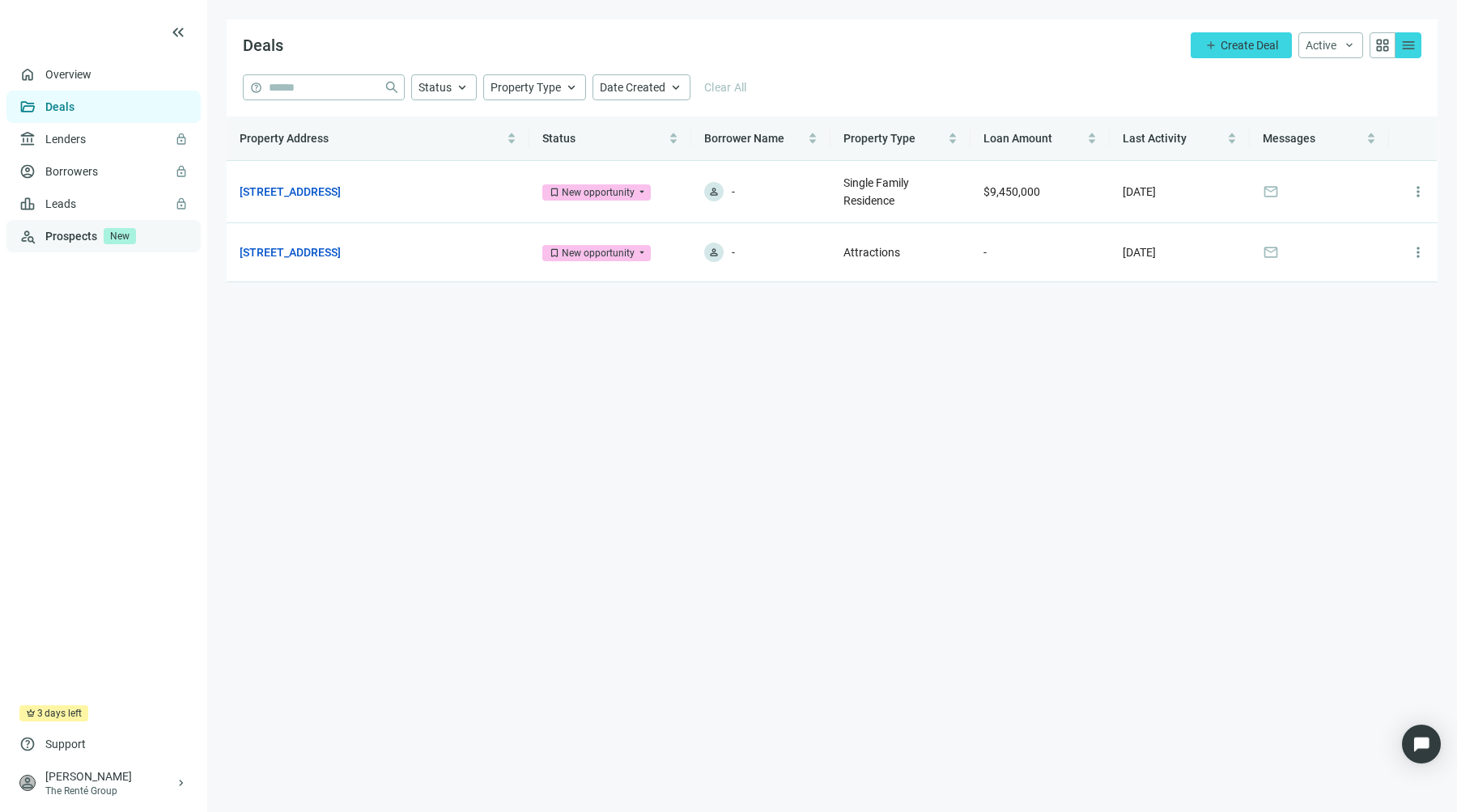
click at [110, 230] on span "New" at bounding box center [120, 236] width 32 height 17
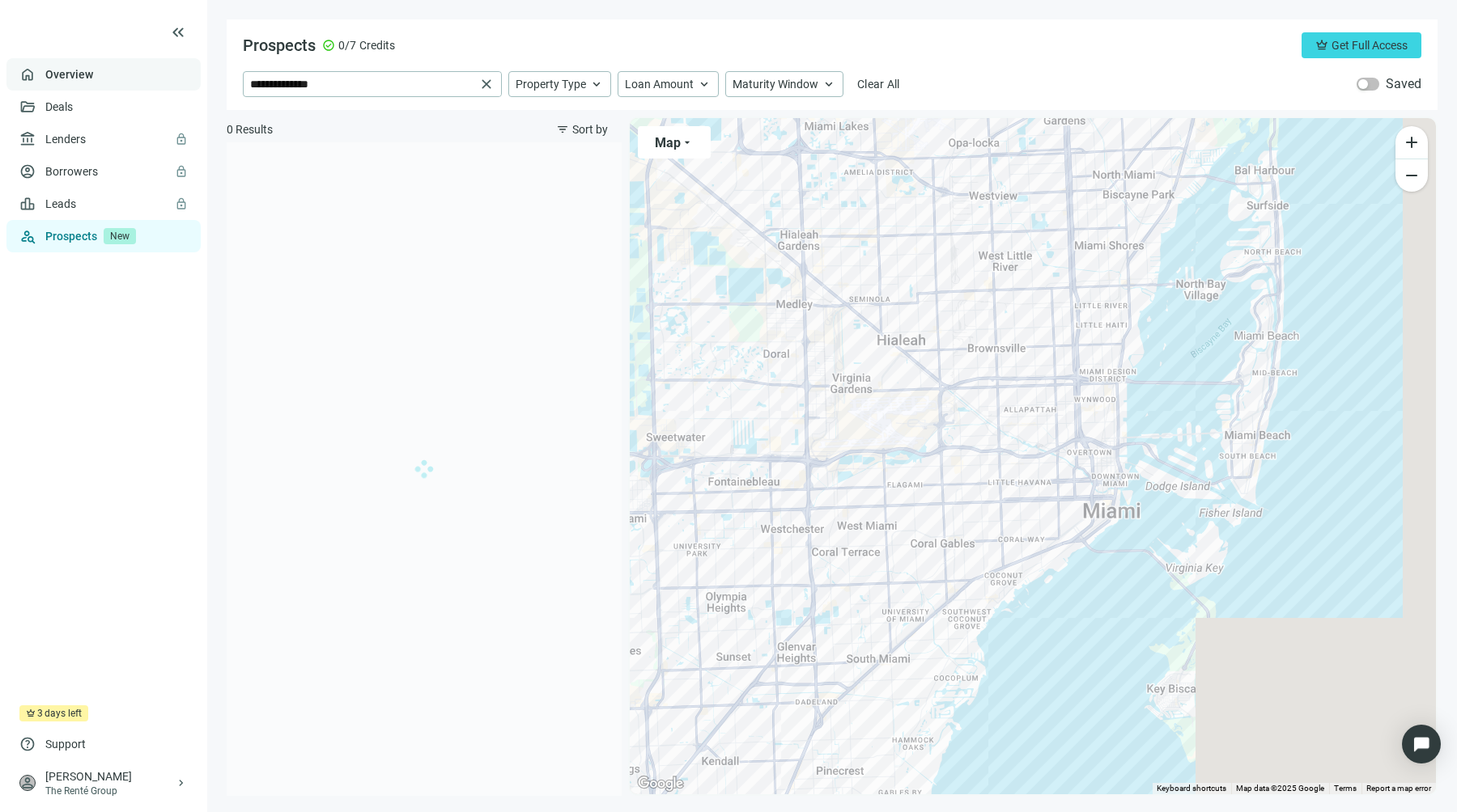
click at [93, 68] on link "Overview" at bounding box center [69, 74] width 48 height 13
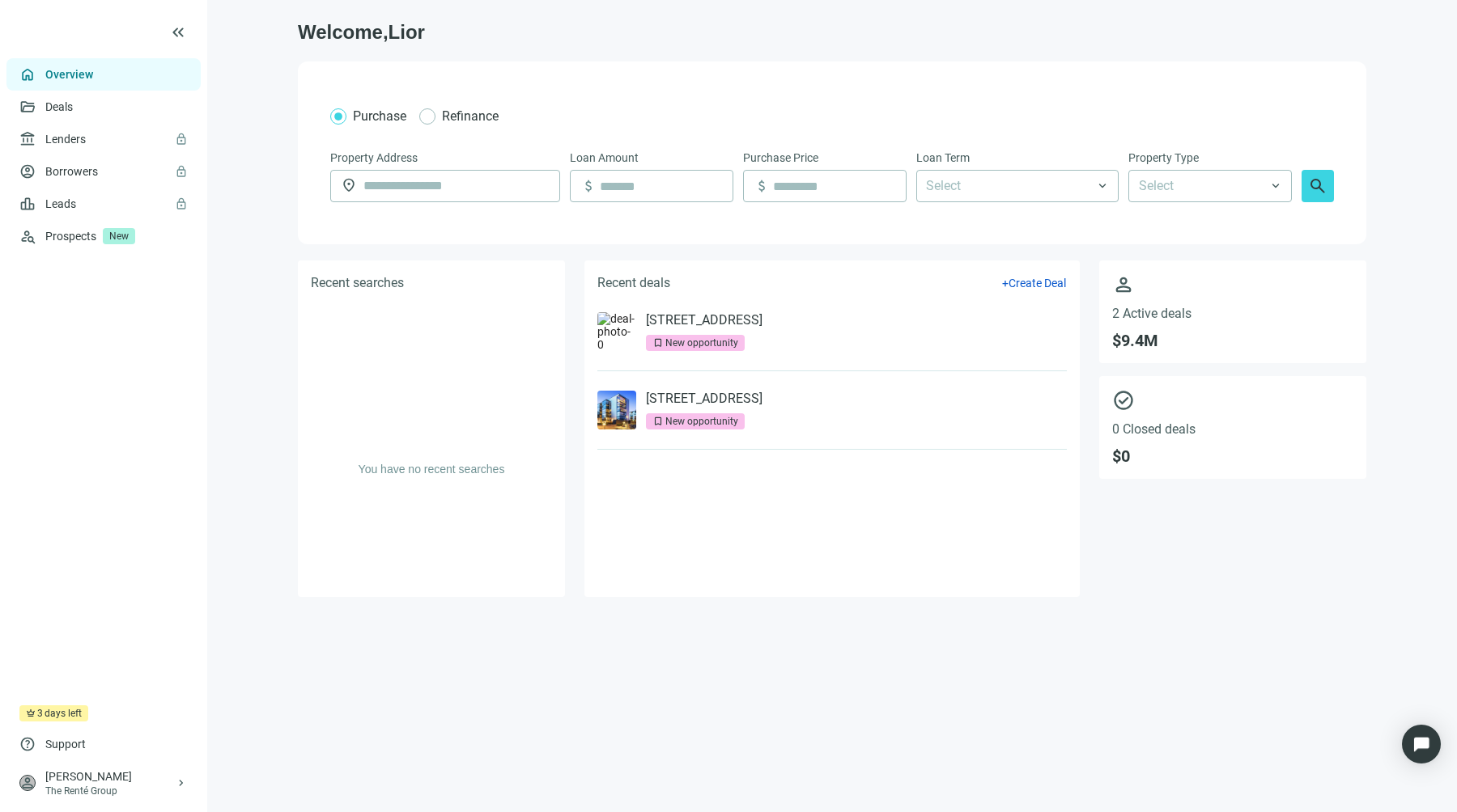
click at [53, 712] on span "days left" at bounding box center [63, 713] width 38 height 17
click at [68, 781] on div "[PERSON_NAME]" at bounding box center [110, 776] width 129 height 17
click at [290, 742] on span "Account Settings" at bounding box center [293, 742] width 86 height 17
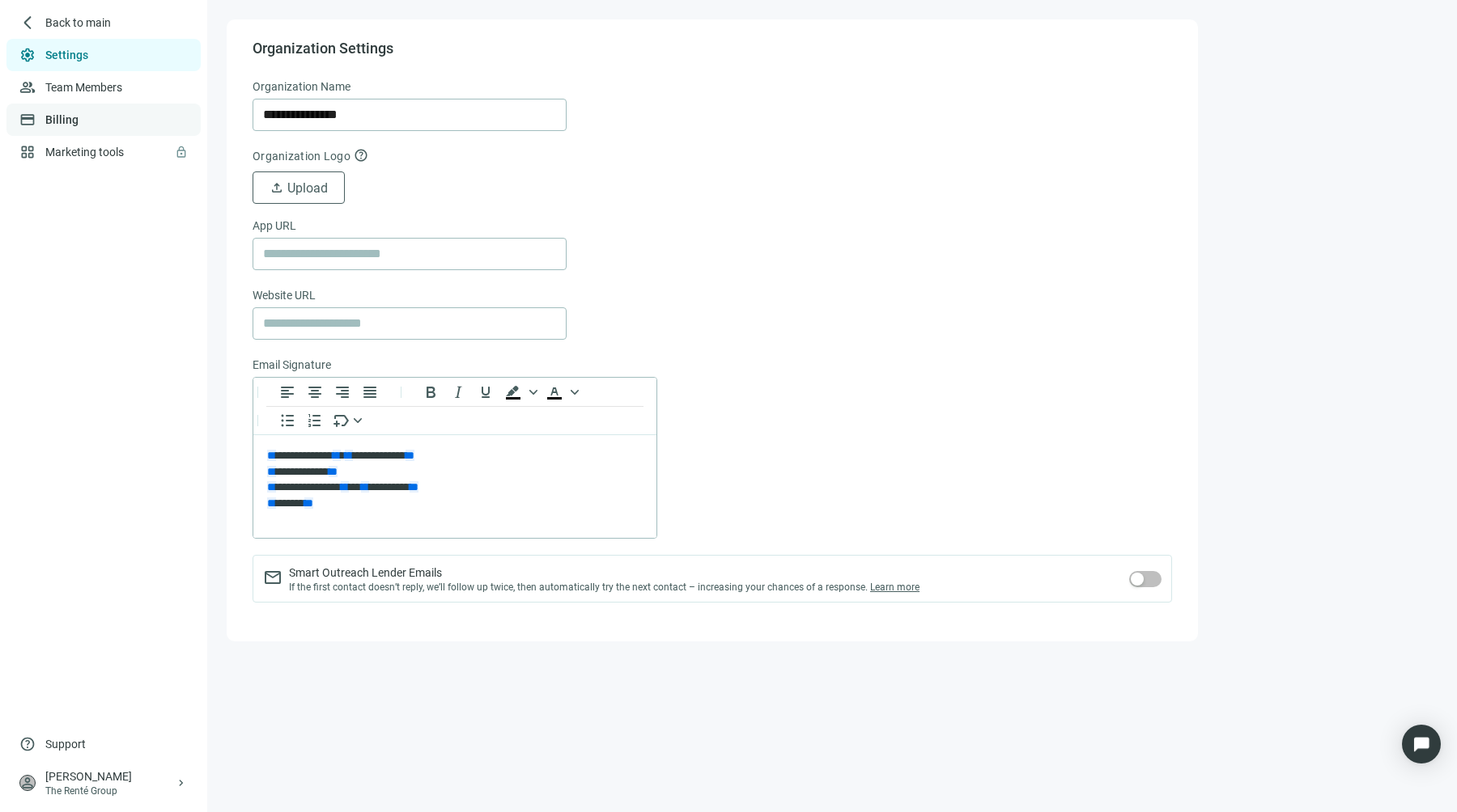
click at [79, 114] on link "Billing" at bounding box center [62, 120] width 33 height 13
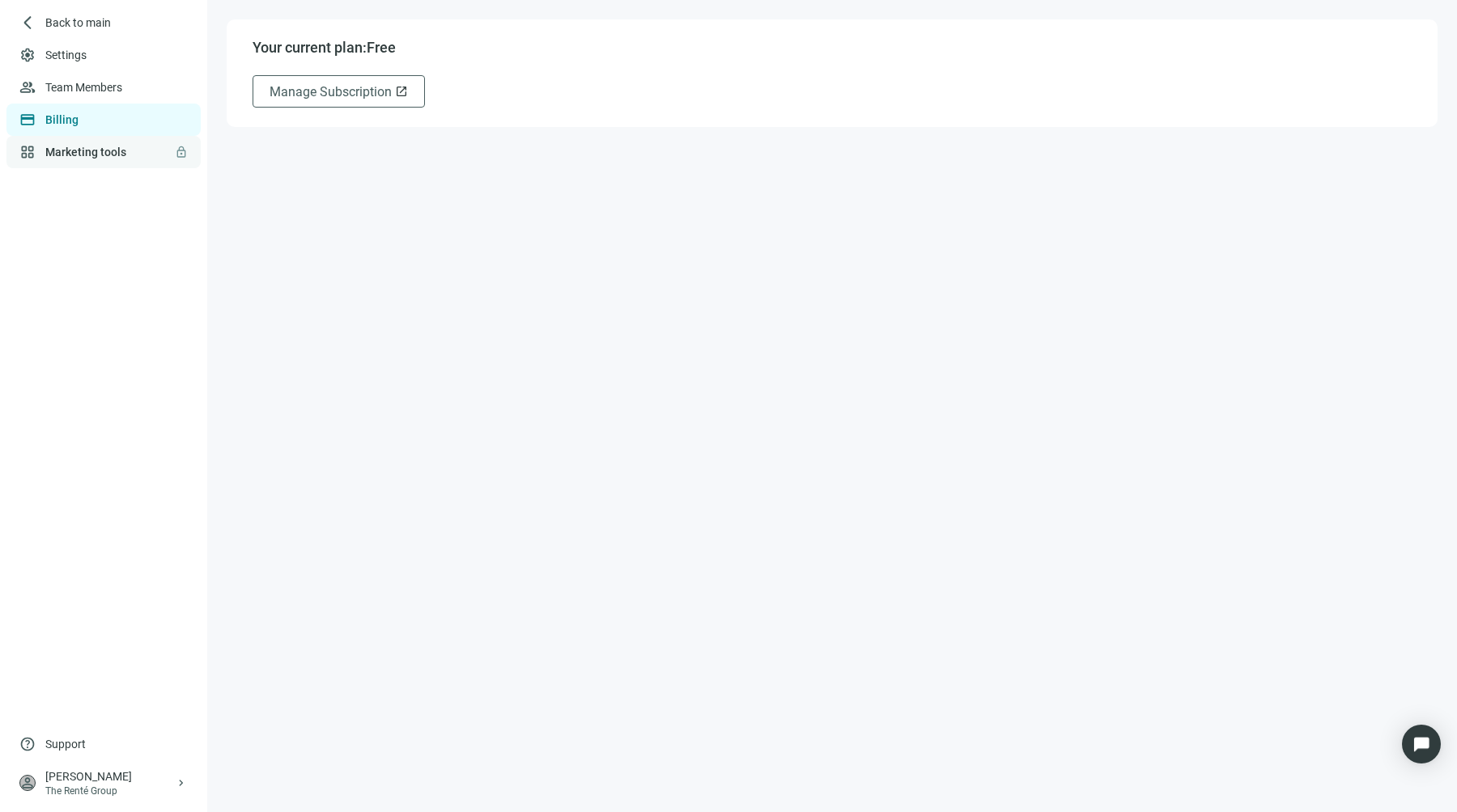
click at [93, 148] on link "Marketing tools lock" at bounding box center [86, 152] width 81 height 13
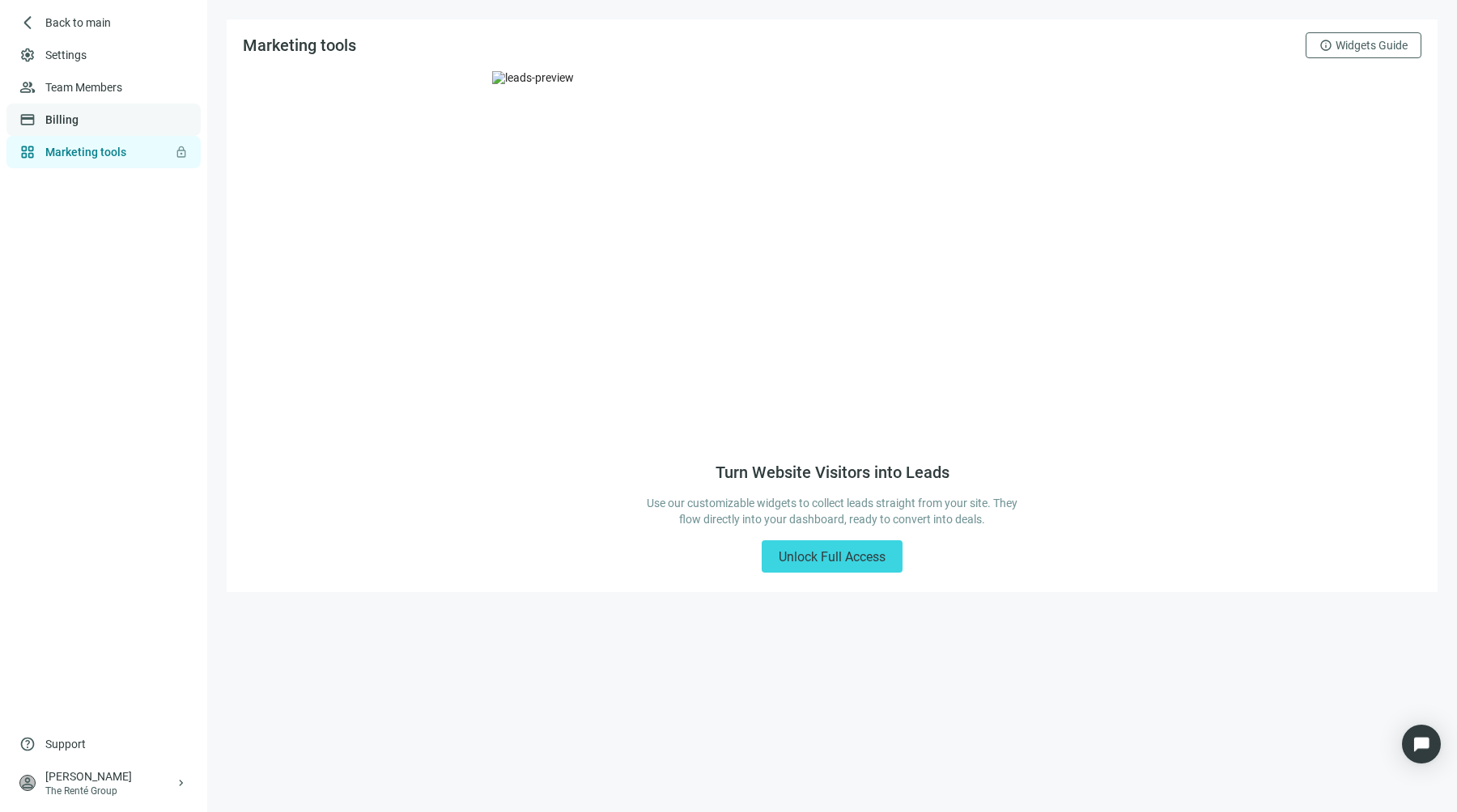
click at [79, 114] on link "Billing" at bounding box center [62, 120] width 33 height 13
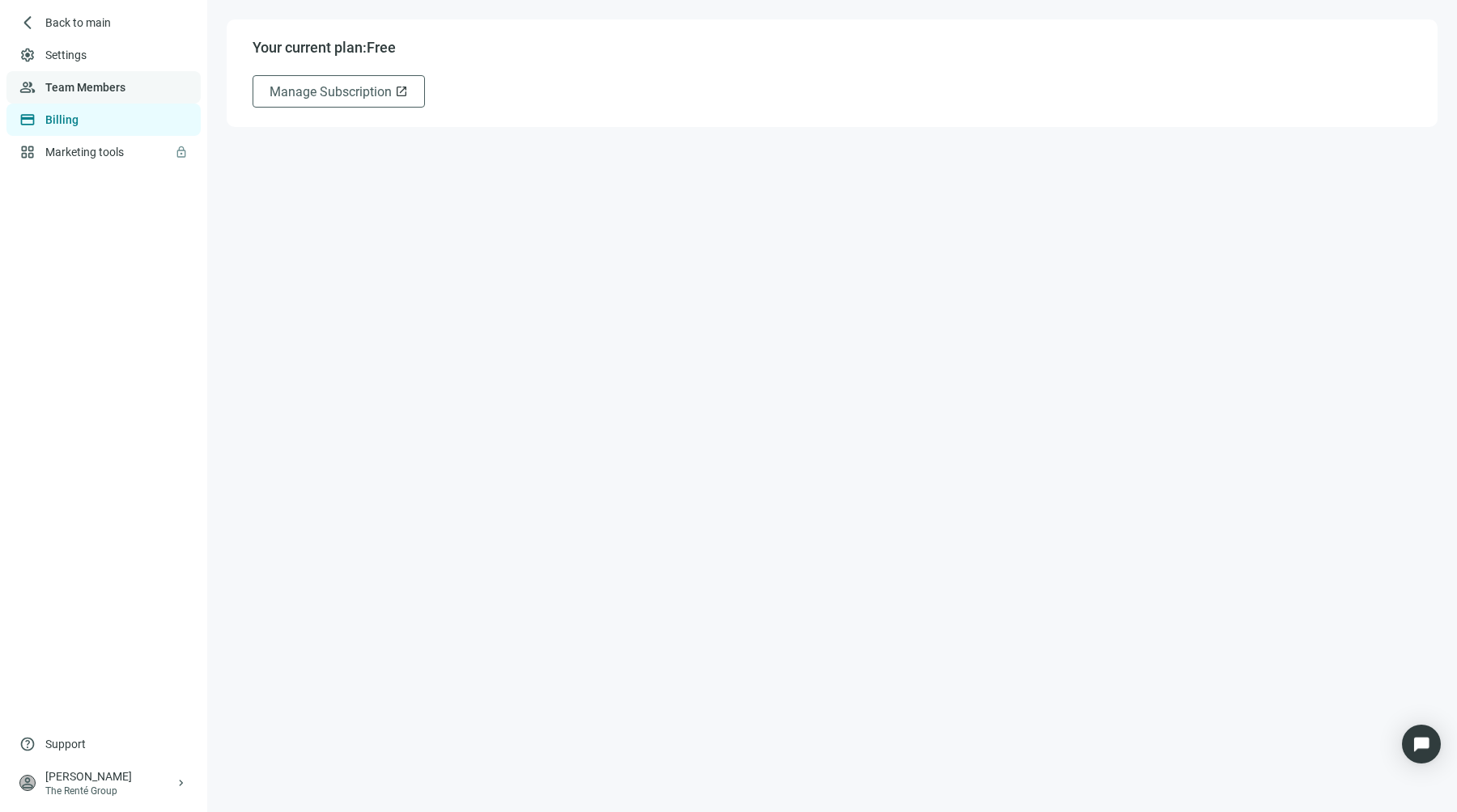
click at [96, 93] on link "Team Members" at bounding box center [86, 87] width 80 height 13
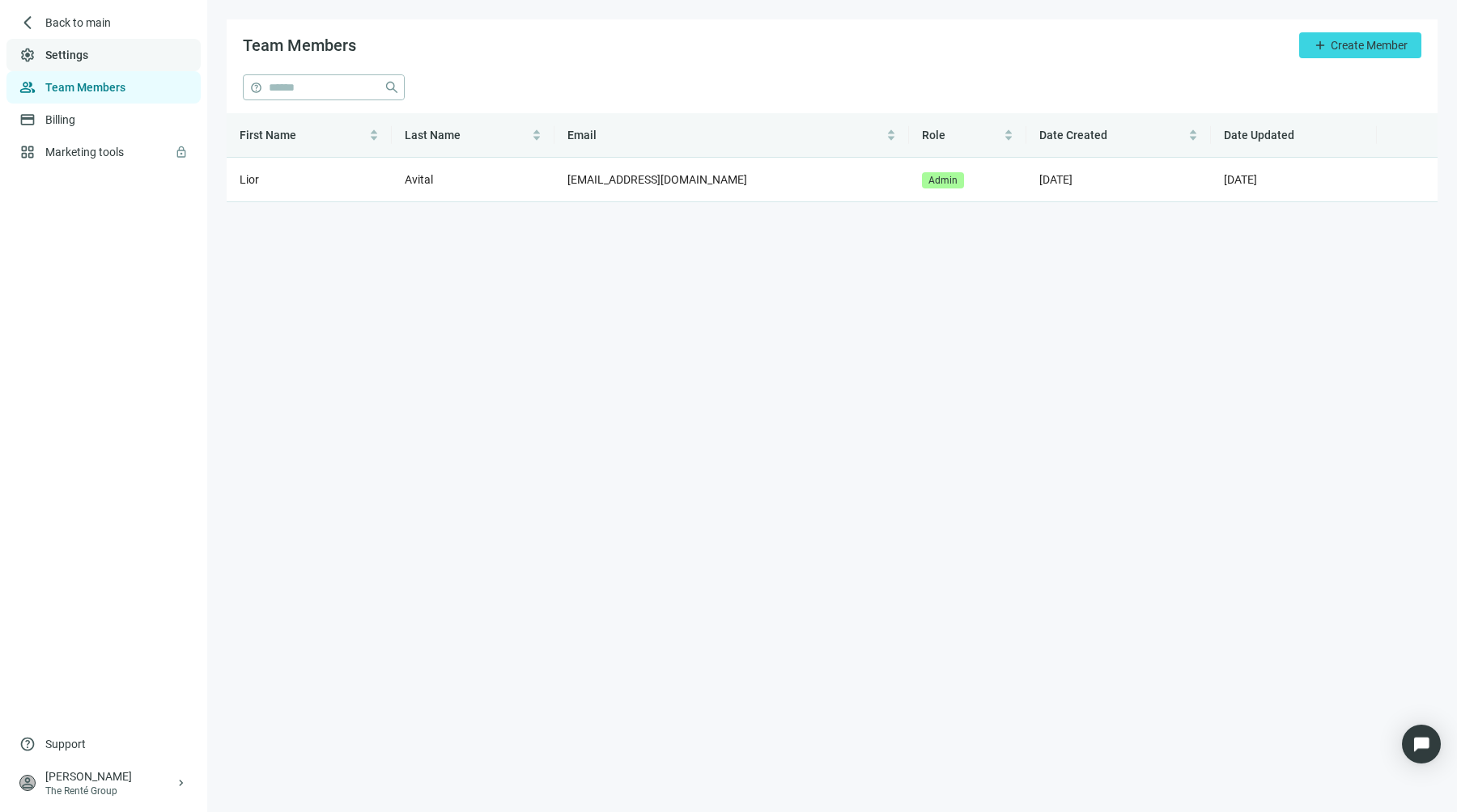
click at [54, 61] on link "Settings" at bounding box center [66, 55] width 43 height 13
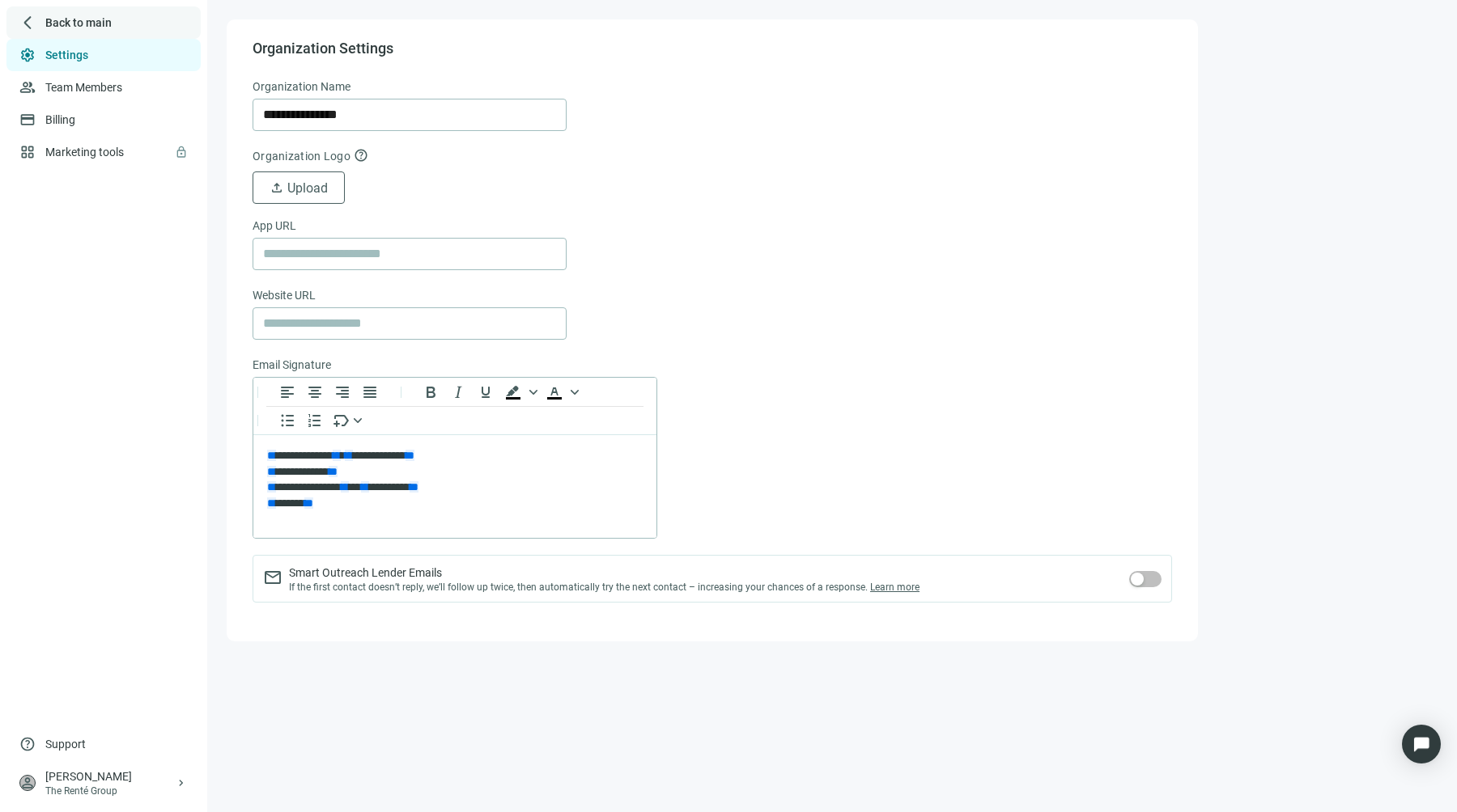
click at [60, 11] on div "arrow_back_ios_new Back to main" at bounding box center [103, 22] width 194 height 32
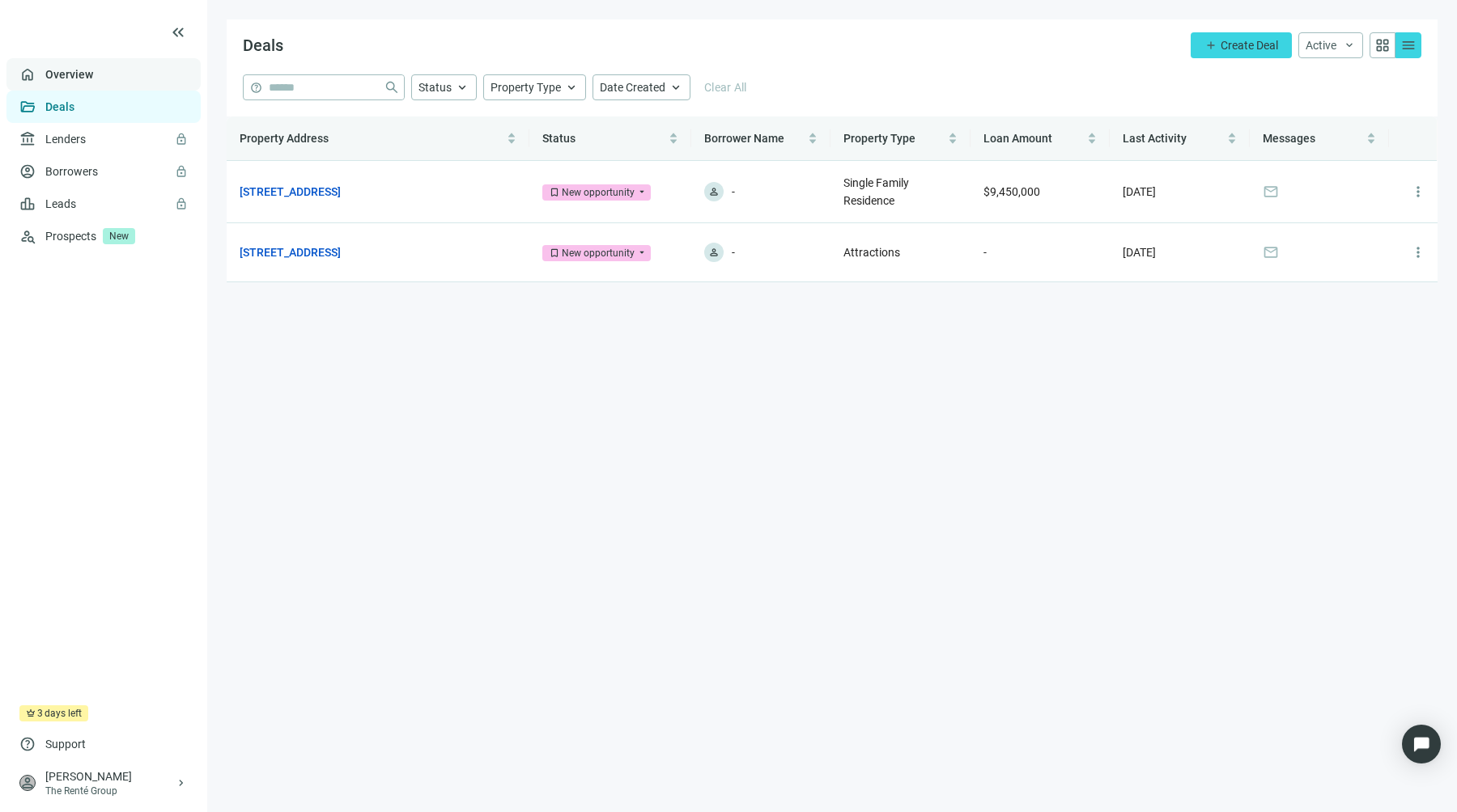
click at [93, 68] on link "Overview" at bounding box center [69, 74] width 48 height 13
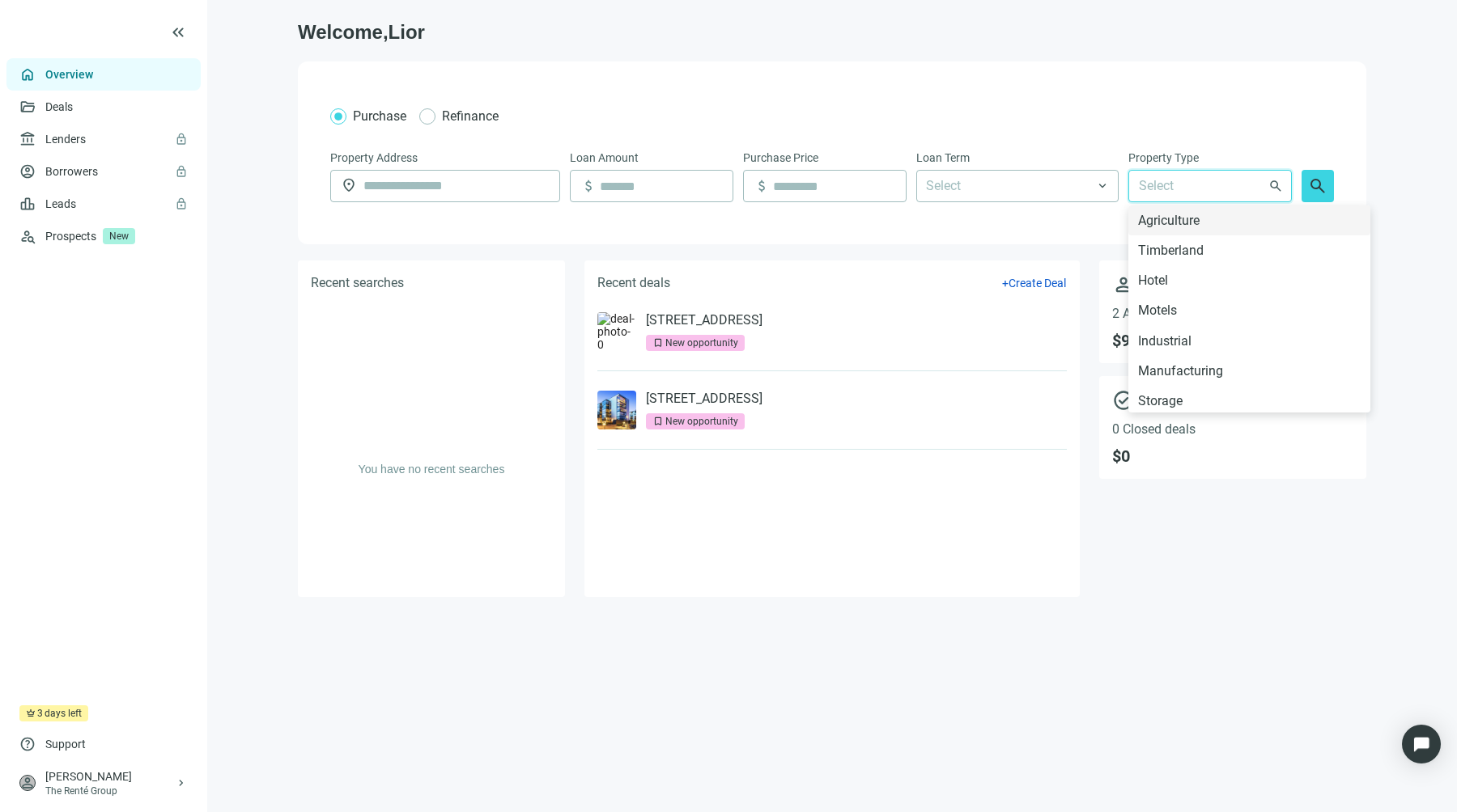
click at [1178, 182] on input "search" at bounding box center [1203, 185] width 128 height 31
click at [1051, 193] on div at bounding box center [1008, 185] width 179 height 29
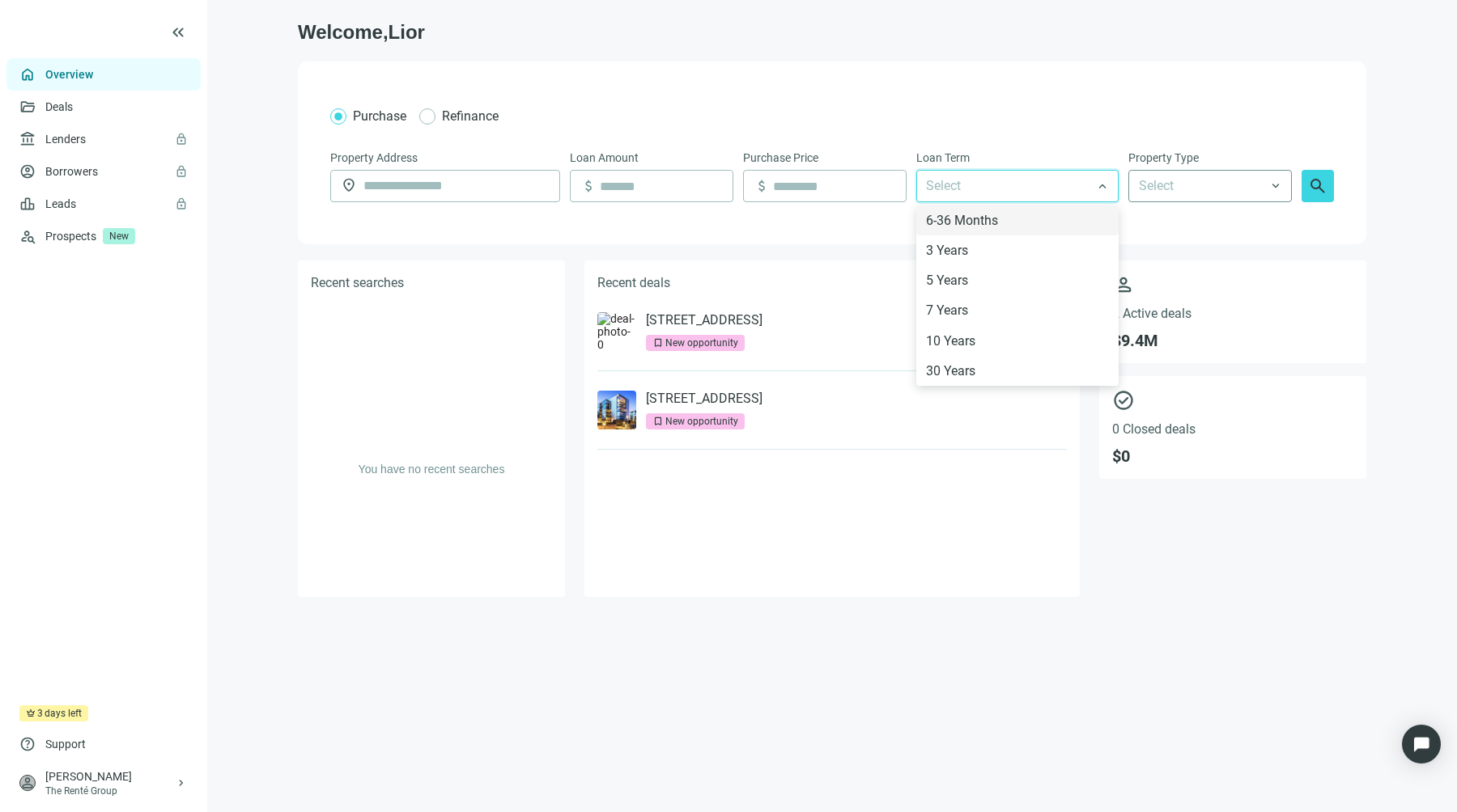
click at [1257, 170] on input "search" at bounding box center [1203, 185] width 128 height 31
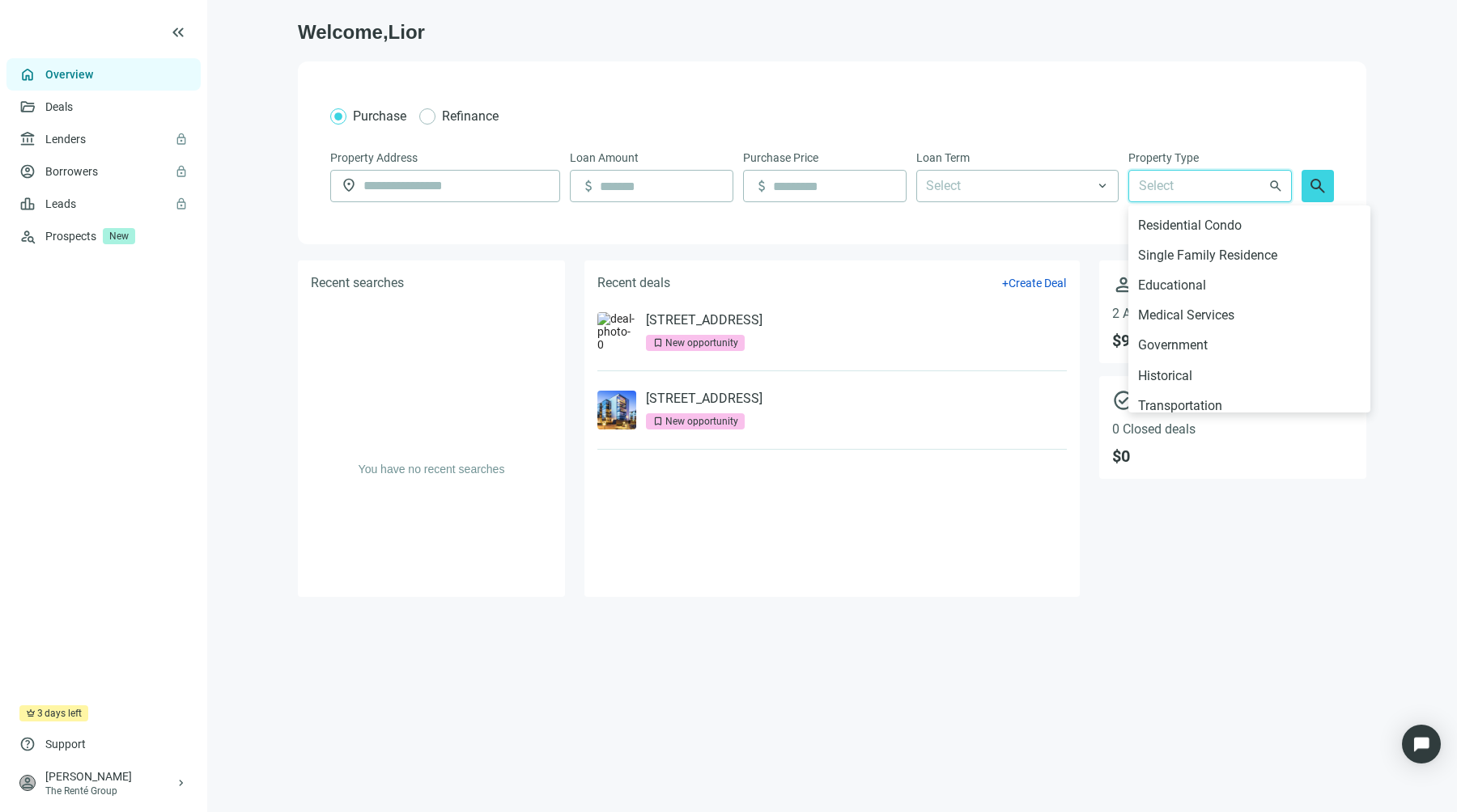
scroll to position [709, 0]
click at [1253, 683] on main "Welcome, Lior Purchase Refinance Property Address location_on Loan Amount attac…" at bounding box center [832, 406] width 1249 height 812
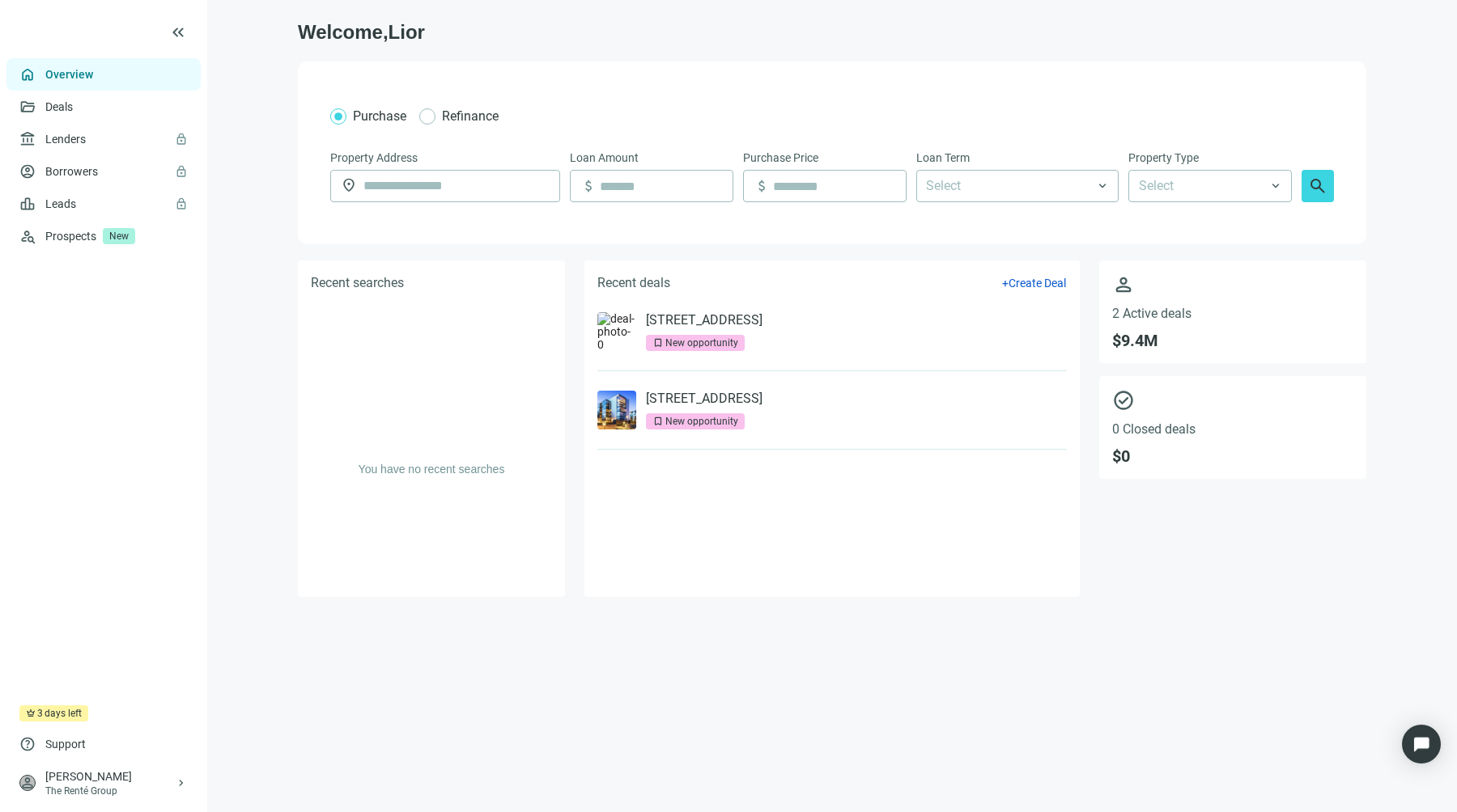
click at [272, 133] on main "Welcome, Lior Purchase Refinance Property Address location_on Loan Amount attac…" at bounding box center [832, 406] width 1249 height 812
